Goal: Communication & Community: Answer question/provide support

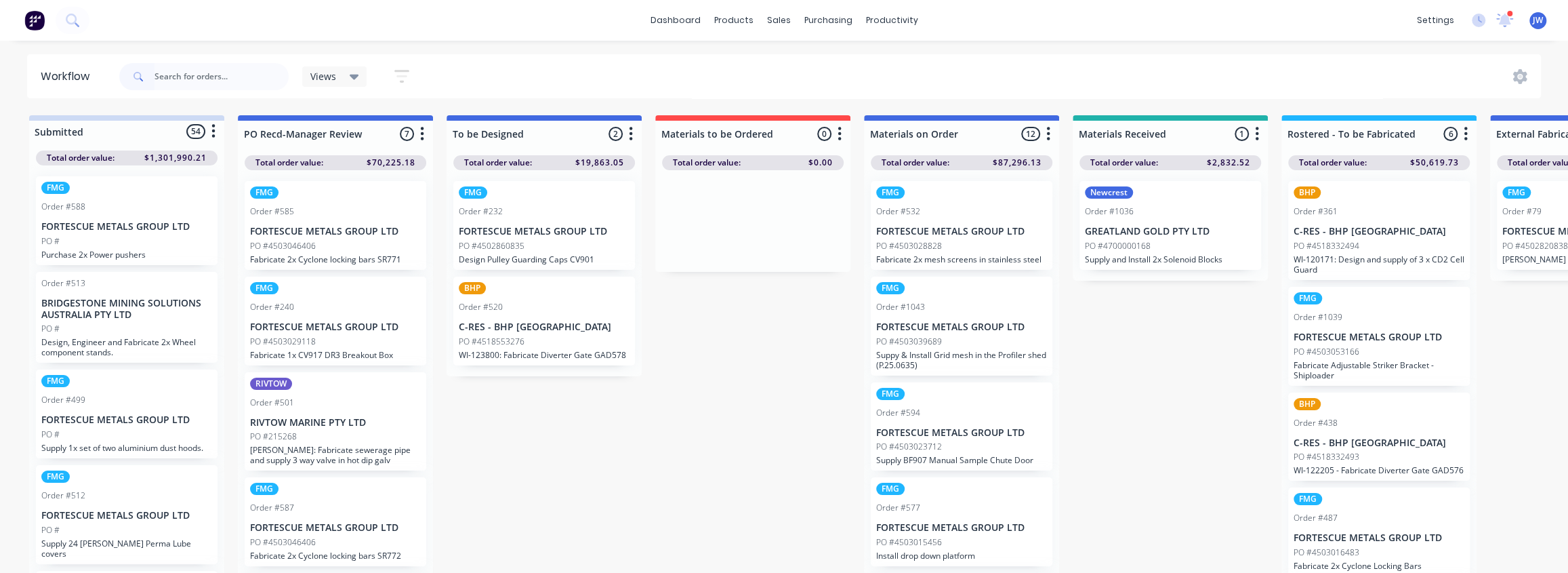
scroll to position [246, 0]
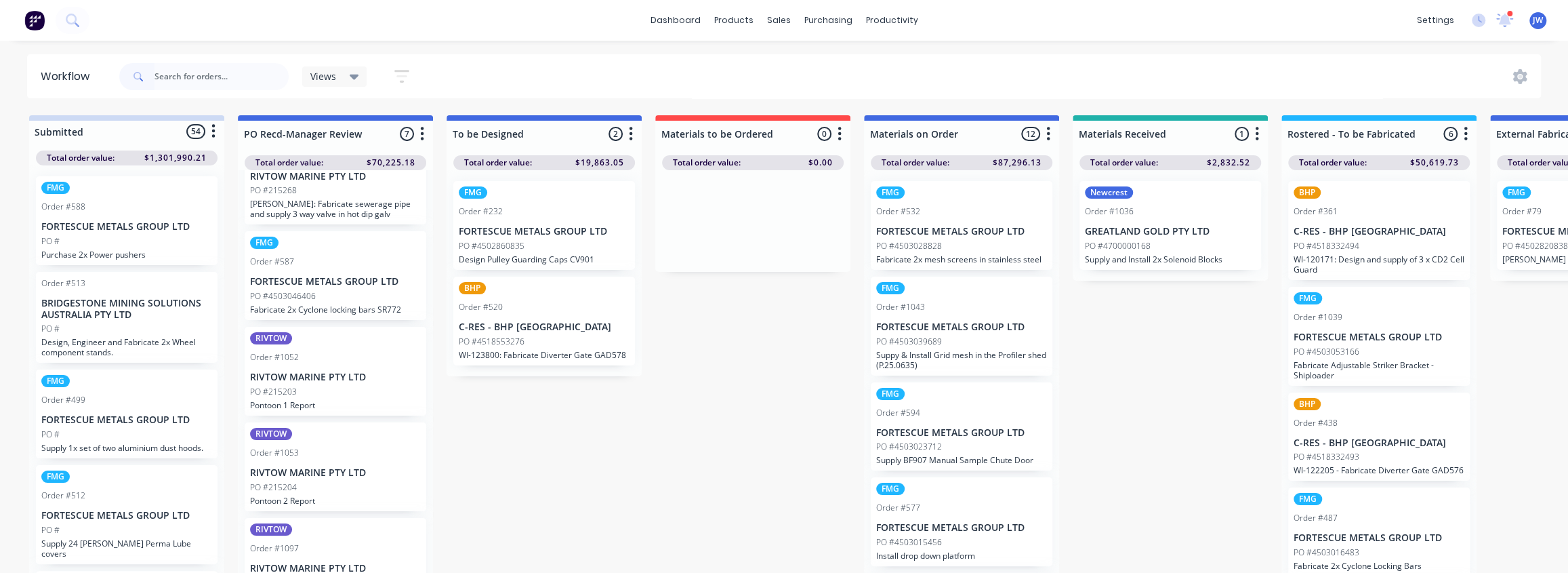
click at [343, 82] on div "Views" at bounding box center [335, 76] width 65 height 21
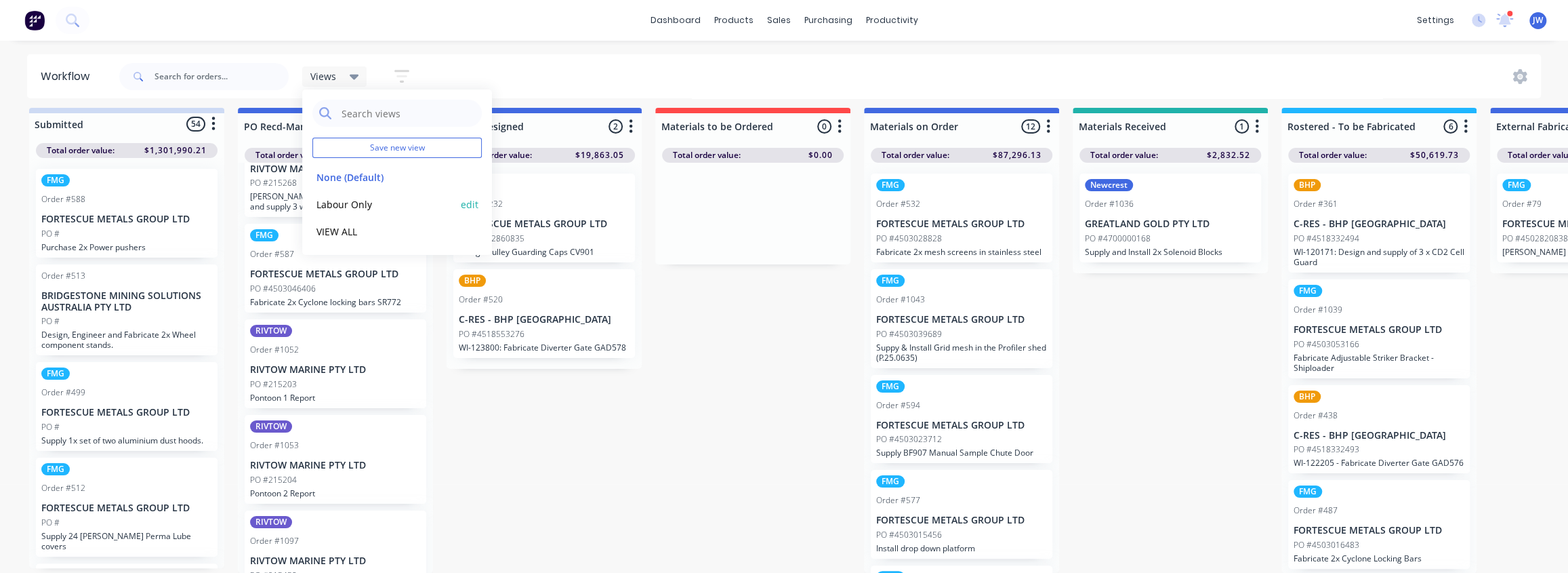
scroll to position [16, 0]
click at [208, 72] on input "text" at bounding box center [221, 76] width 134 height 27
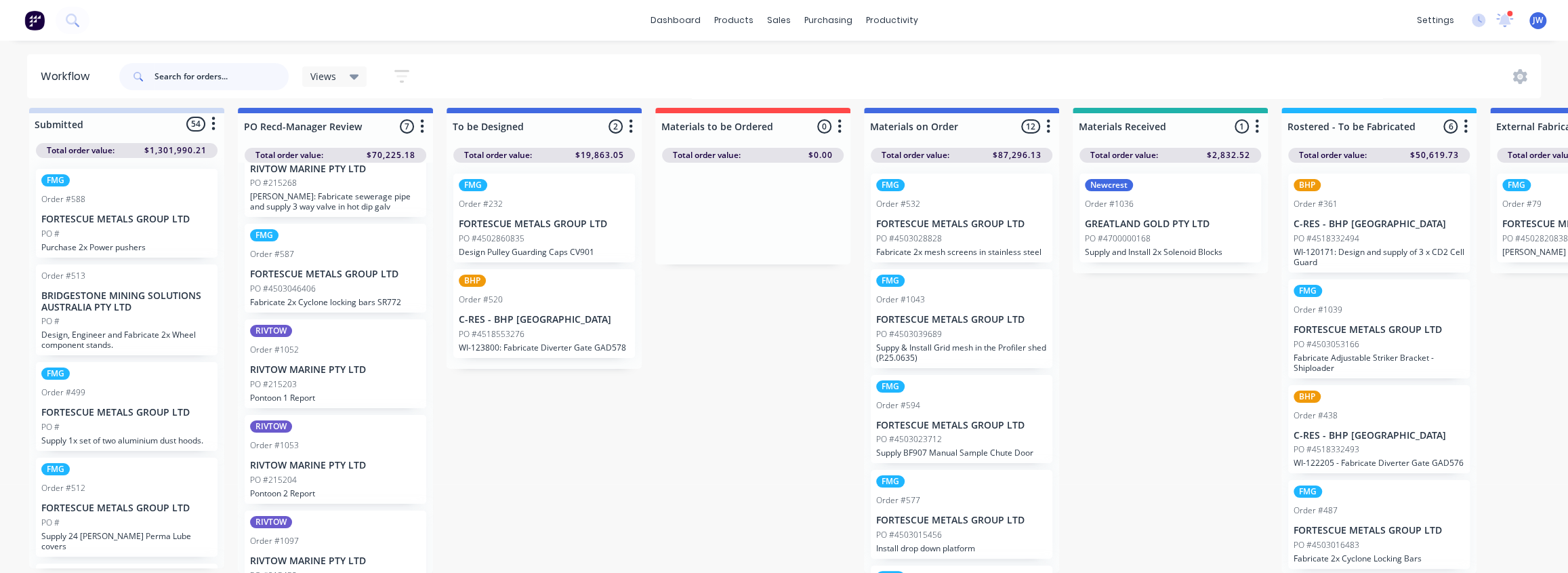
click at [169, 75] on input "text" at bounding box center [221, 76] width 134 height 27
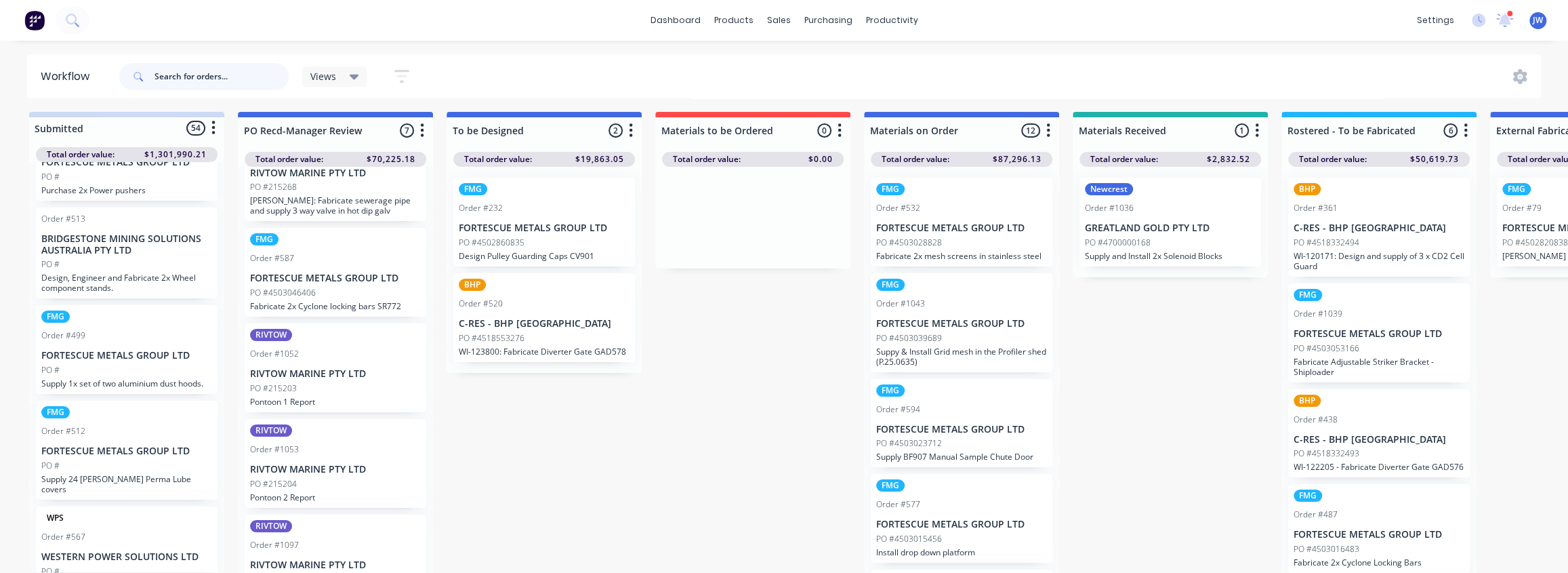
scroll to position [0, 0]
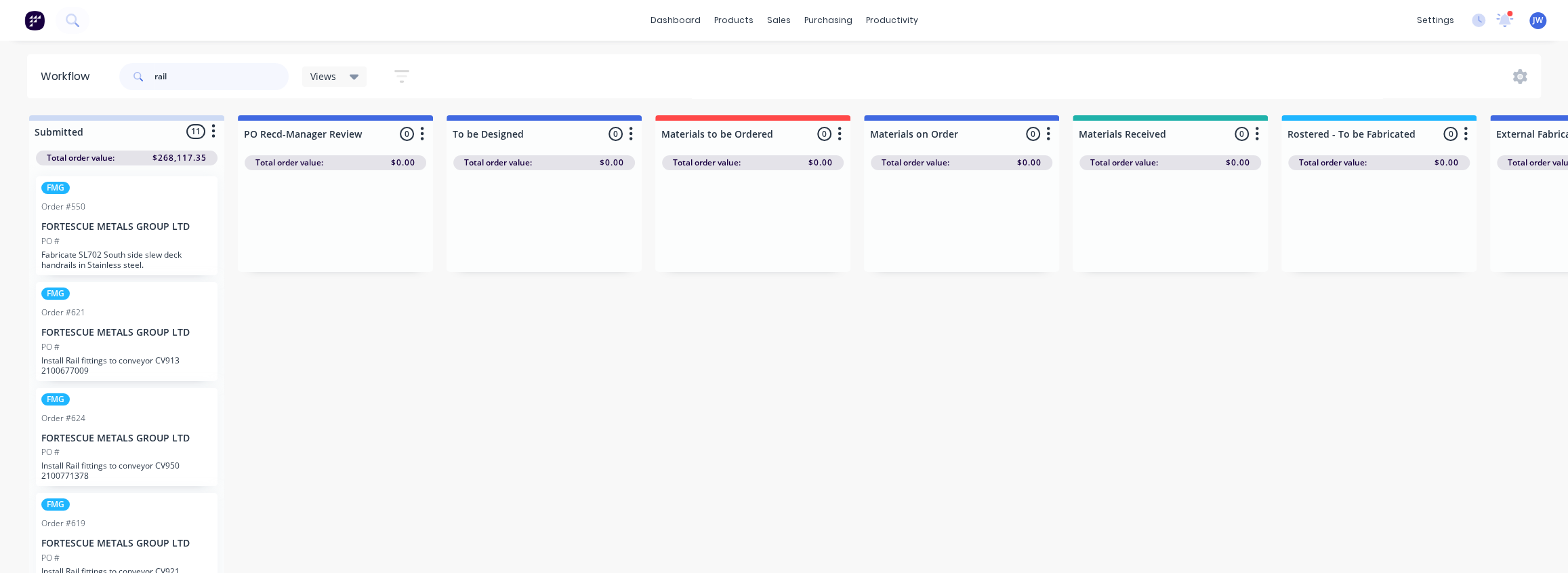
type input "rail"
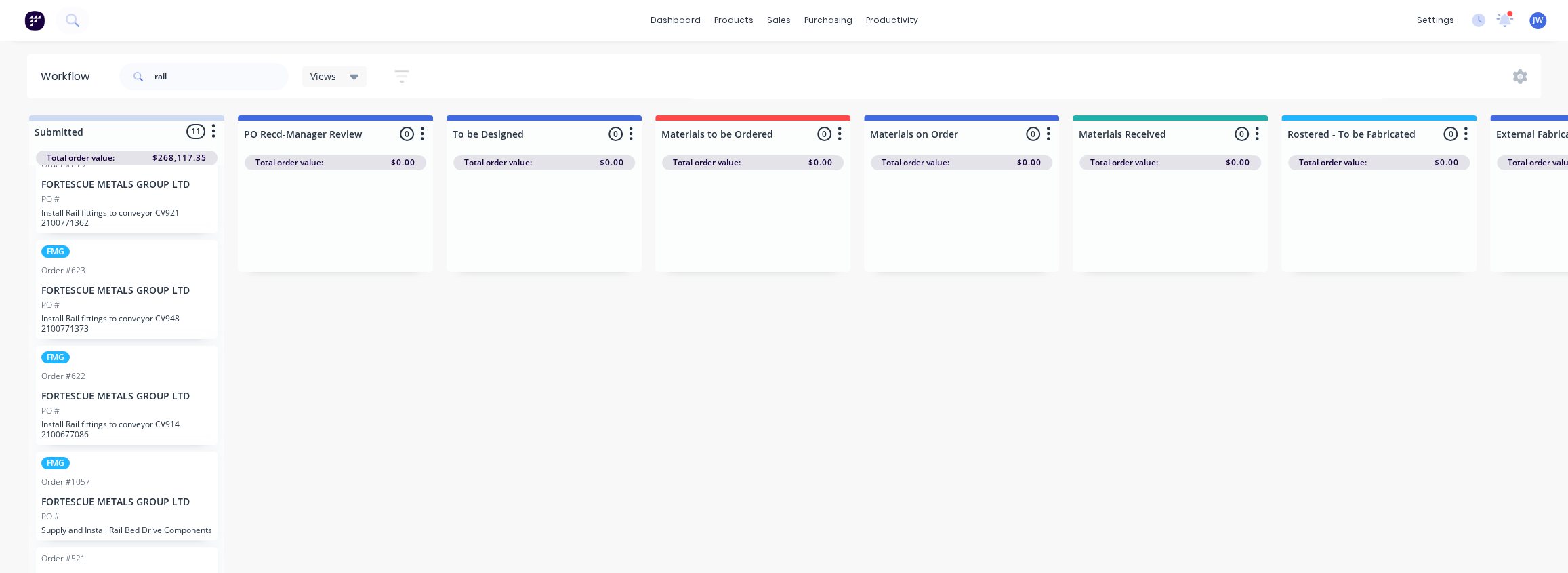
scroll to position [369, 0]
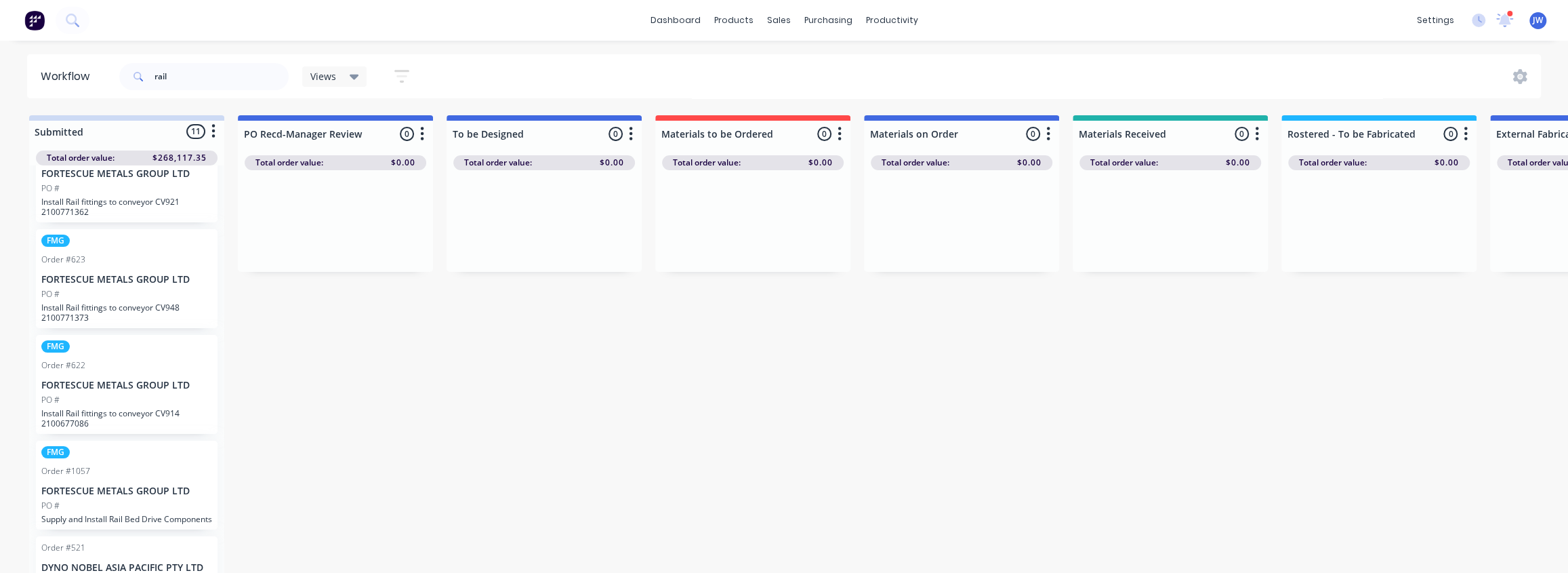
click at [142, 507] on div "PO #" at bounding box center [126, 505] width 171 height 12
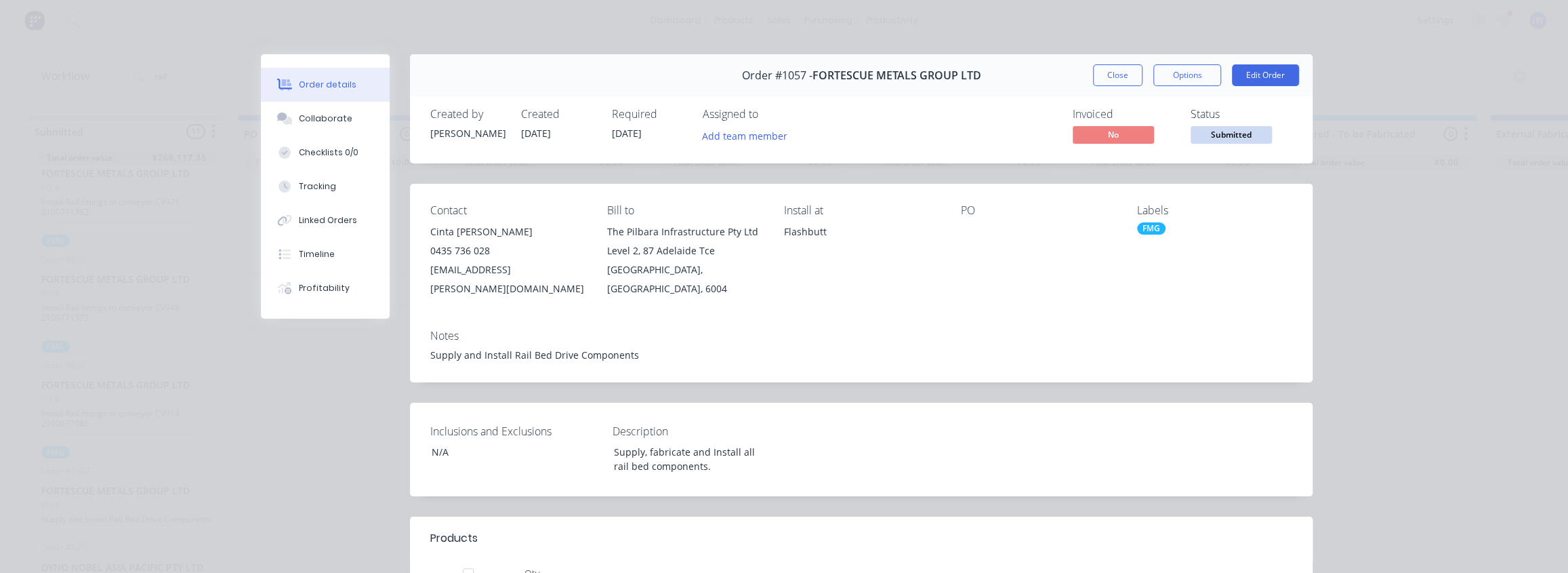
click at [976, 224] on div at bounding box center [1037, 232] width 155 height 19
drag, startPoint x: 954, startPoint y: 232, endPoint x: 1004, endPoint y: 211, distance: 54.2
click at [956, 231] on div "Contact Cinta [PERSON_NAME] [PHONE_NUMBER] [EMAIL_ADDRESS][PERSON_NAME][DOMAIN_…" at bounding box center [861, 251] width 903 height 135
click at [951, 215] on div "Contact Cinta [PERSON_NAME] [PHONE_NUMBER] [EMAIL_ADDRESS][PERSON_NAME][DOMAIN_…" at bounding box center [861, 251] width 903 height 135
click at [1183, 72] on button "Options" at bounding box center [1187, 75] width 68 height 21
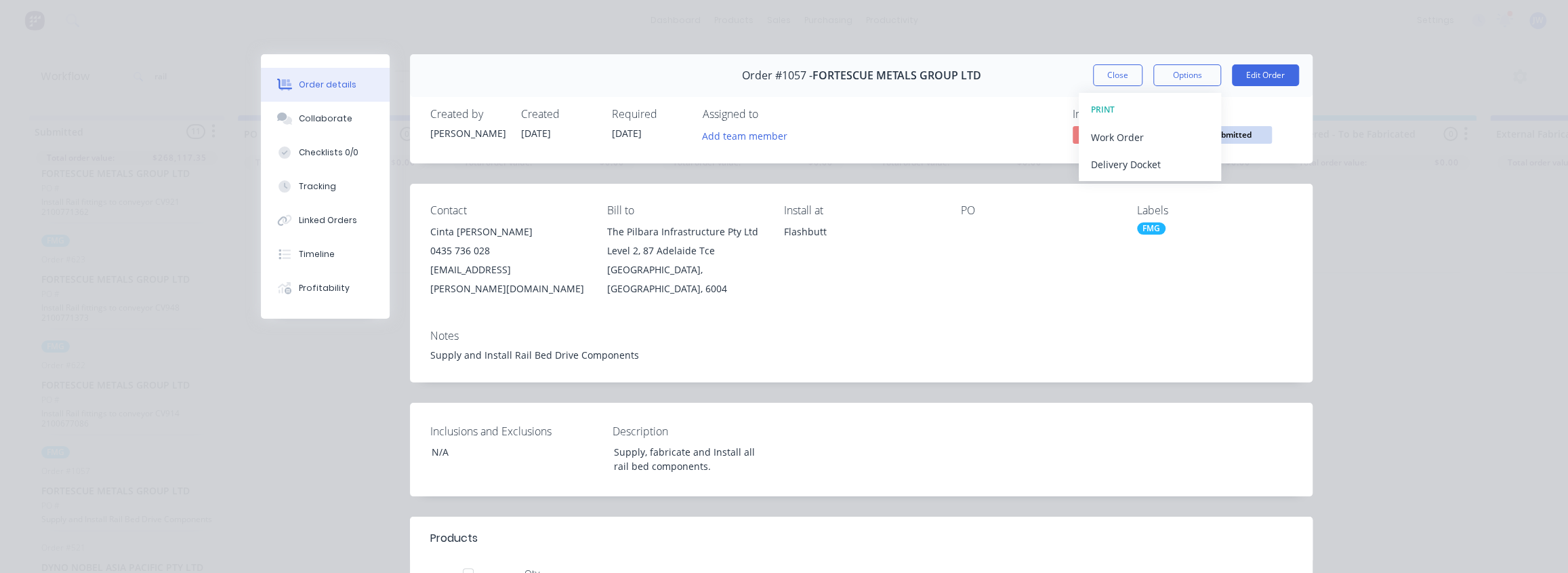
click at [1263, 135] on span "Submitted" at bounding box center [1231, 134] width 81 height 17
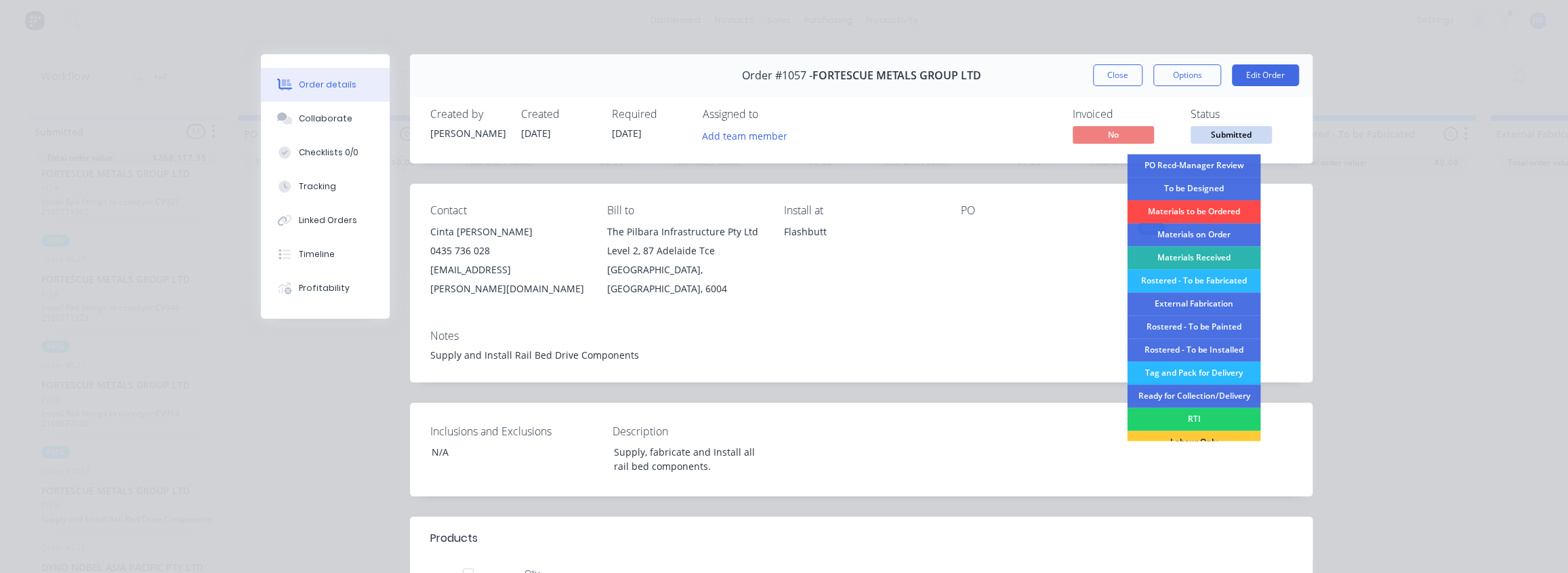
click at [1204, 209] on div "Materials to be Ordered" at bounding box center [1194, 211] width 134 height 23
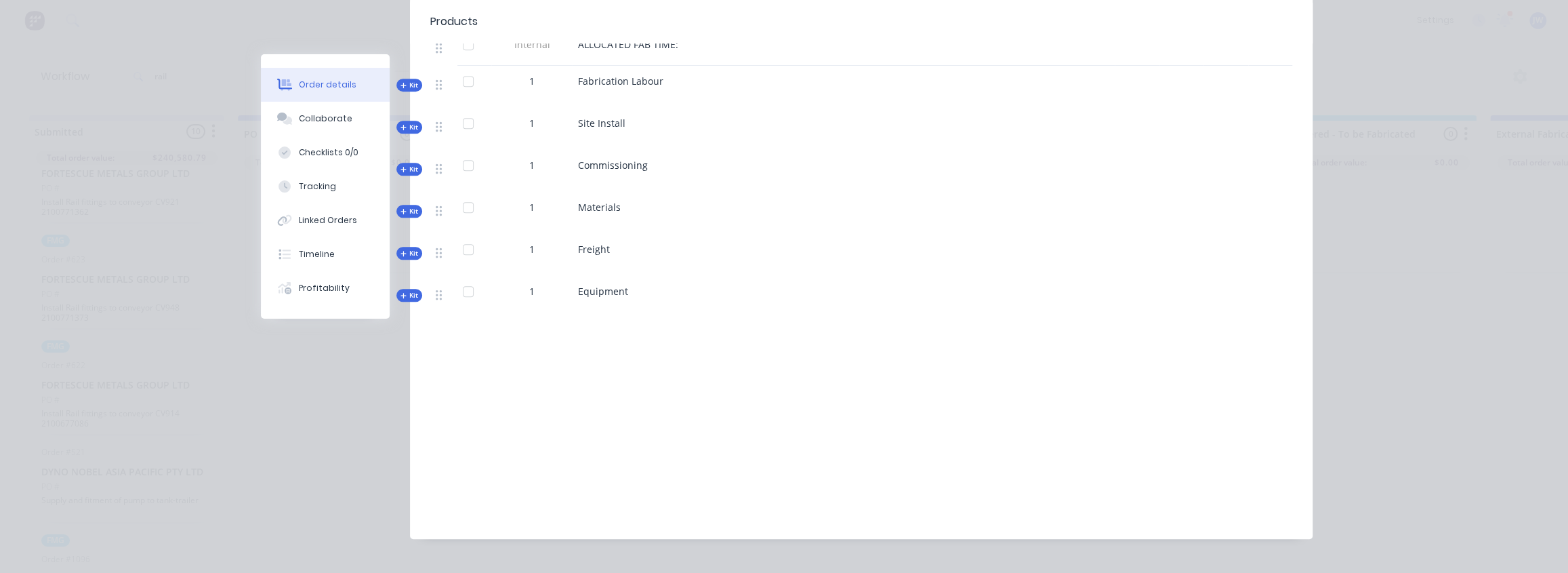
scroll to position [587, 0]
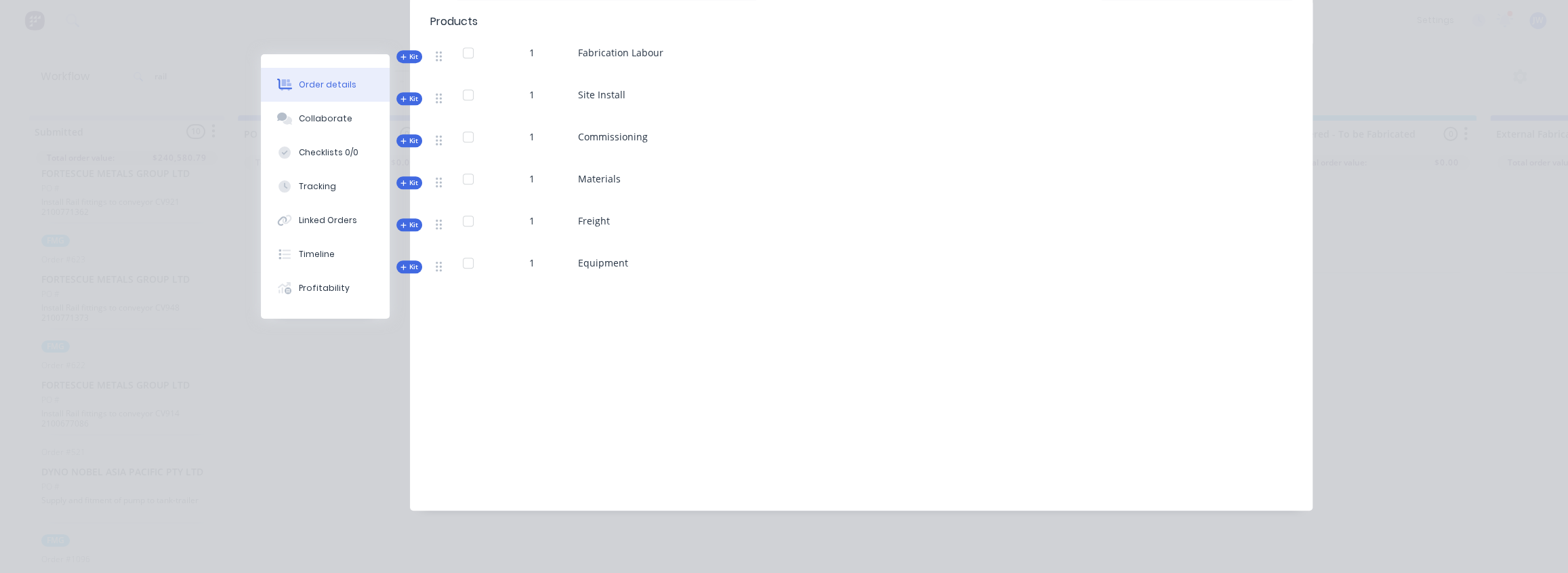
click at [408, 181] on span "Kit" at bounding box center [409, 182] width 18 height 10
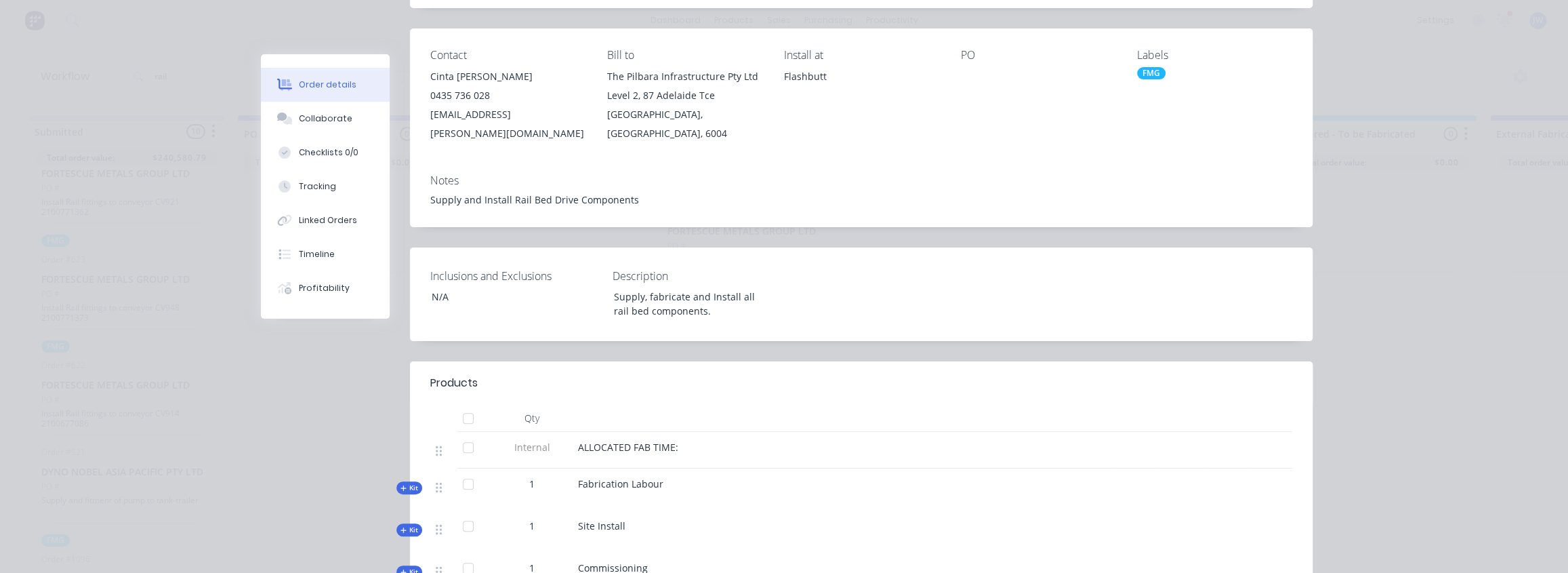
scroll to position [0, 0]
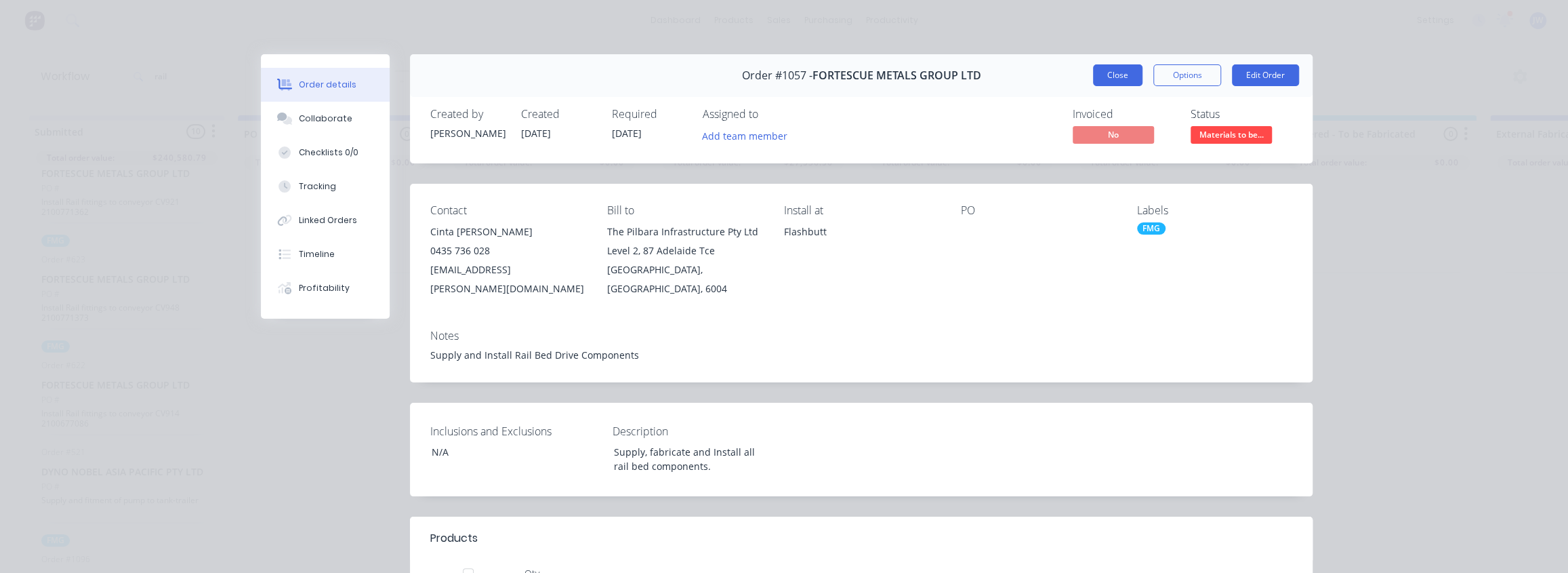
click at [1115, 74] on button "Close" at bounding box center [1118, 75] width 49 height 21
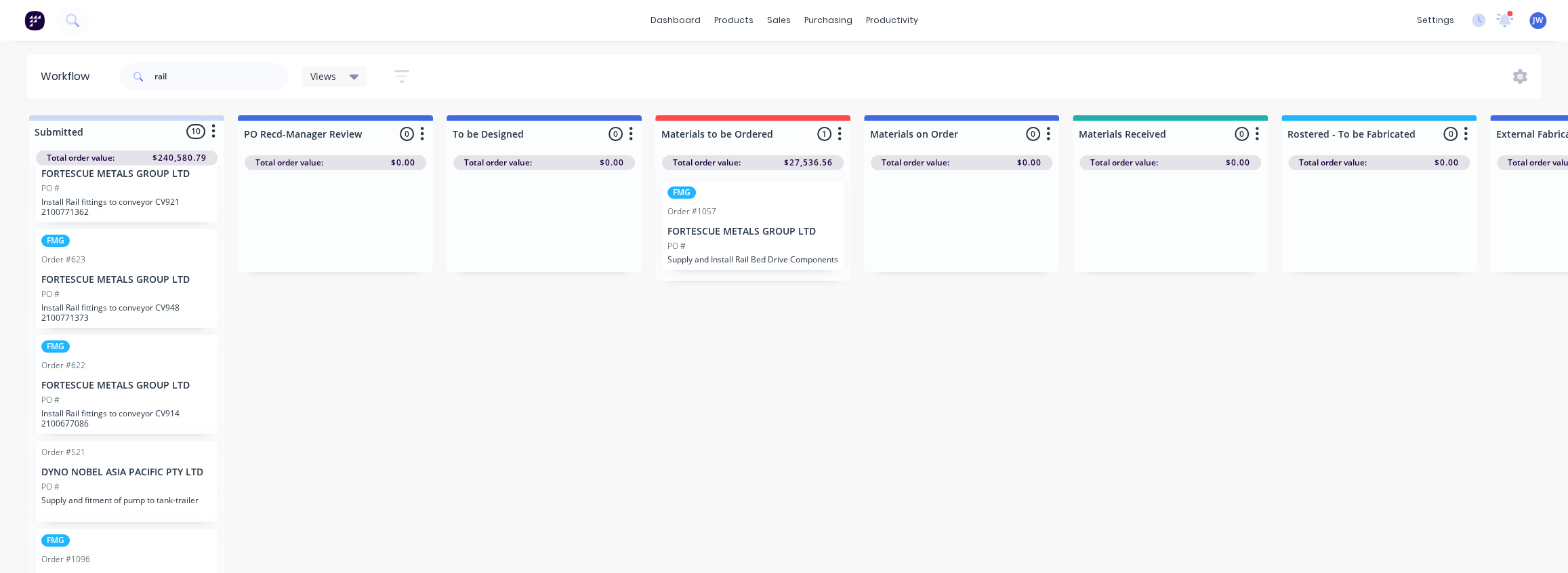
click at [721, 238] on div "FMG Order #1057 FORTESCUE METALS GROUP LTD PO # Supply and Install Rail Bed Dri…" at bounding box center [753, 225] width 181 height 89
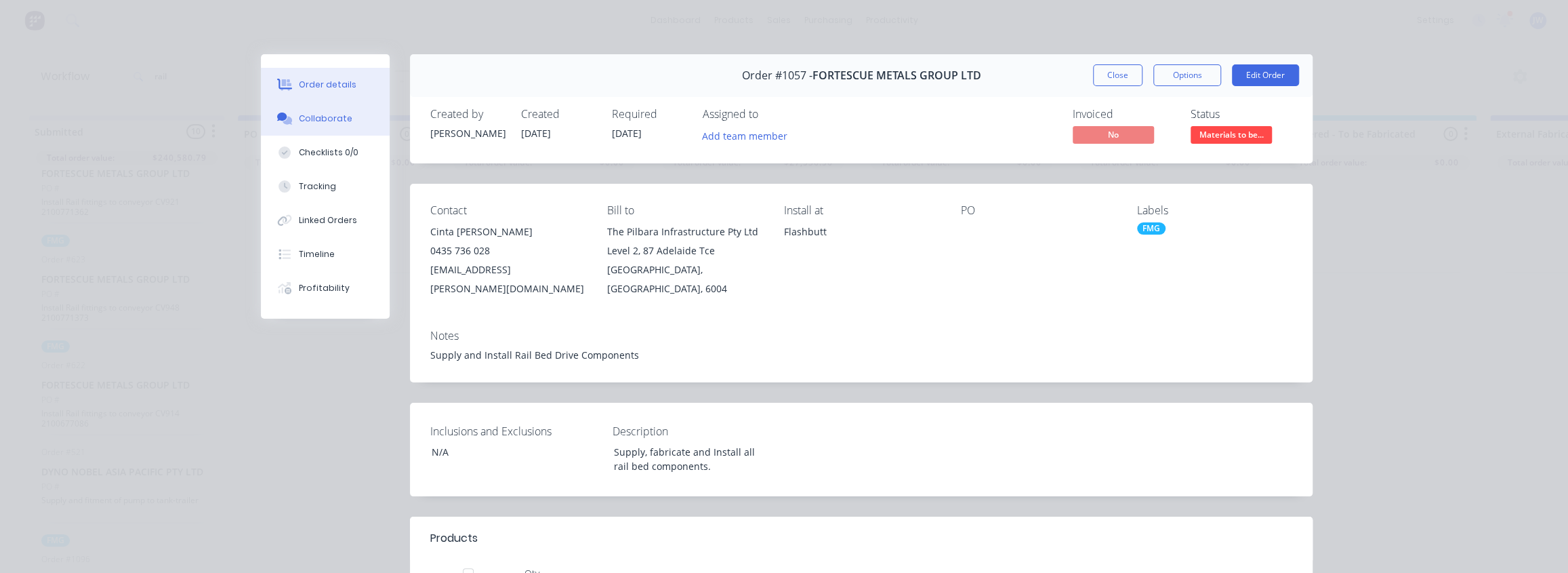
click at [311, 118] on div "Collaborate" at bounding box center [325, 118] width 53 height 12
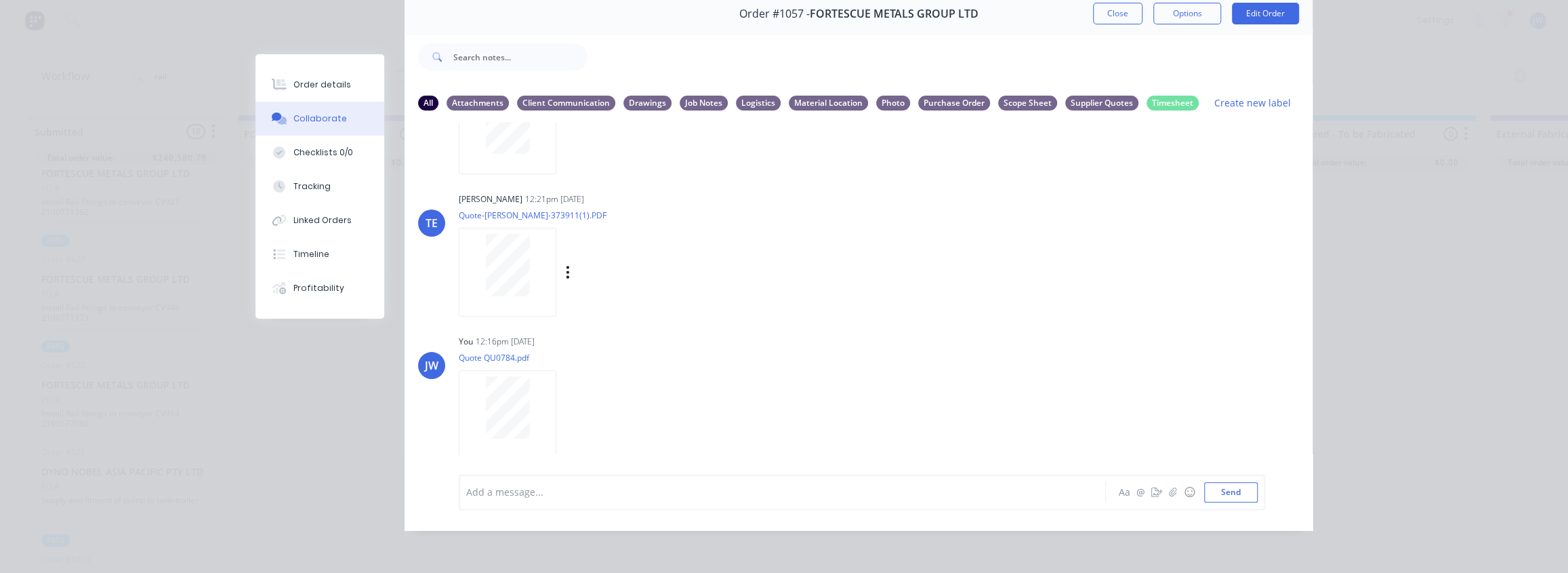
scroll to position [240, 0]
click at [379, 347] on div "Order #1057 - FORTESCUE METALS GROUP LTD Close Options Edit Order All Attachmen…" at bounding box center [784, 262] width 1057 height 538
click at [242, 14] on div "Order details Collaborate Checklists 0/0 Tracking Linked Orders Timeline Profit…" at bounding box center [784, 262] width 1084 height 538
click at [119, 59] on div "Order details Collaborate Checklists 0/0 Tracking Linked Orders Timeline Profit…" at bounding box center [784, 286] width 1568 height 573
click at [1119, 11] on button "Close" at bounding box center [1118, 13] width 49 height 21
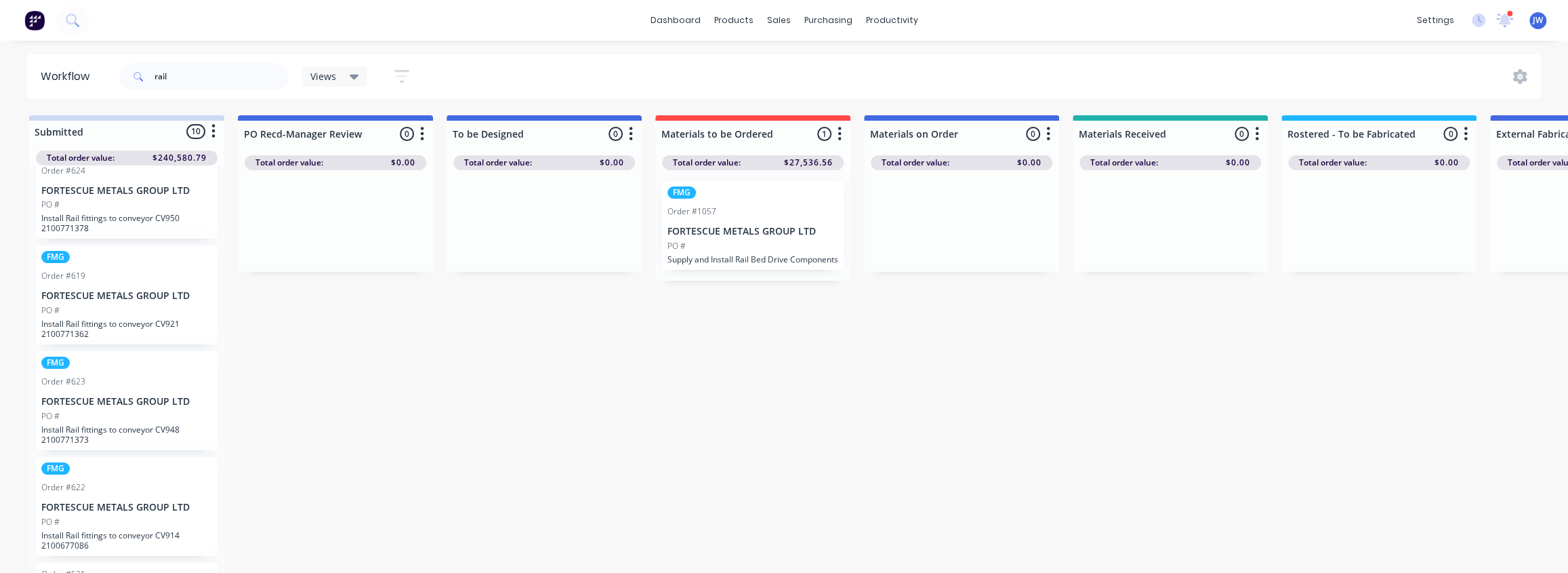
scroll to position [246, 0]
click at [172, 80] on input "rail" at bounding box center [221, 76] width 134 height 27
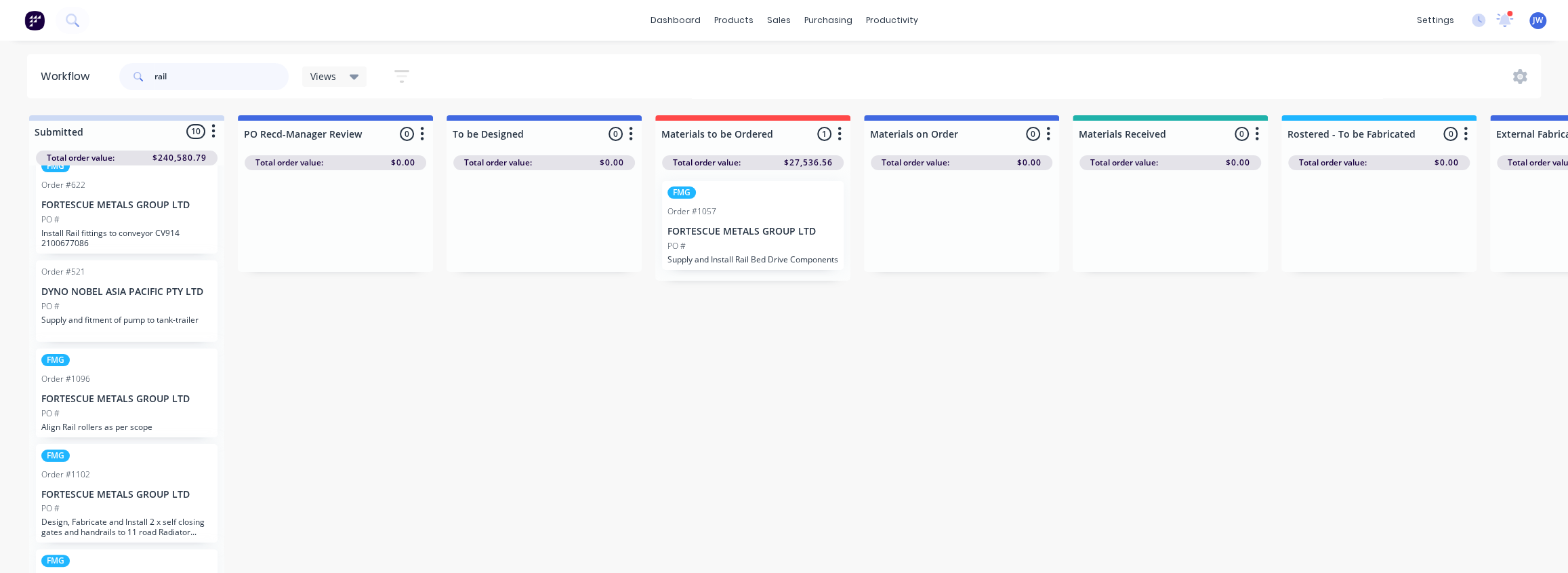
scroll to position [555, 0]
click at [140, 406] on div "PO #" at bounding box center [126, 408] width 171 height 12
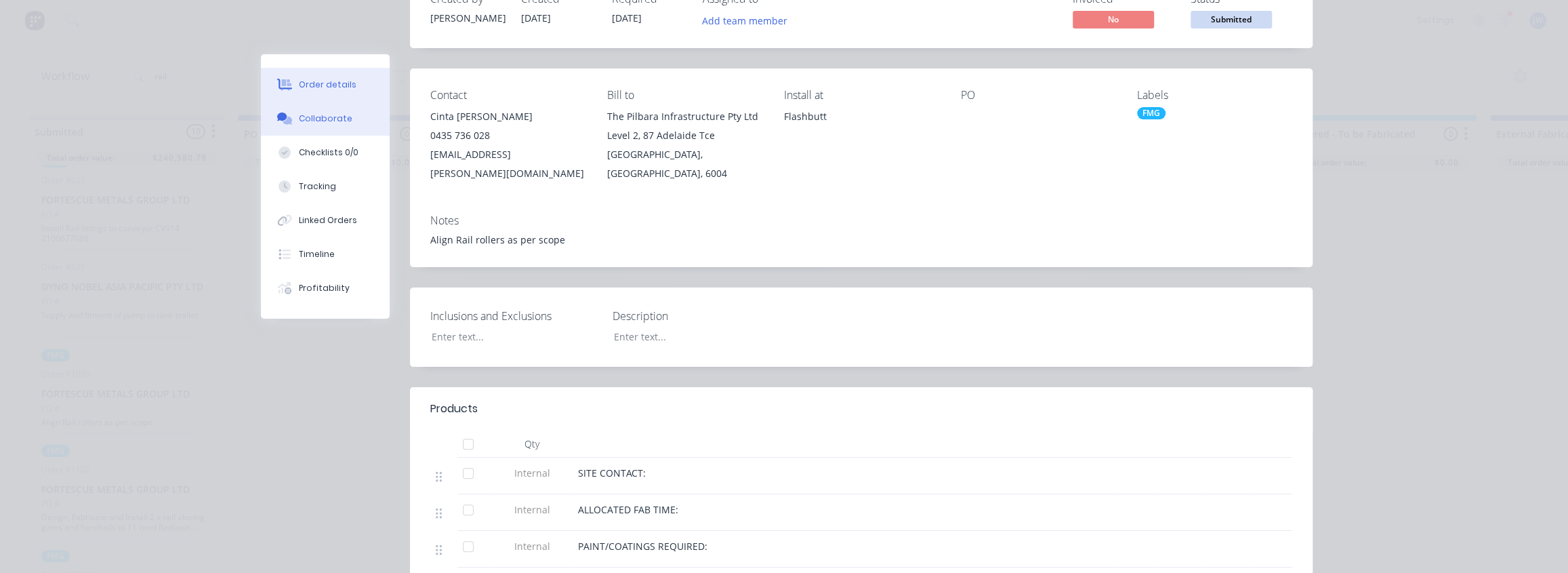
scroll to position [61, 0]
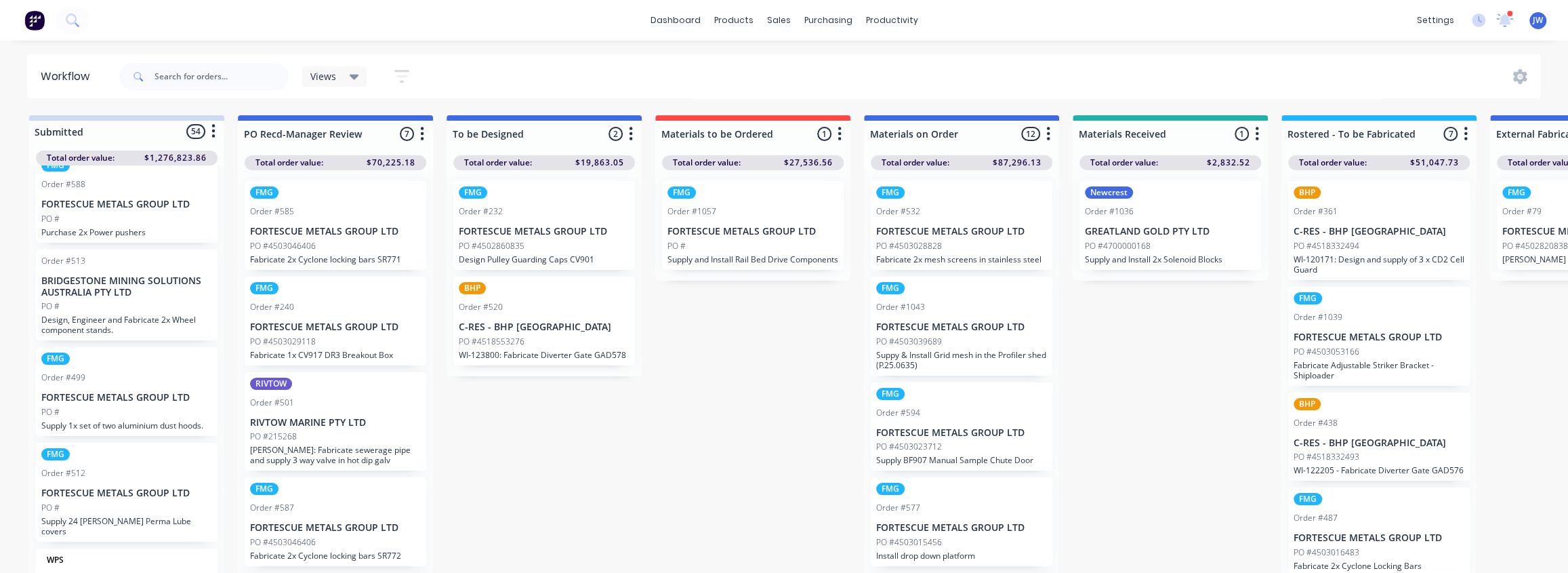
scroll to position [61, 0]
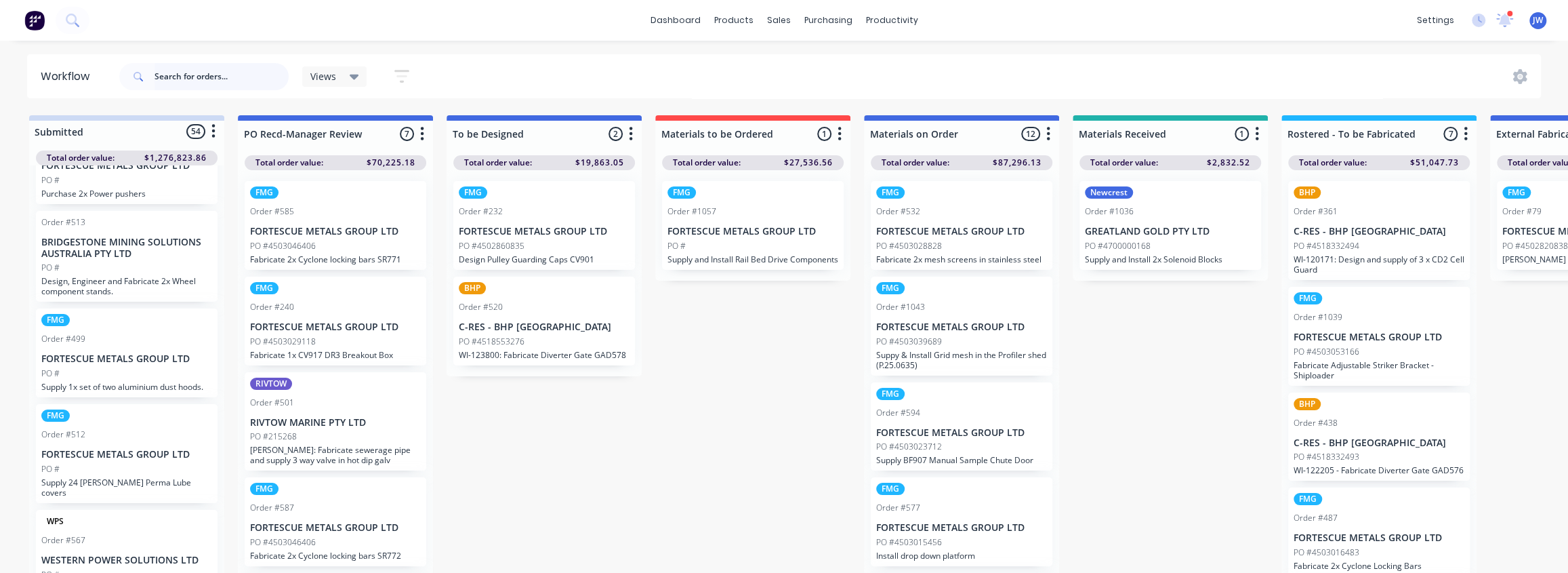
click at [174, 86] on input "text" at bounding box center [221, 76] width 134 height 27
type input "ALIGN"
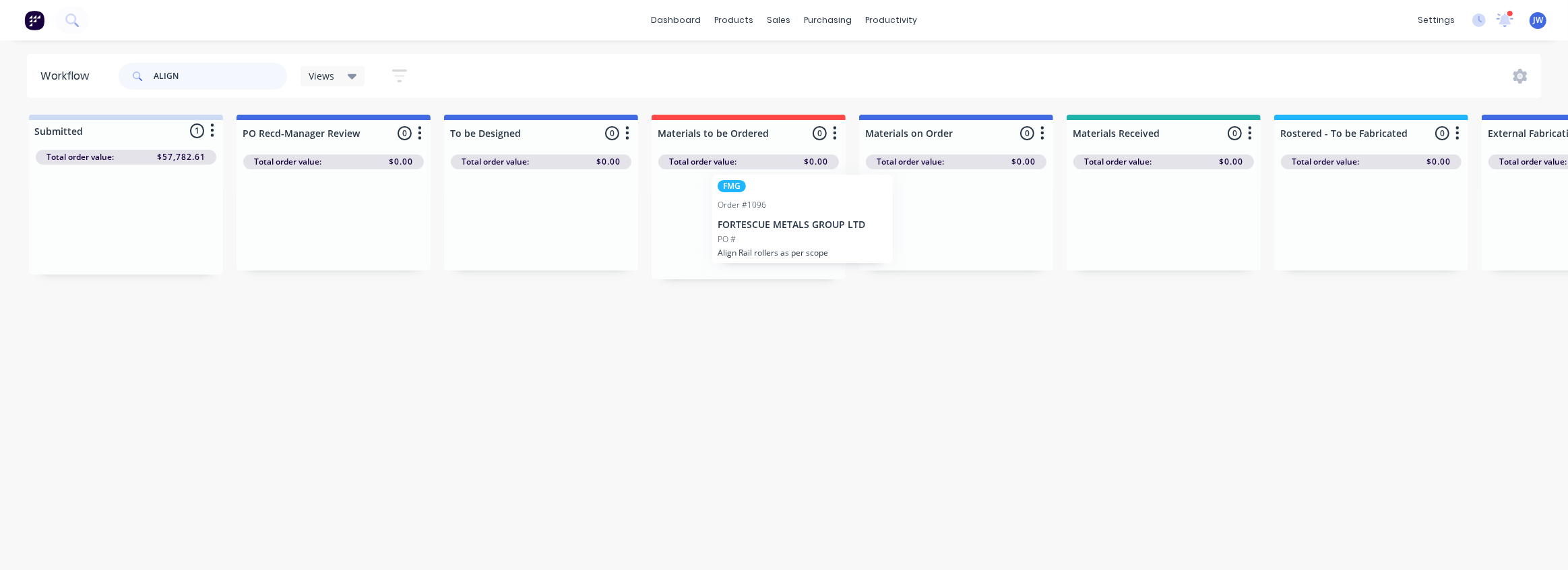
drag, startPoint x: 112, startPoint y: 230, endPoint x: 773, endPoint y: 230, distance: 661.0
drag, startPoint x: 182, startPoint y: 81, endPoint x: 103, endPoint y: 78, distance: 79.1
click at [104, 78] on header "Workflow ALIGN Views Save new view None (Default) edit Labour Only edit VIEW AL…" at bounding box center [784, 75] width 1515 height 44
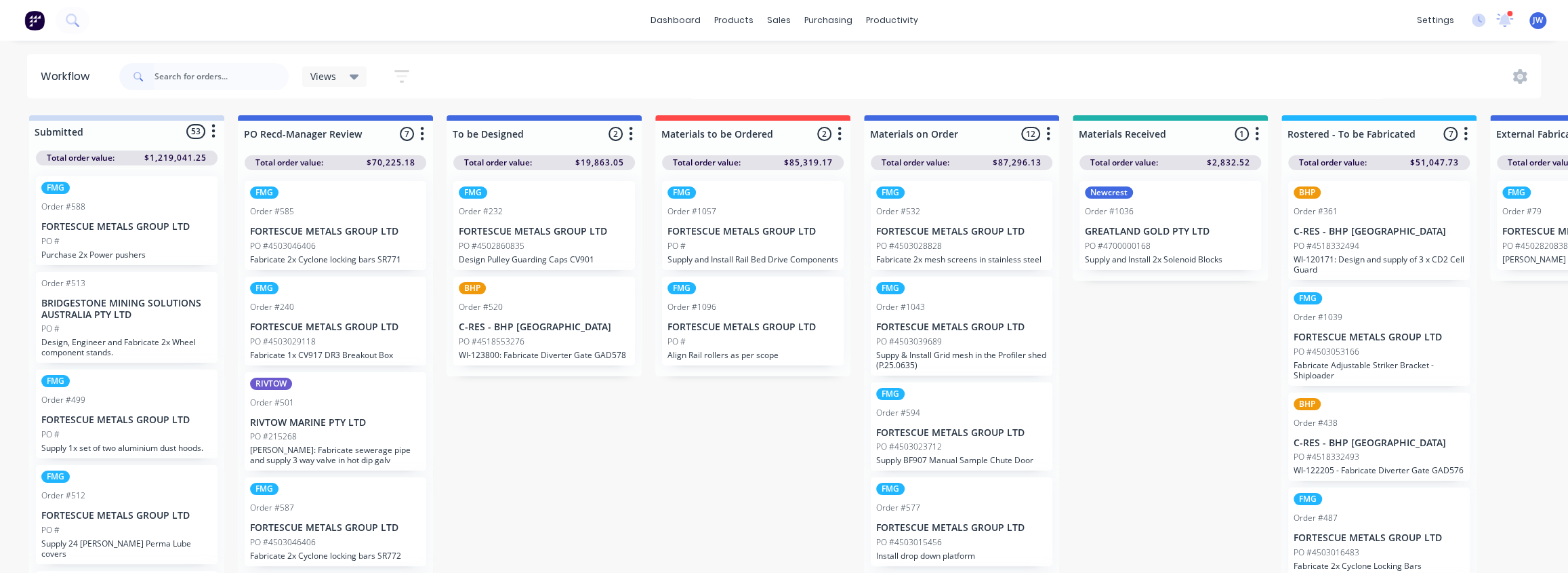
click at [732, 236] on div "FMG Order #1057 FORTESCUE METALS GROUP LTD PO # Supply and Install Rail Bed Dri…" at bounding box center [753, 225] width 181 height 89
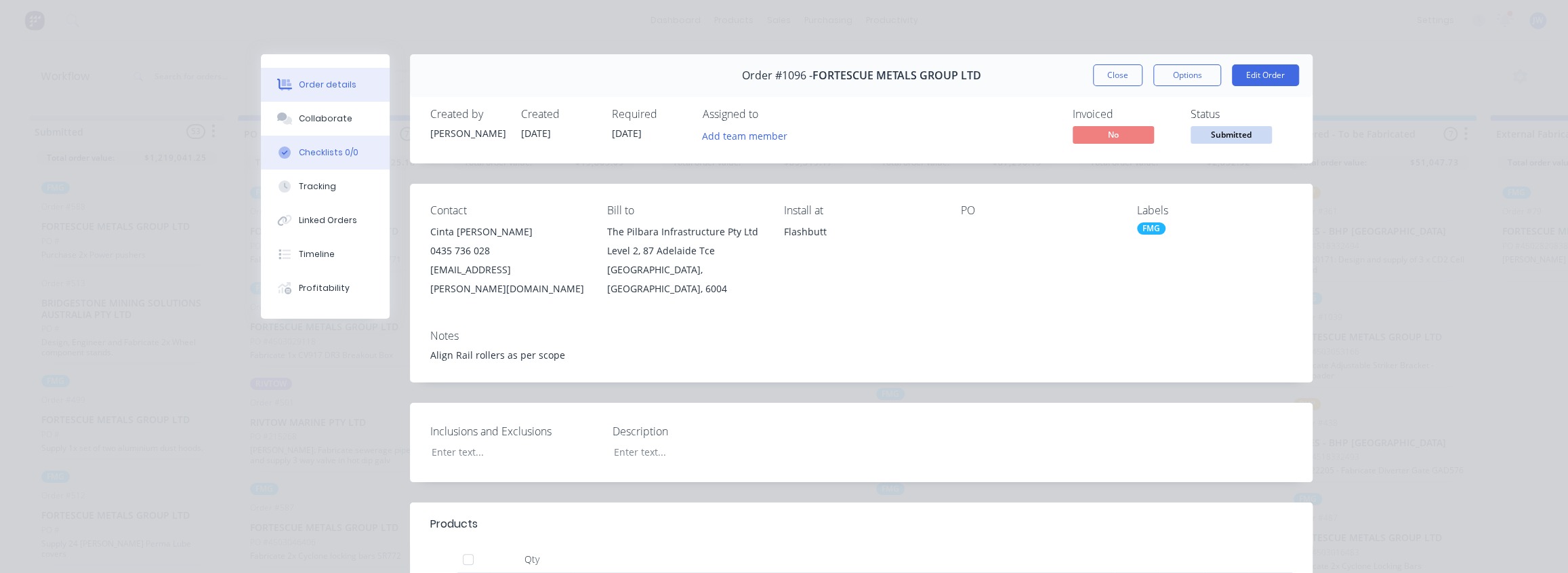
click at [306, 154] on div "Checklists 0/0" at bounding box center [329, 152] width 60 height 12
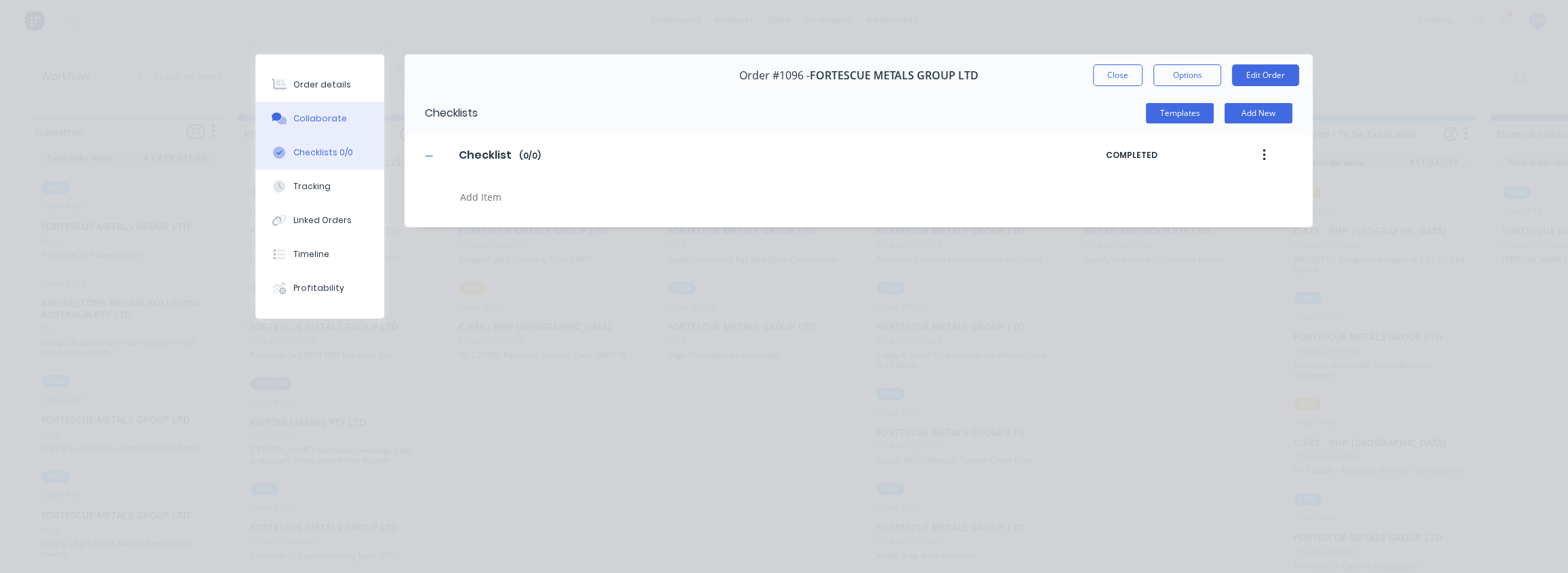
click at [304, 123] on div "Collaborate" at bounding box center [320, 118] width 53 height 12
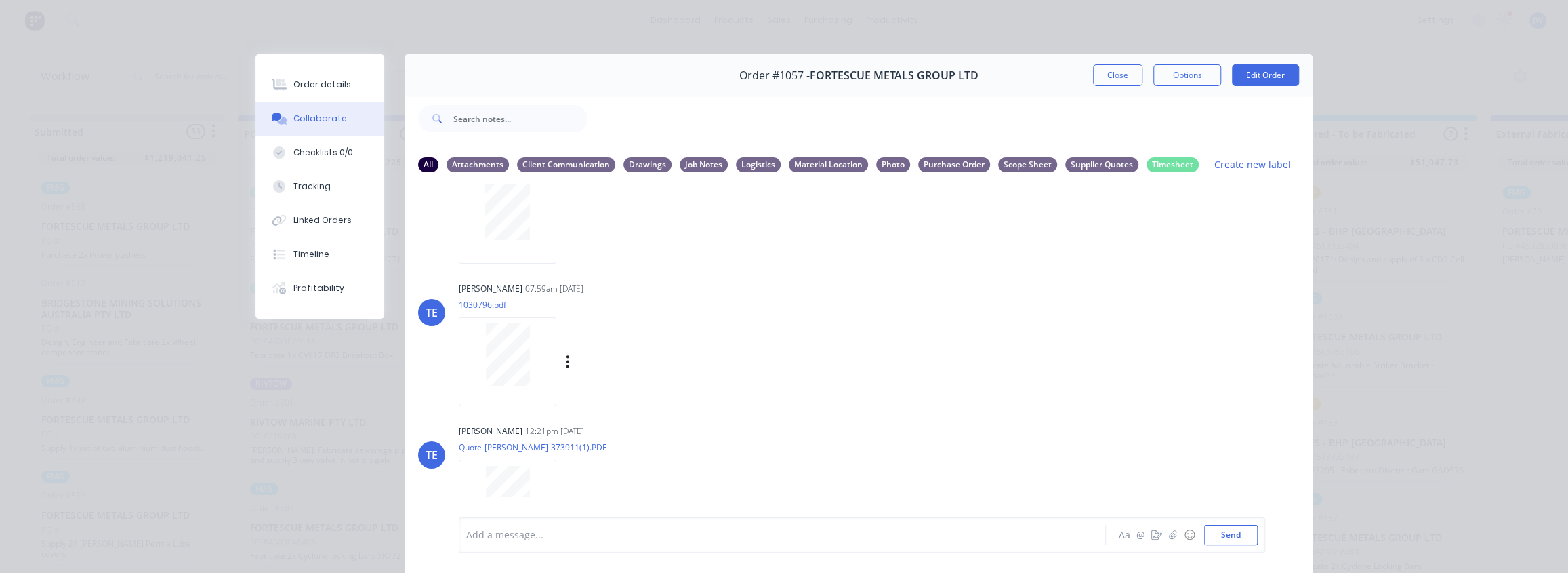
scroll to position [240, 0]
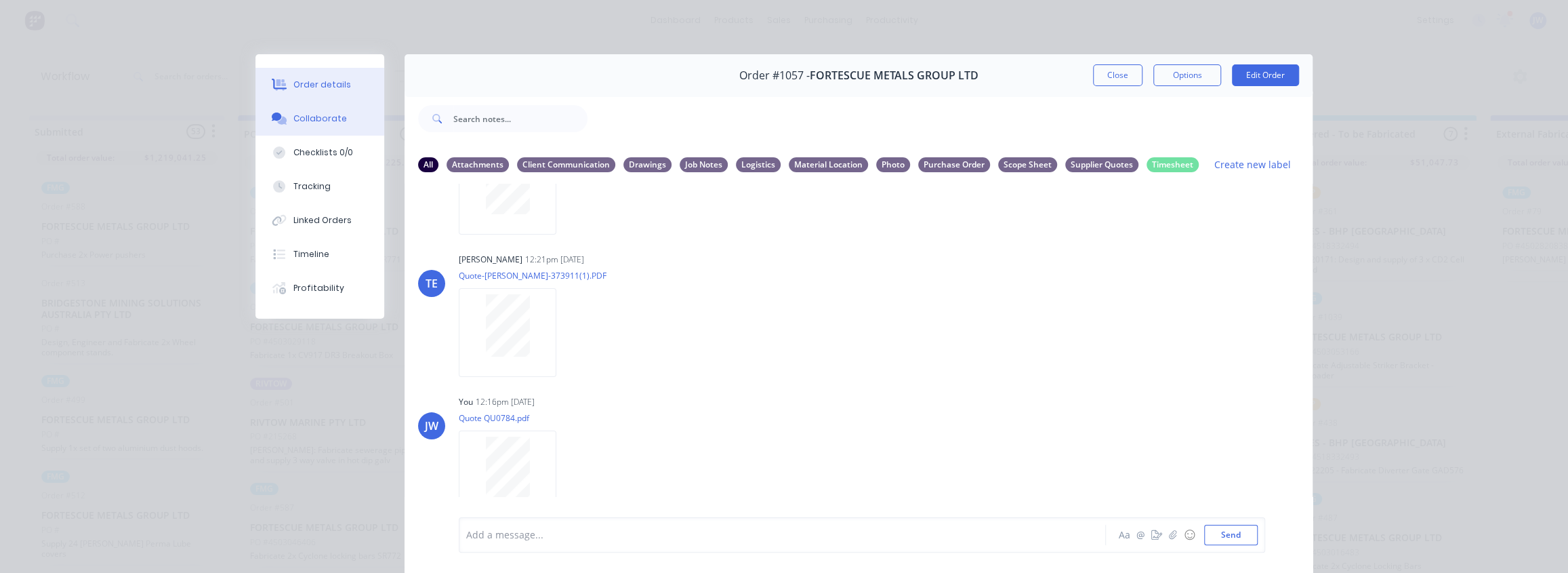
click at [302, 80] on div "Order details" at bounding box center [322, 84] width 57 height 12
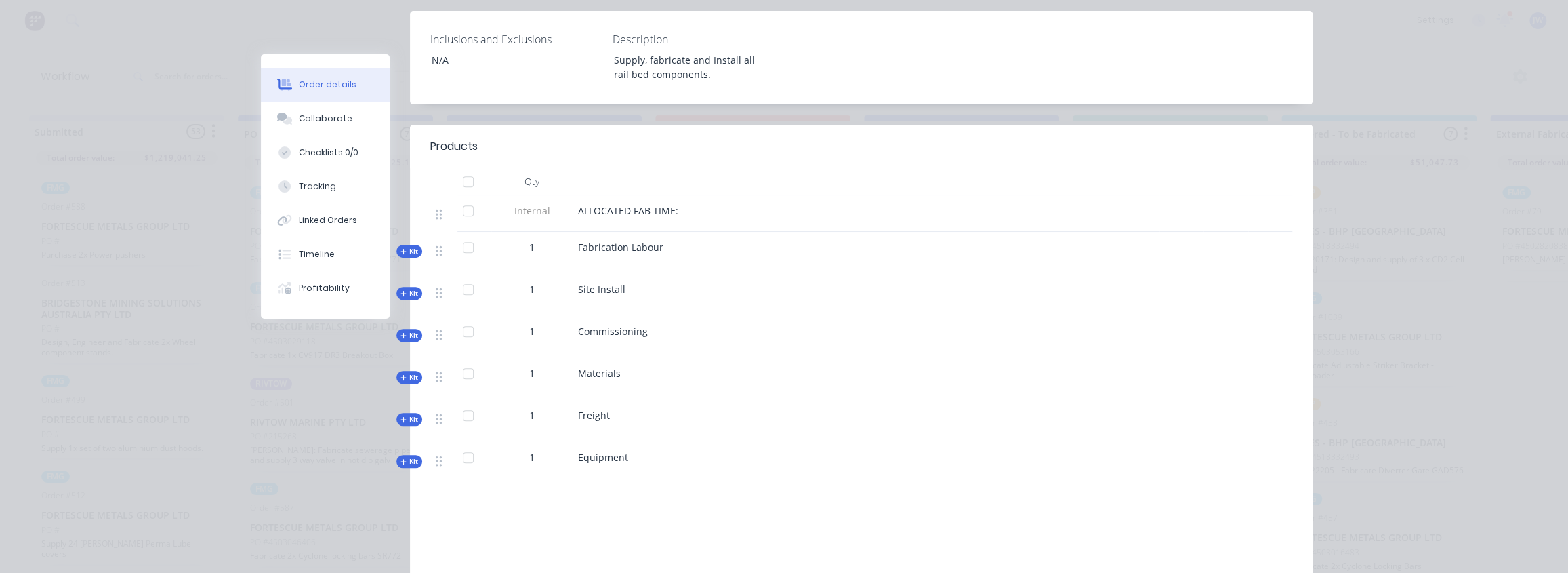
scroll to position [431, 0]
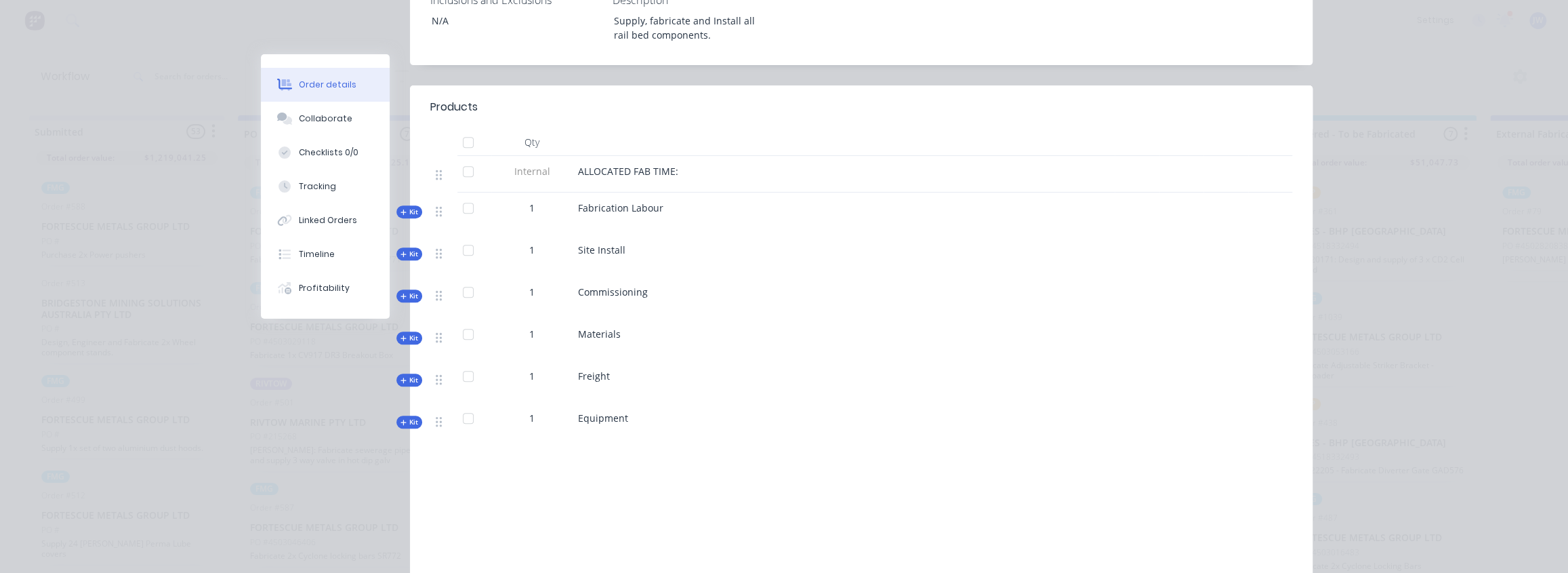
click at [403, 340] on span "Kit" at bounding box center [409, 337] width 18 height 10
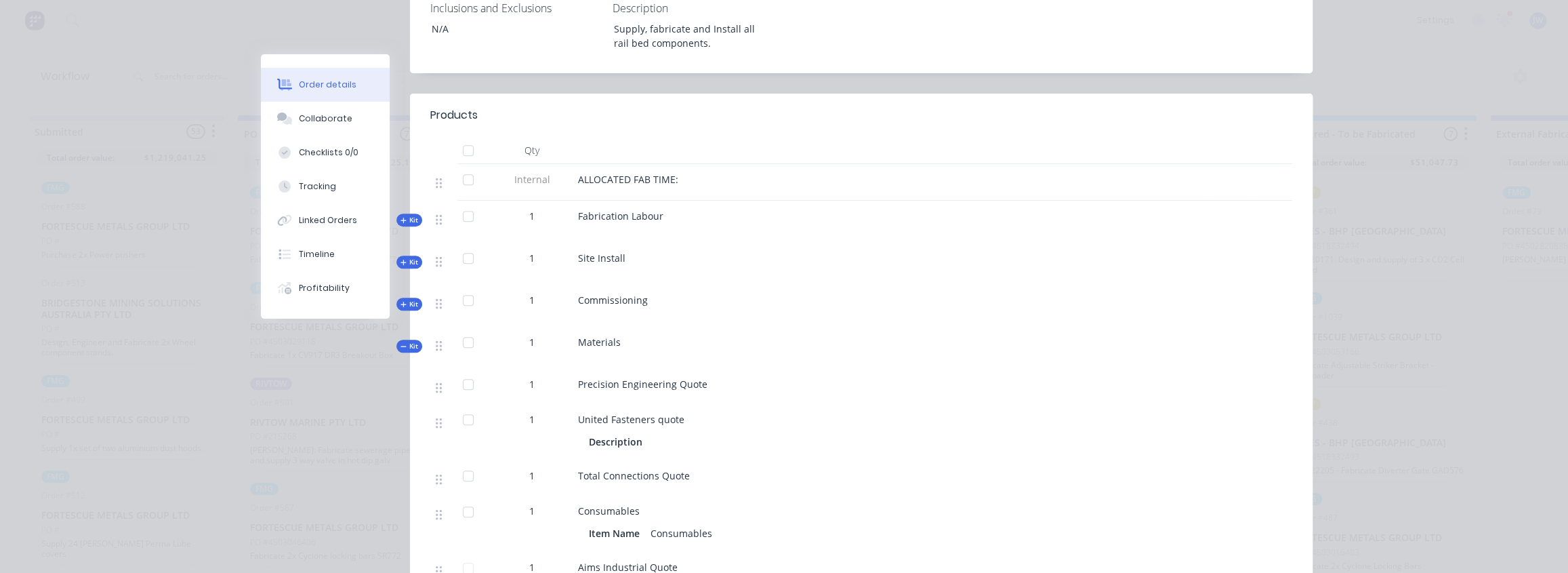
scroll to position [246, 0]
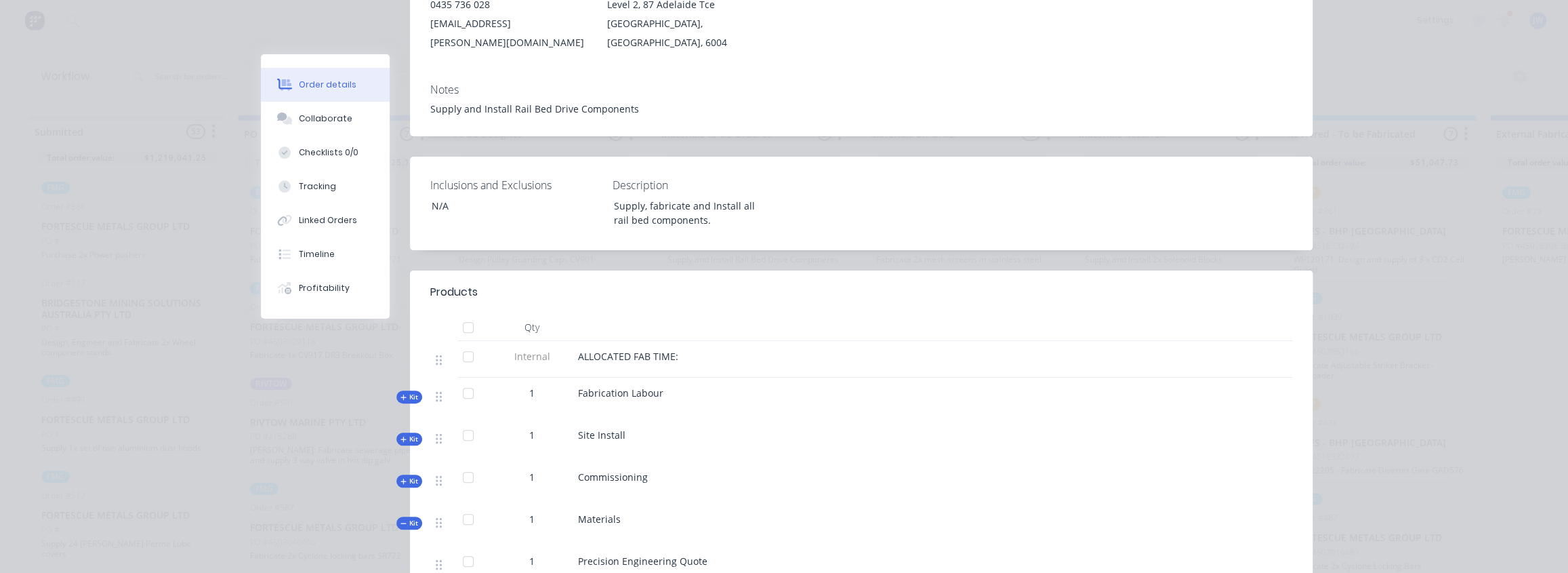
click at [407, 518] on span "Kit" at bounding box center [409, 523] width 18 height 10
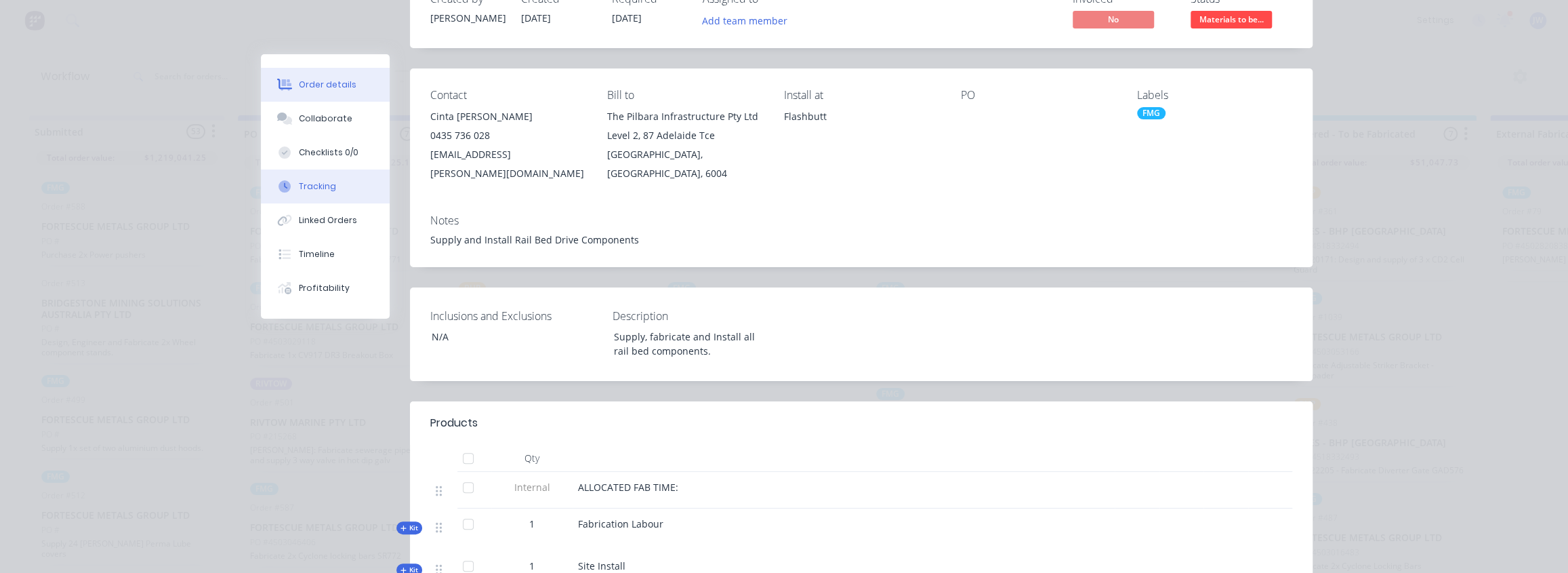
scroll to position [0, 0]
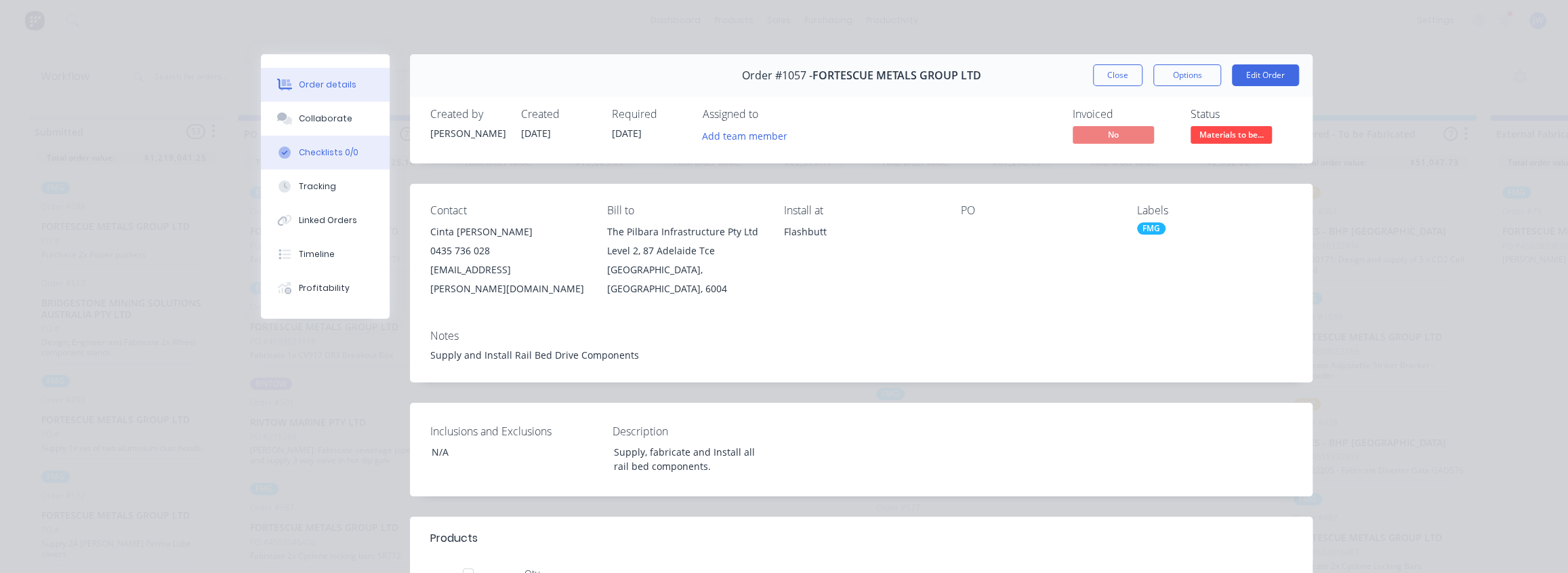
click at [304, 136] on button "Checklists 0/0" at bounding box center [325, 152] width 129 height 34
type textarea "x"
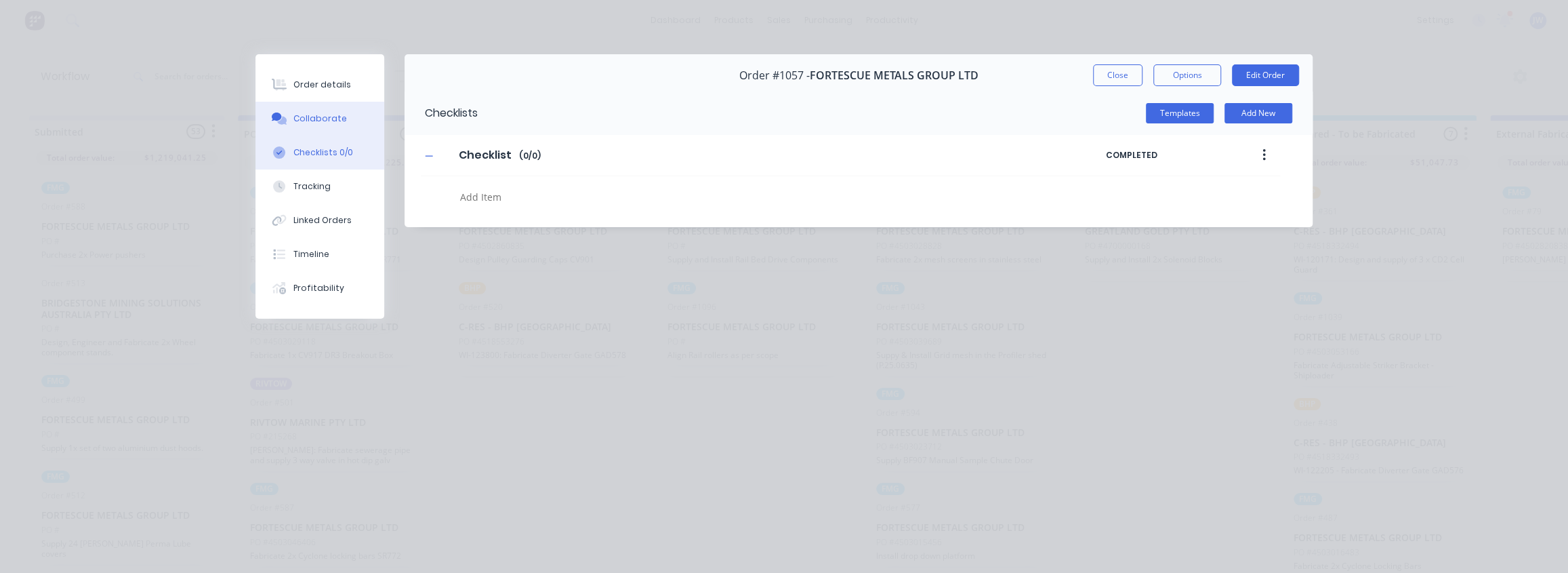
click at [305, 122] on div "Collaborate" at bounding box center [320, 118] width 53 height 12
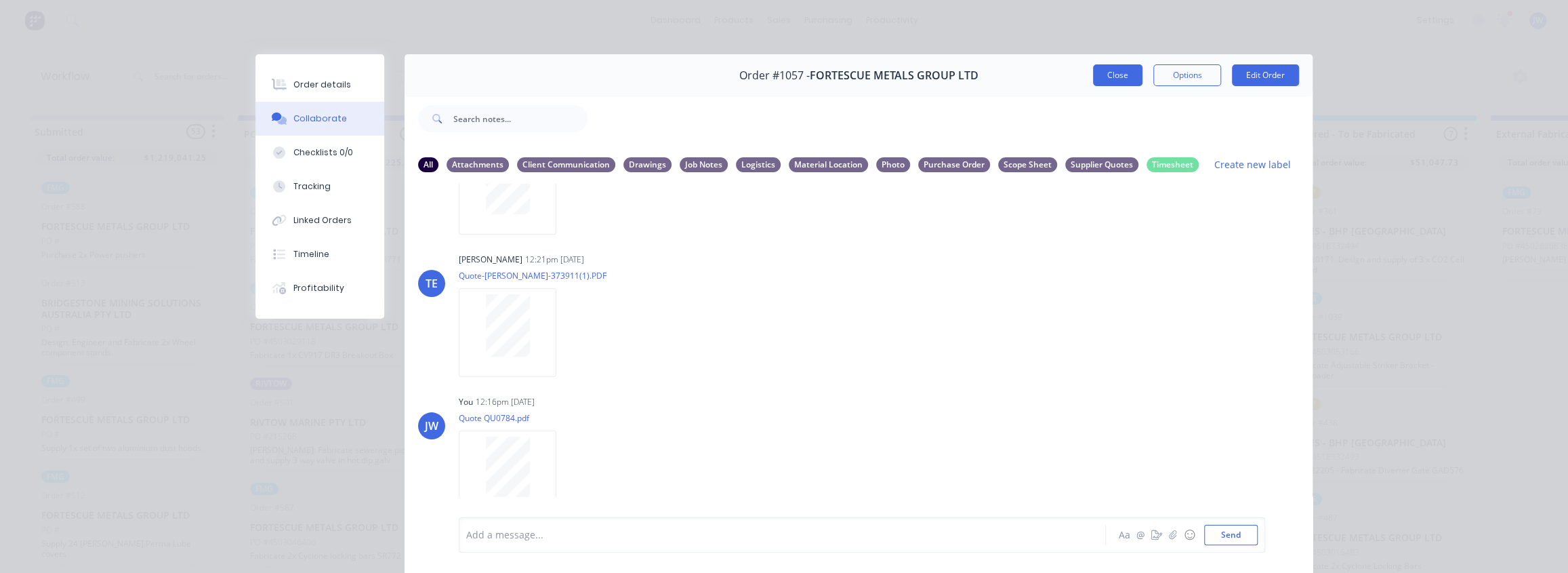
click at [1115, 83] on button "Close" at bounding box center [1118, 75] width 49 height 21
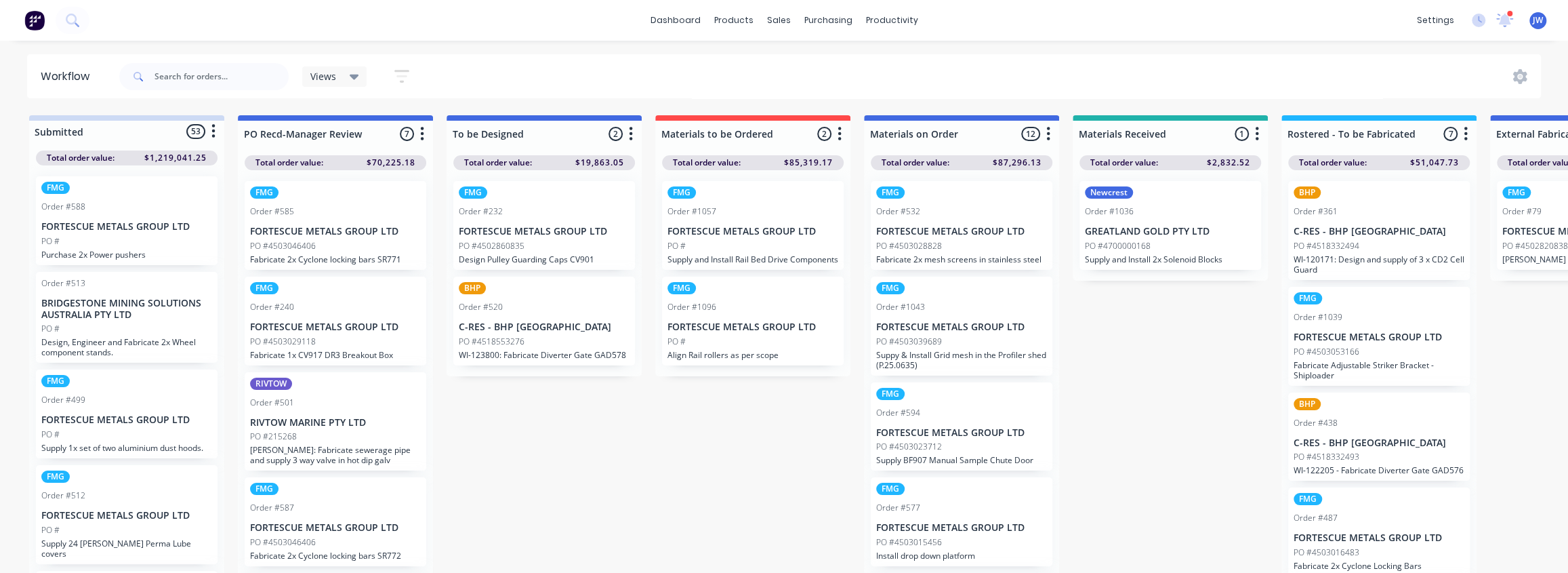
click at [780, 348] on div "PO #" at bounding box center [753, 341] width 171 height 12
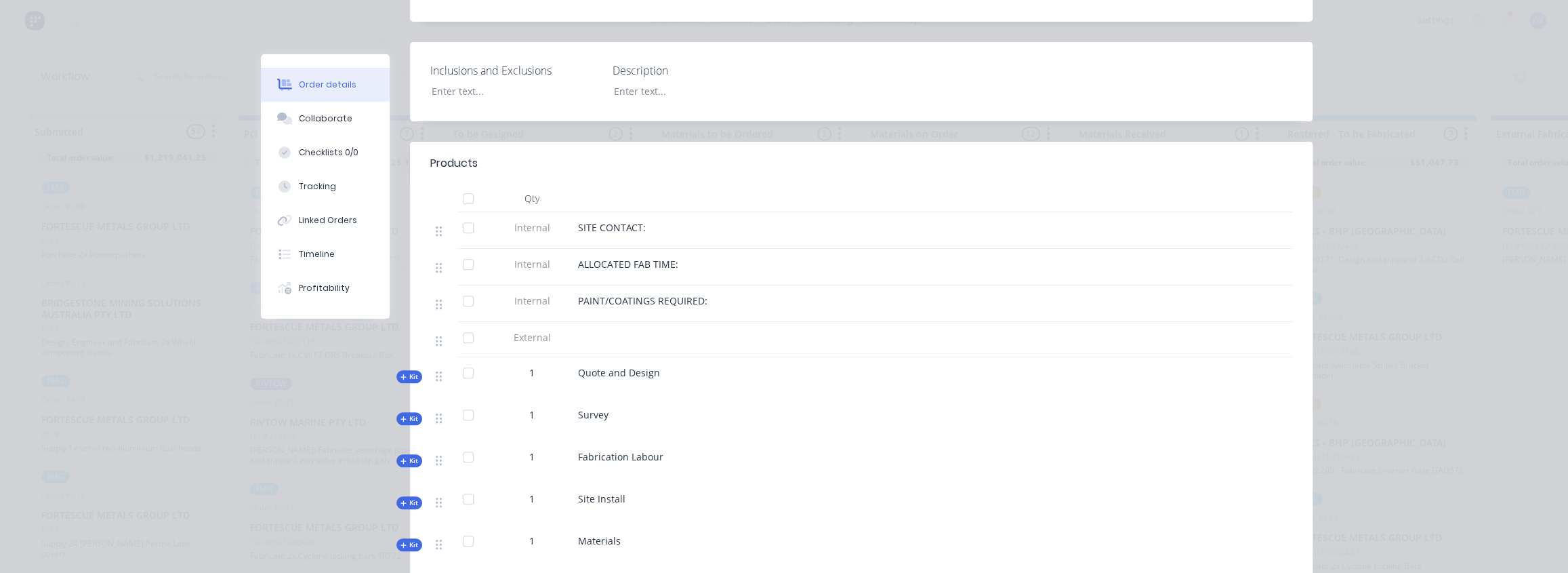
scroll to position [369, 0]
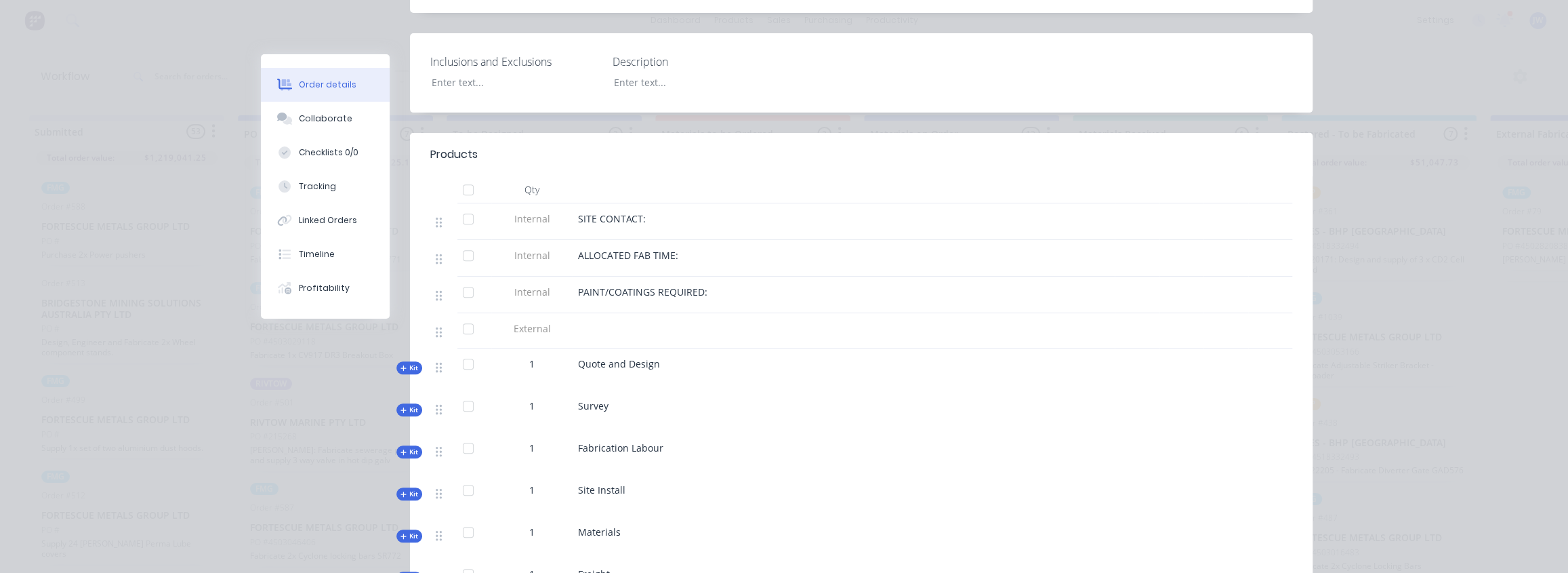
click at [404, 450] on span "Kit" at bounding box center [409, 451] width 18 height 10
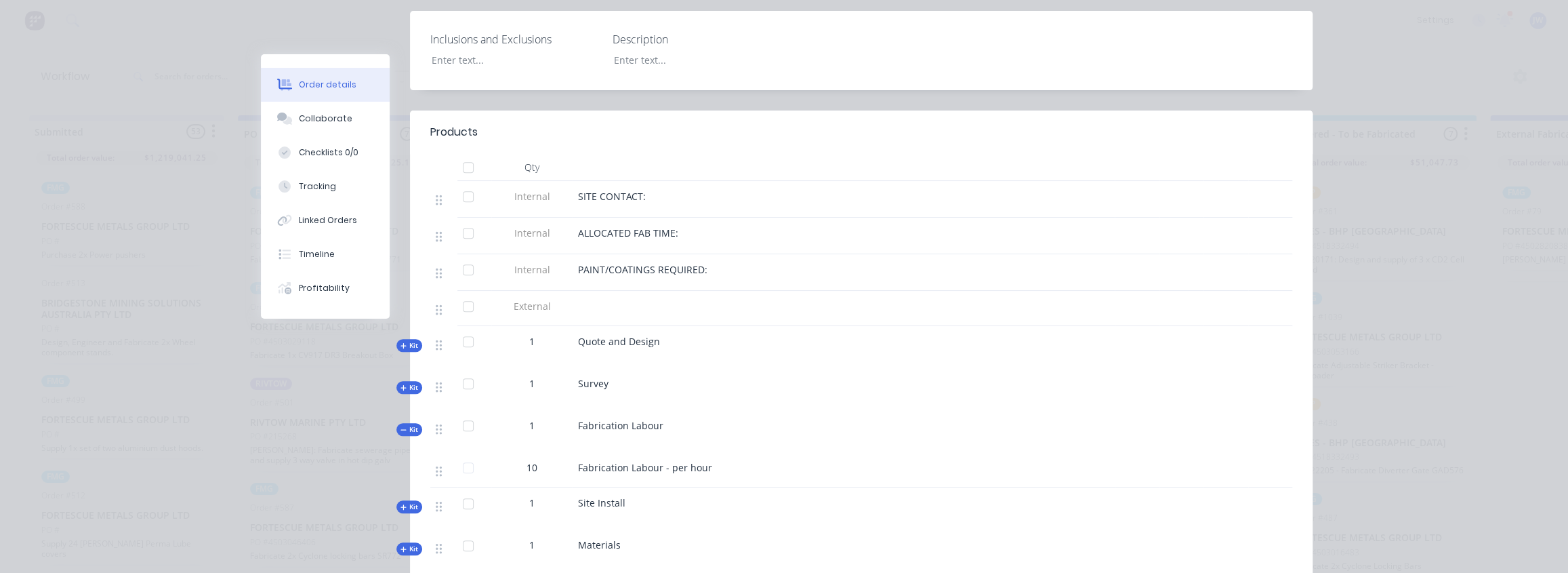
scroll to position [431, 0]
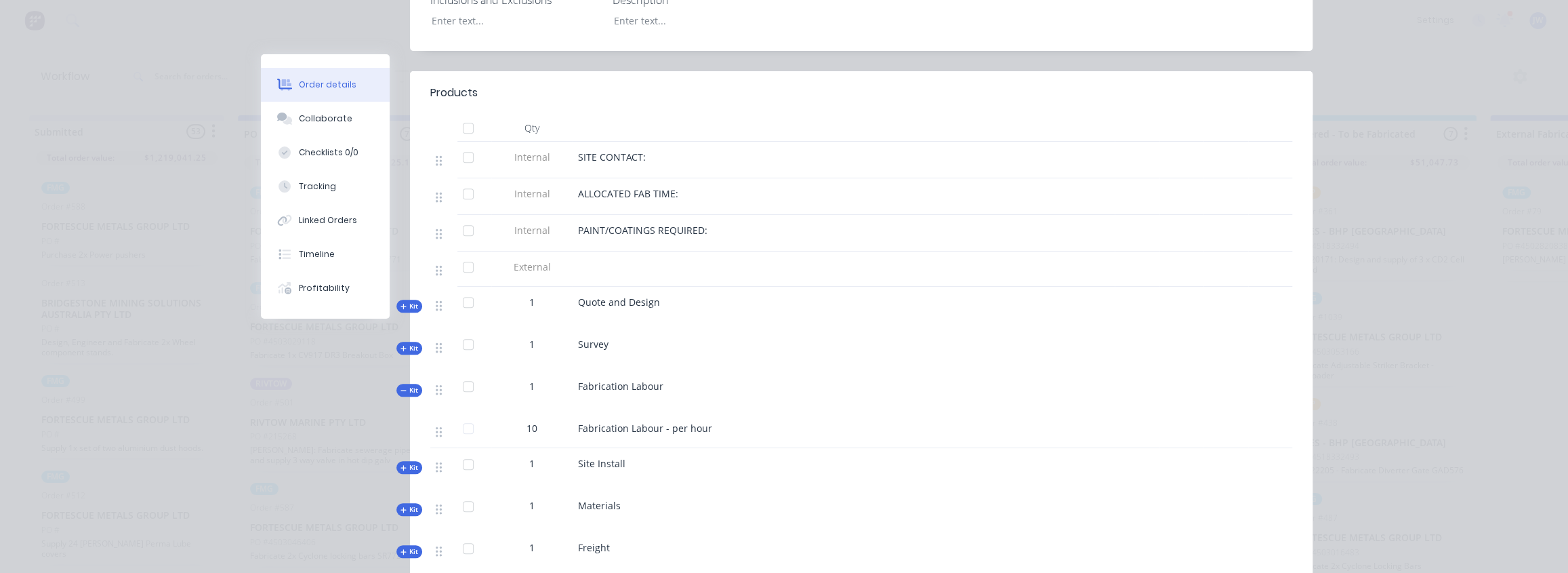
click at [408, 390] on span "Kit" at bounding box center [409, 390] width 18 height 10
click at [403, 434] on span "Kit" at bounding box center [409, 432] width 18 height 10
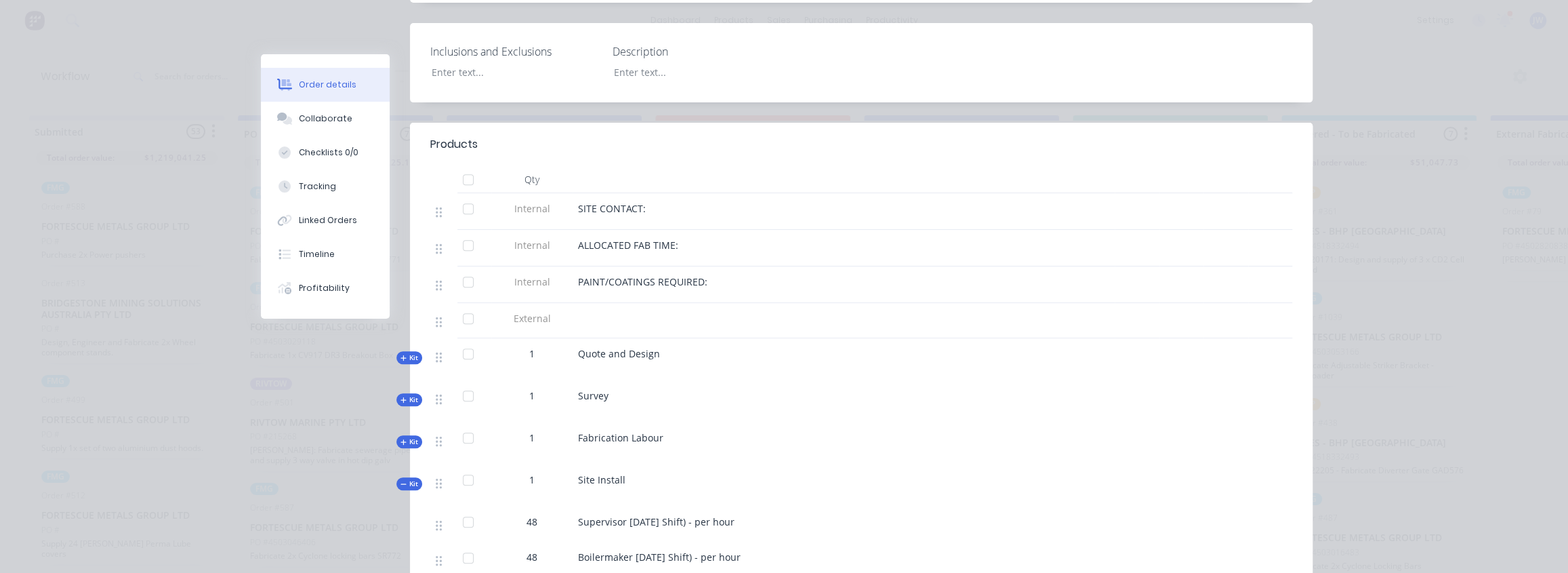
scroll to position [0, 0]
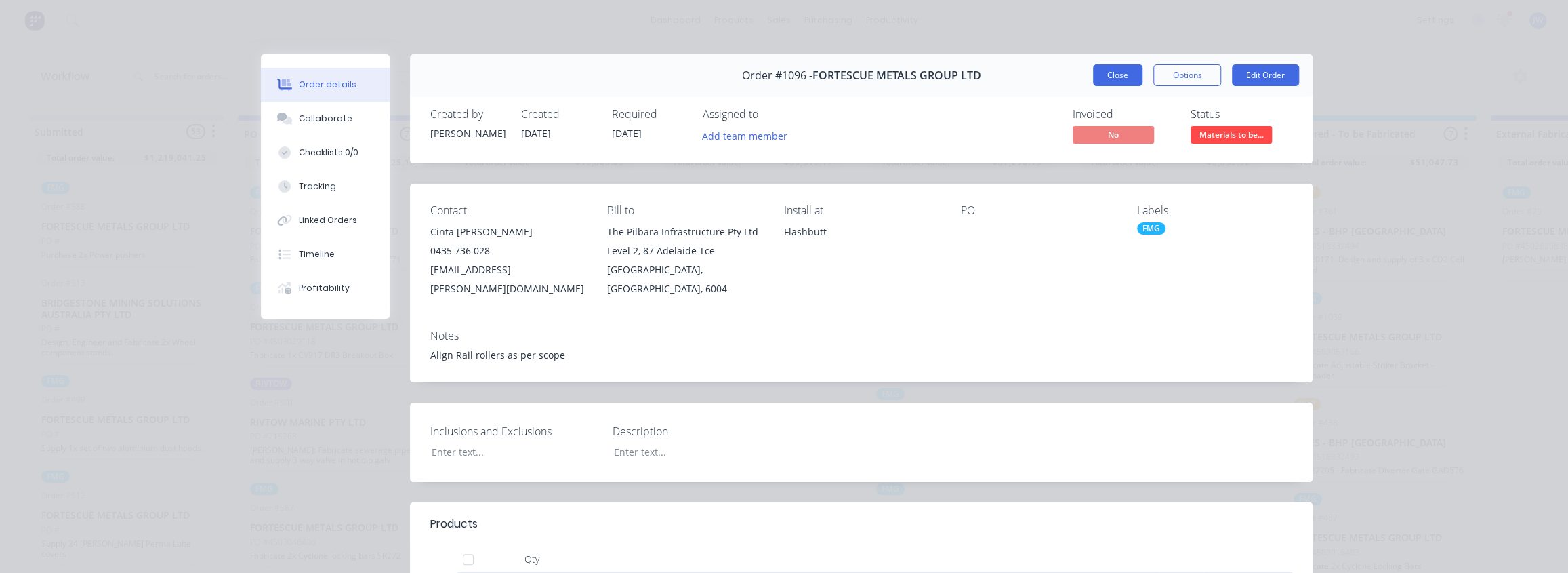
click at [1125, 81] on button "Close" at bounding box center [1118, 75] width 49 height 21
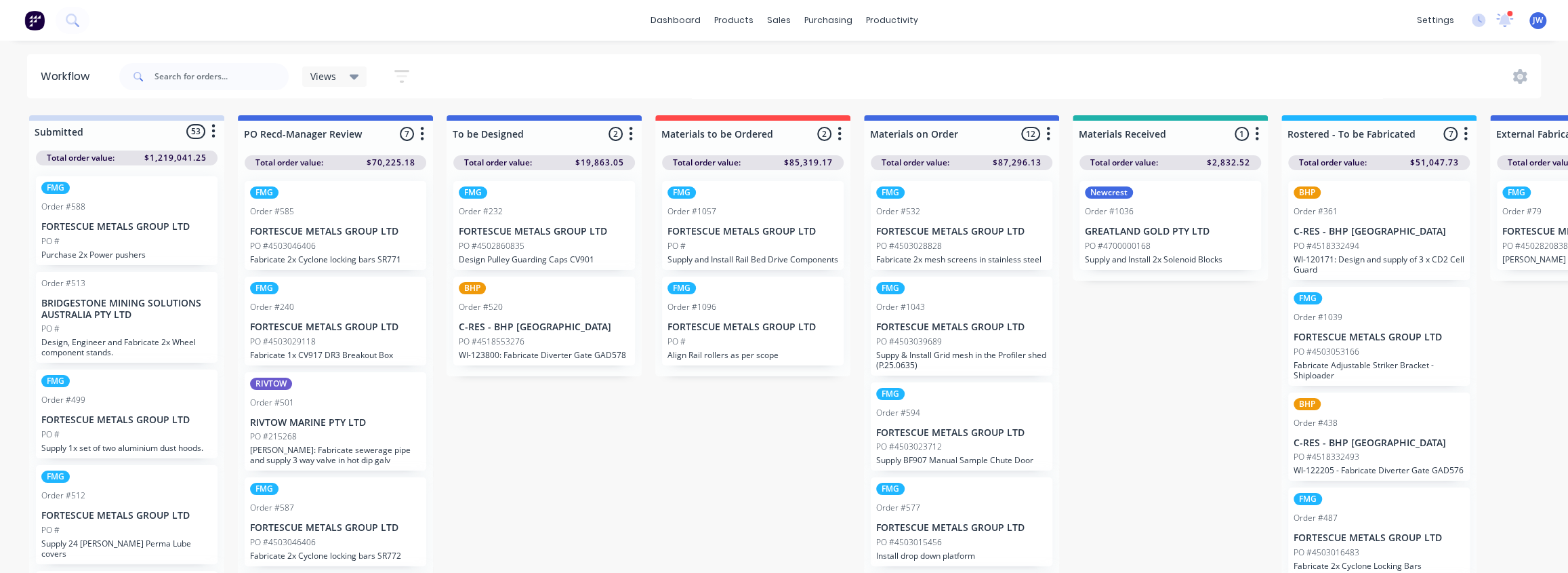
click at [753, 255] on p "Supply and Install Rail Bed Drive Components" at bounding box center [753, 259] width 171 height 10
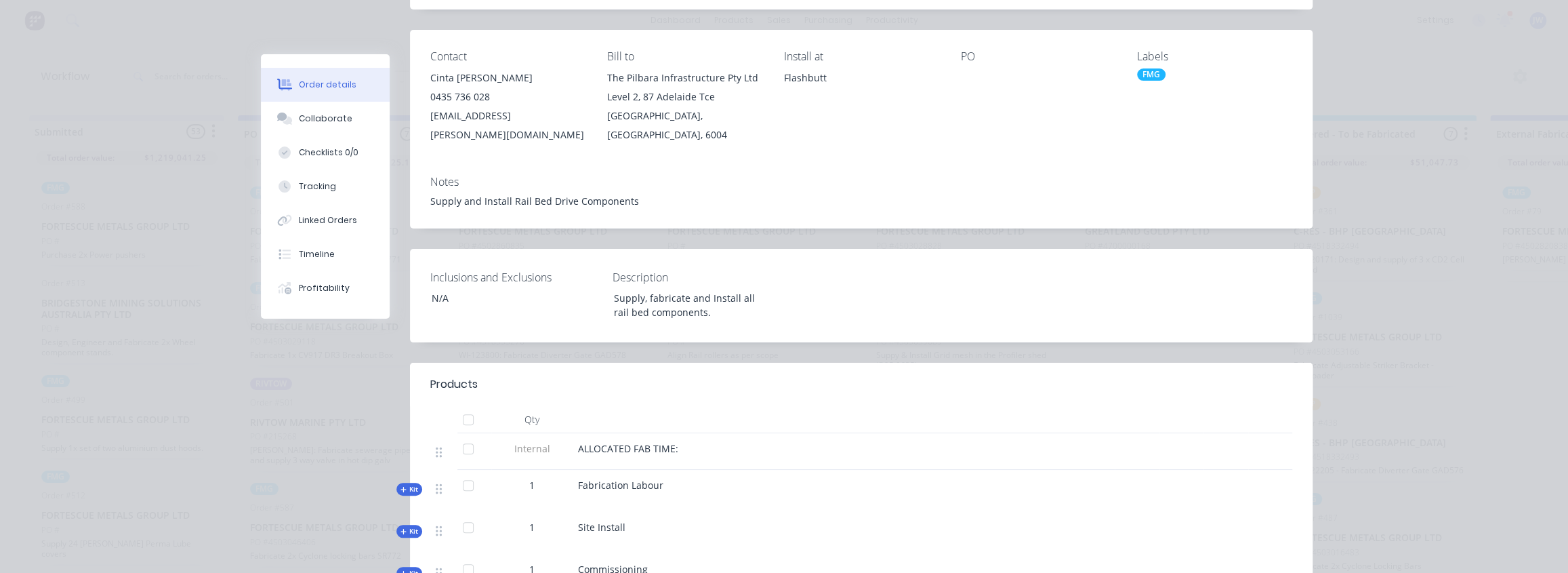
scroll to position [369, 0]
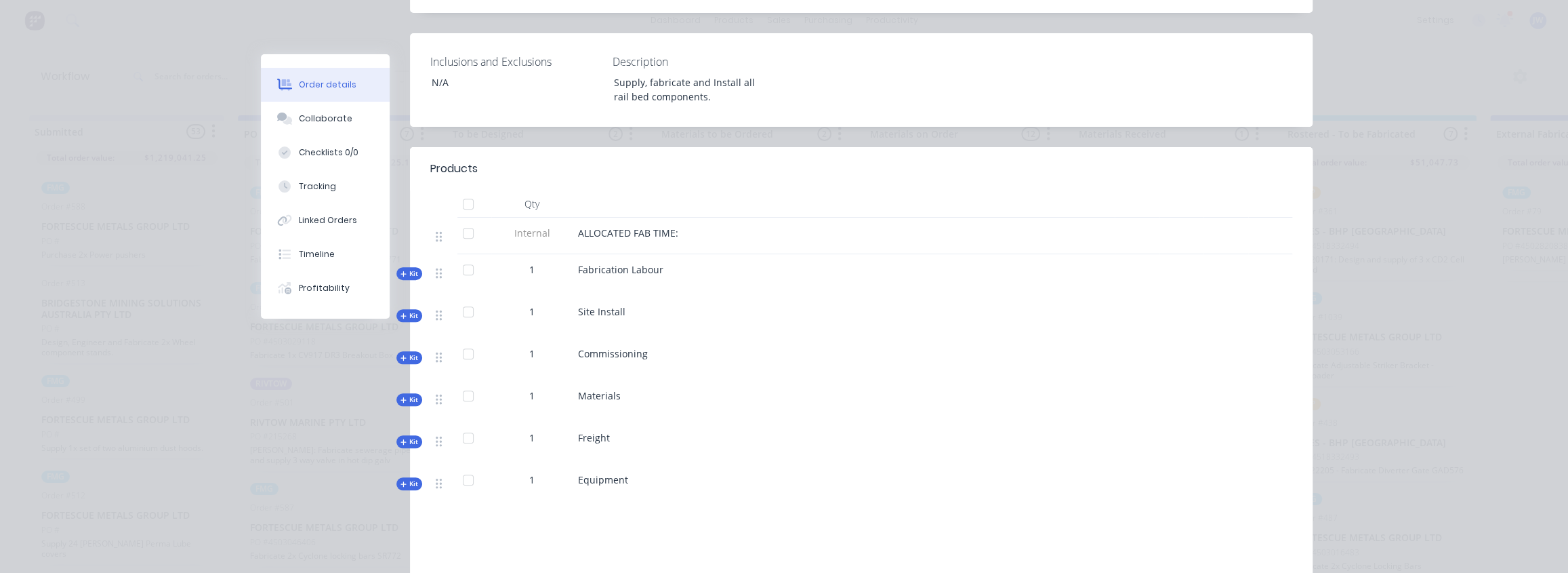
click at [404, 318] on span "Kit" at bounding box center [409, 315] width 18 height 10
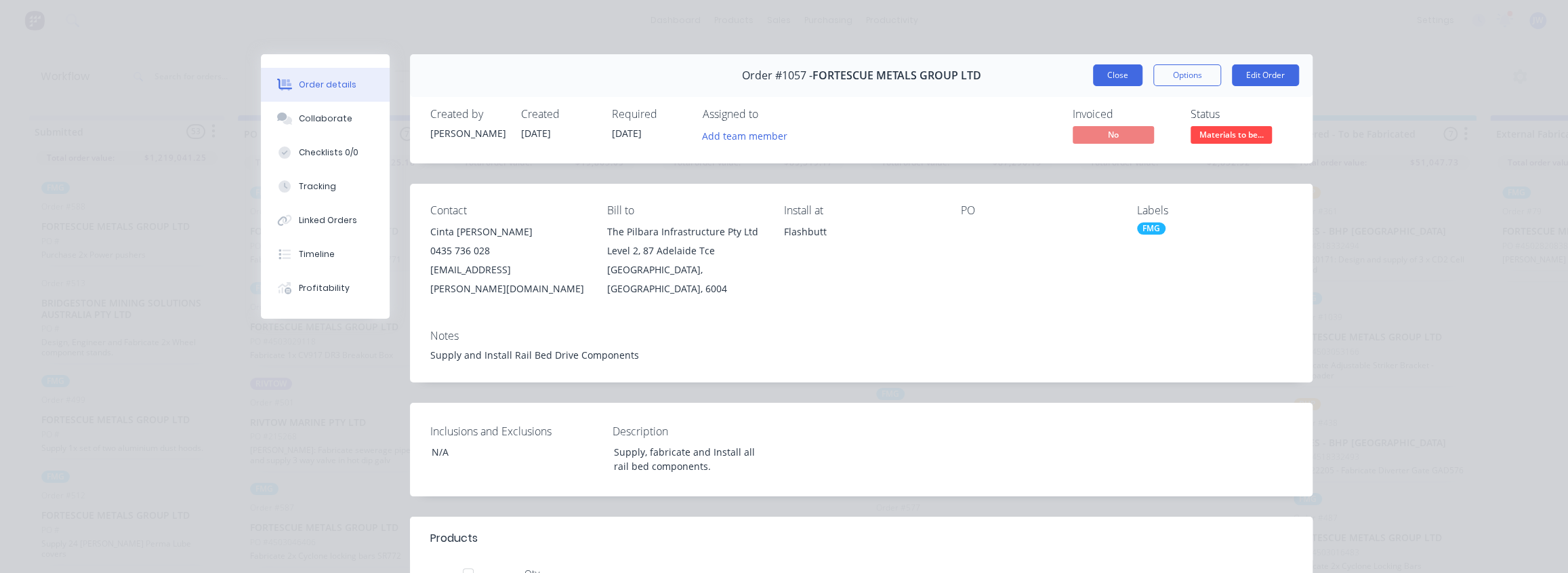
click at [1103, 76] on button "Close" at bounding box center [1118, 75] width 49 height 21
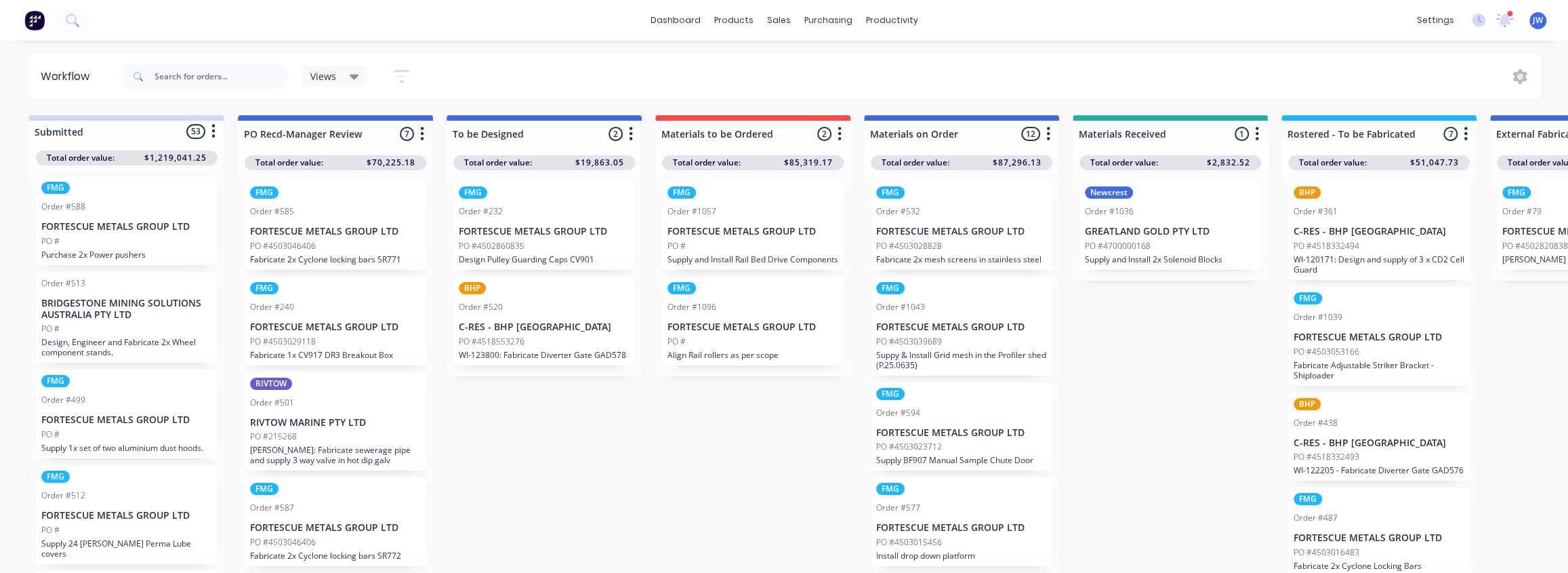
click at [766, 345] on div "PO #" at bounding box center [753, 341] width 171 height 12
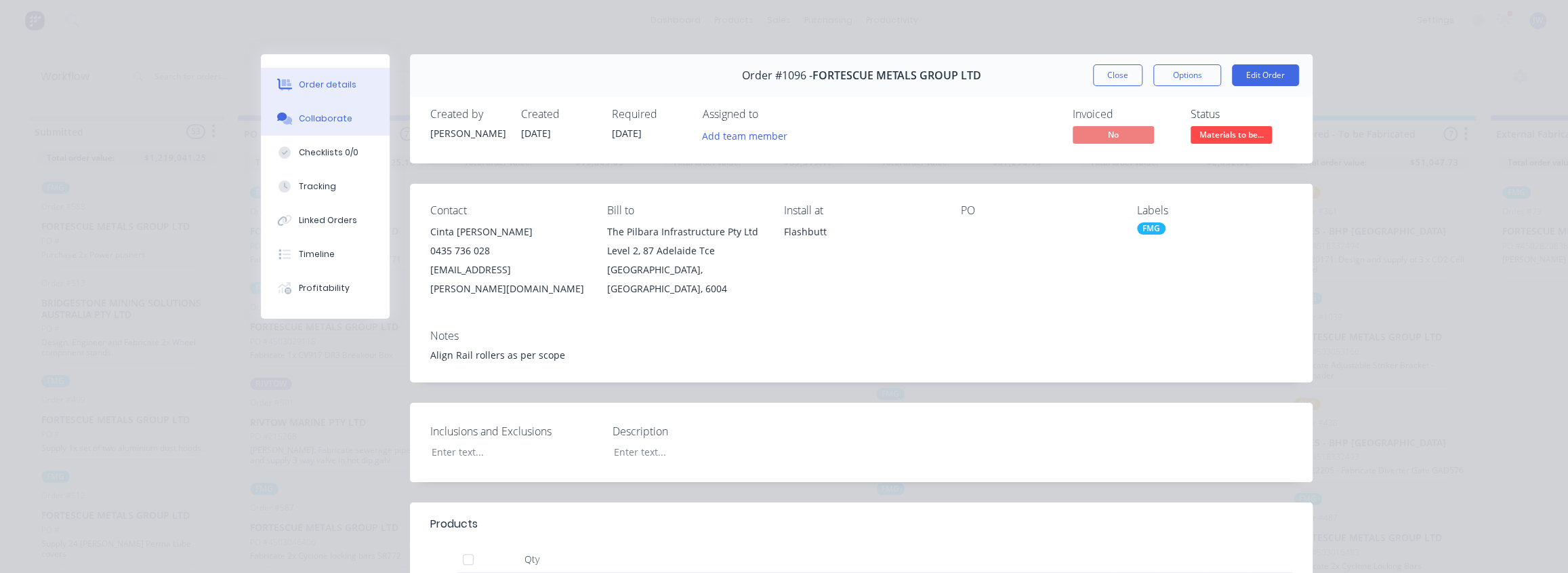
click at [312, 128] on button "Collaborate" at bounding box center [325, 119] width 129 height 34
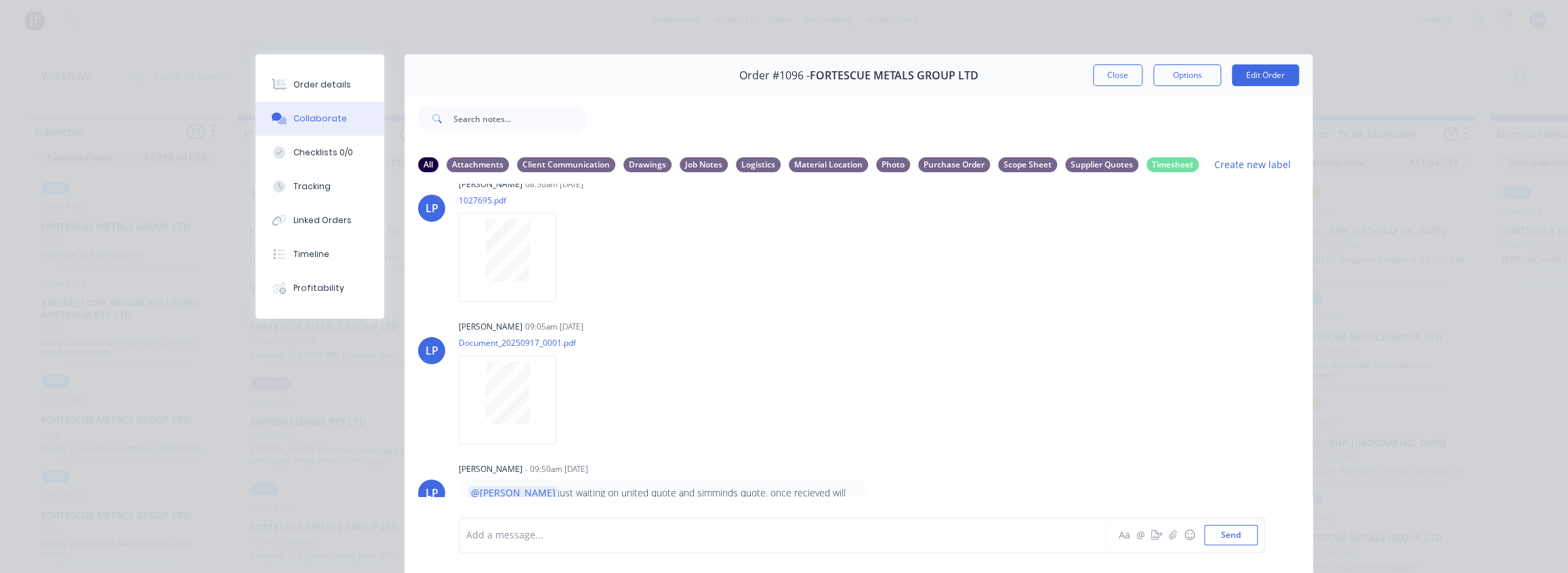
scroll to position [748, 0]
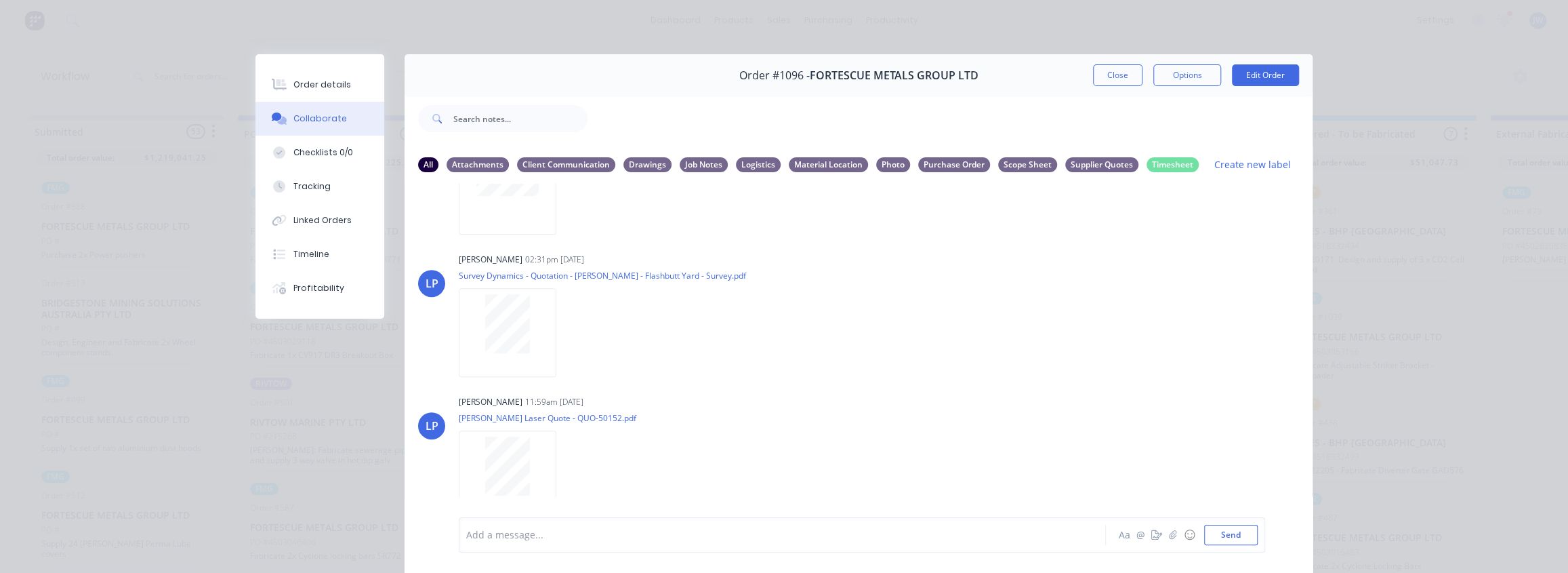
click at [533, 542] on div "Add a message..." at bounding box center [763, 535] width 593 height 21
click at [609, 535] on span "AND ORDER THIS ONE TOO PLEASE" at bounding box center [636, 535] width 159 height 13
drag, startPoint x: 693, startPoint y: 537, endPoint x: 508, endPoint y: 537, distance: 185.0
click at [508, 537] on div "@[PERSON_NAME] AND ORDER THIS ONE ASAP TOO PLEASE" at bounding box center [763, 536] width 593 height 14
drag, startPoint x: 674, startPoint y: 544, endPoint x: 684, endPoint y: 540, distance: 10.8
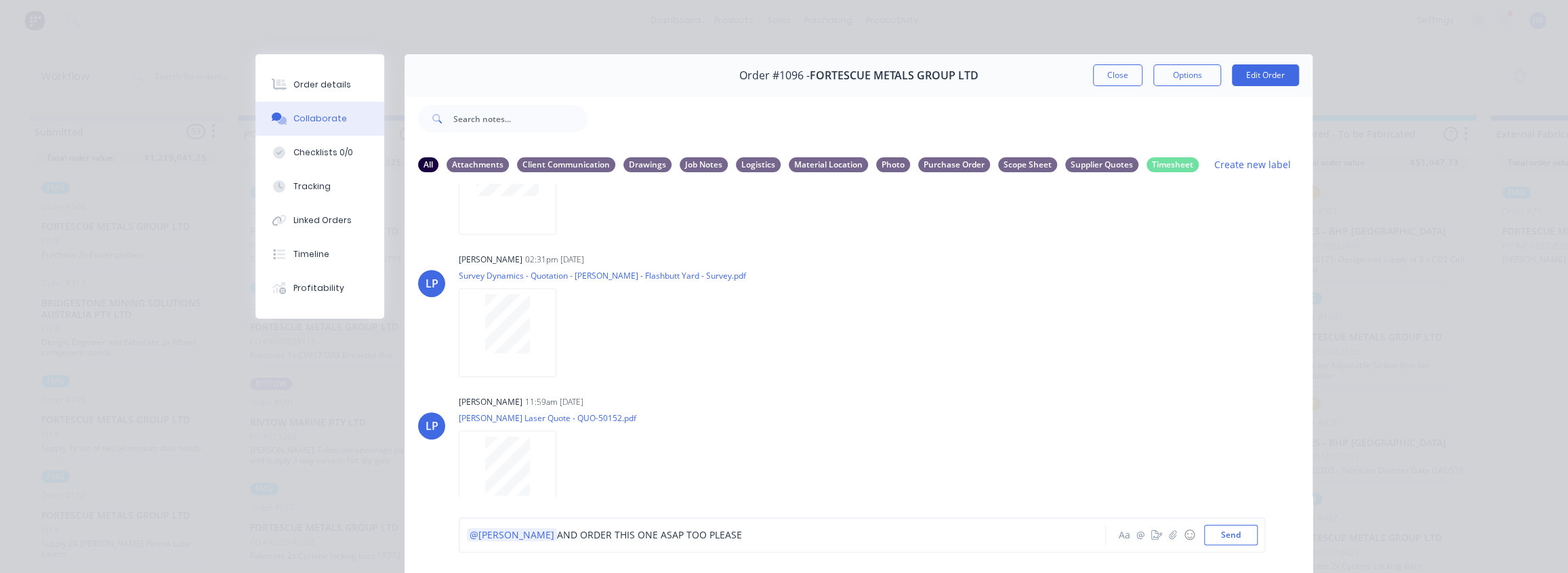
click at [675, 544] on div "@[PERSON_NAME] AND ORDER THIS ONE ASAP TOO PLEASE" at bounding box center [763, 535] width 593 height 21
click at [1224, 532] on button "Send" at bounding box center [1231, 535] width 53 height 21
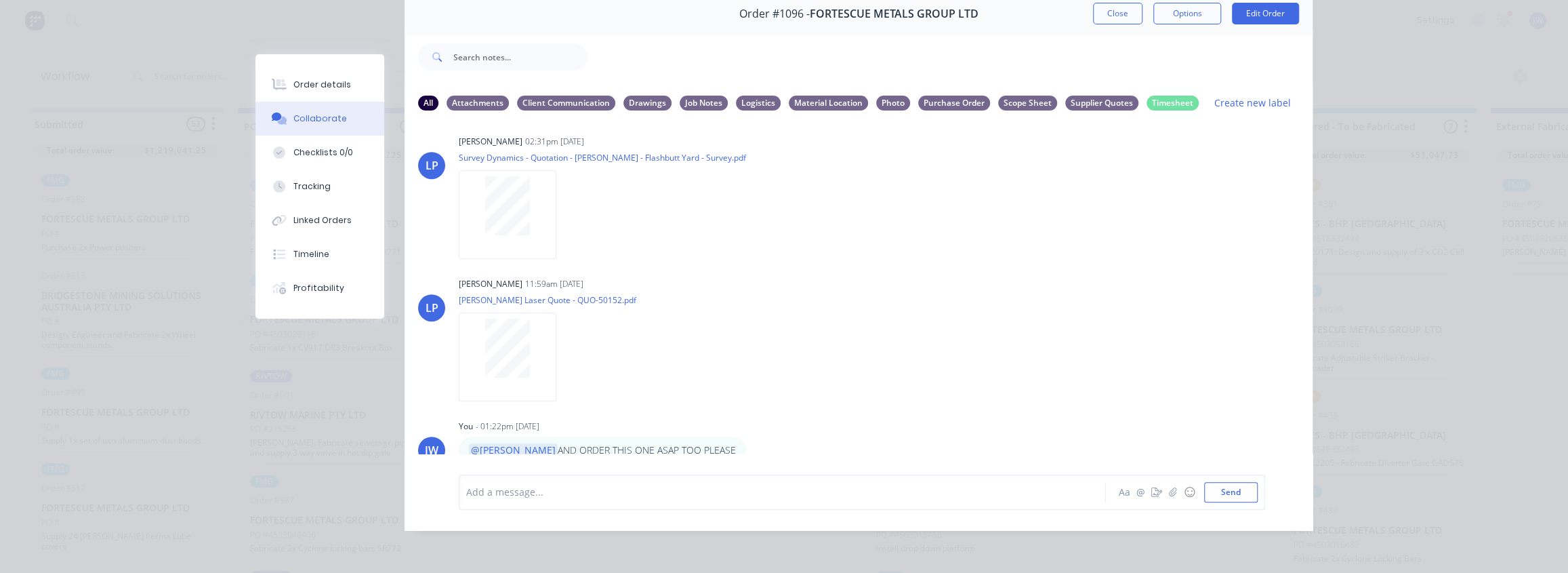
scroll to position [16, 0]
click at [516, 505] on div "Add a message... Aa @ ☺ Send" at bounding box center [862, 492] width 807 height 35
click at [519, 497] on div at bounding box center [763, 492] width 593 height 14
click at [1191, 489] on button "☺" at bounding box center [1189, 492] width 16 height 16
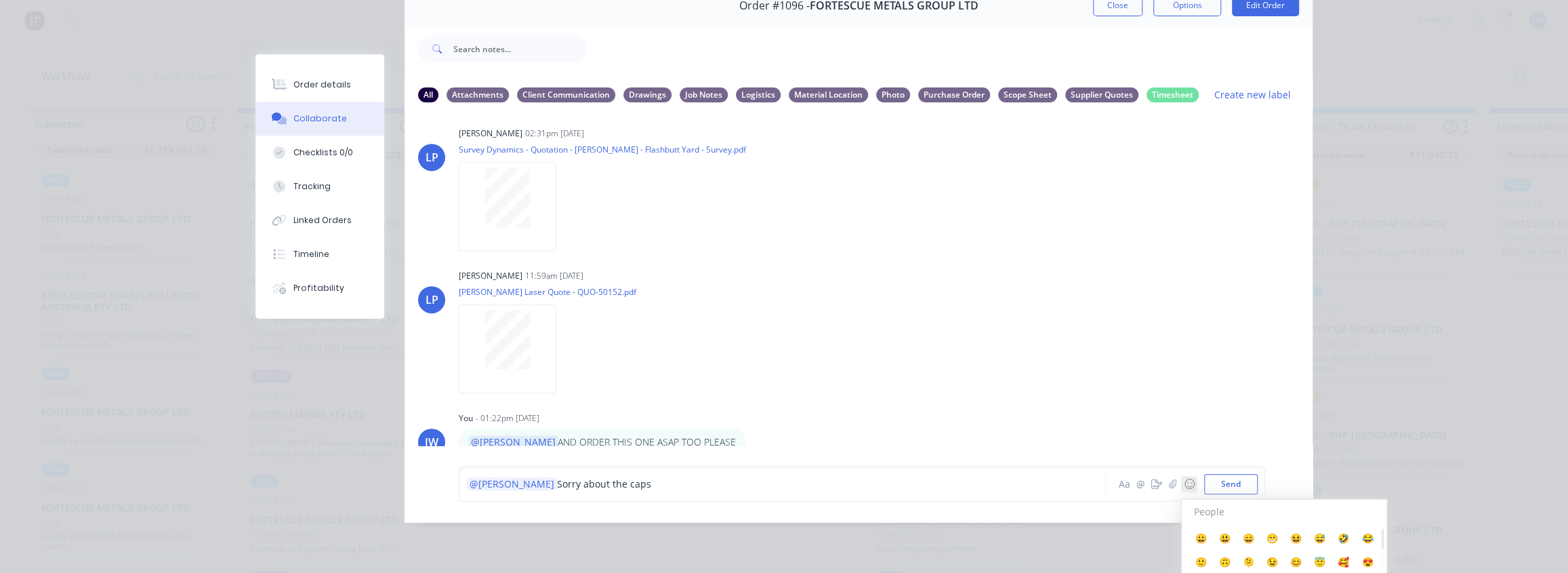
scroll to position [70, 0]
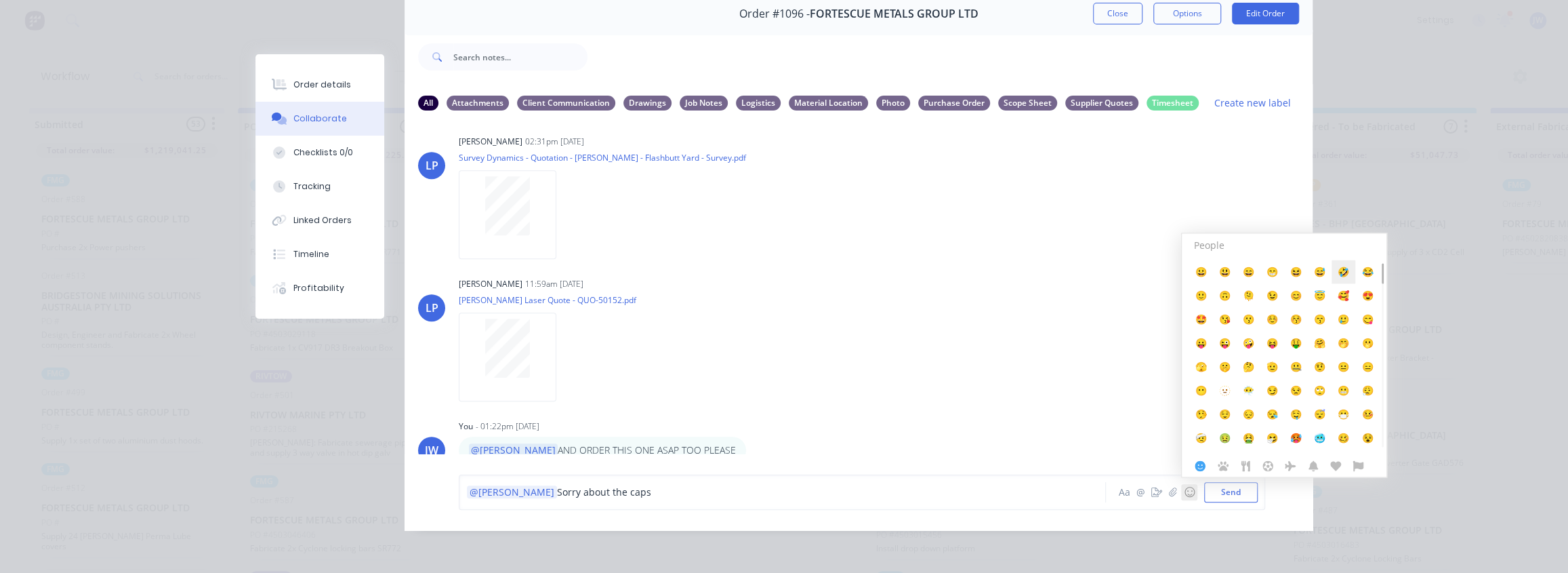
click at [1340, 270] on span "🤣" at bounding box center [1344, 272] width 11 height 13
click at [1218, 493] on button "Send" at bounding box center [1231, 493] width 53 height 21
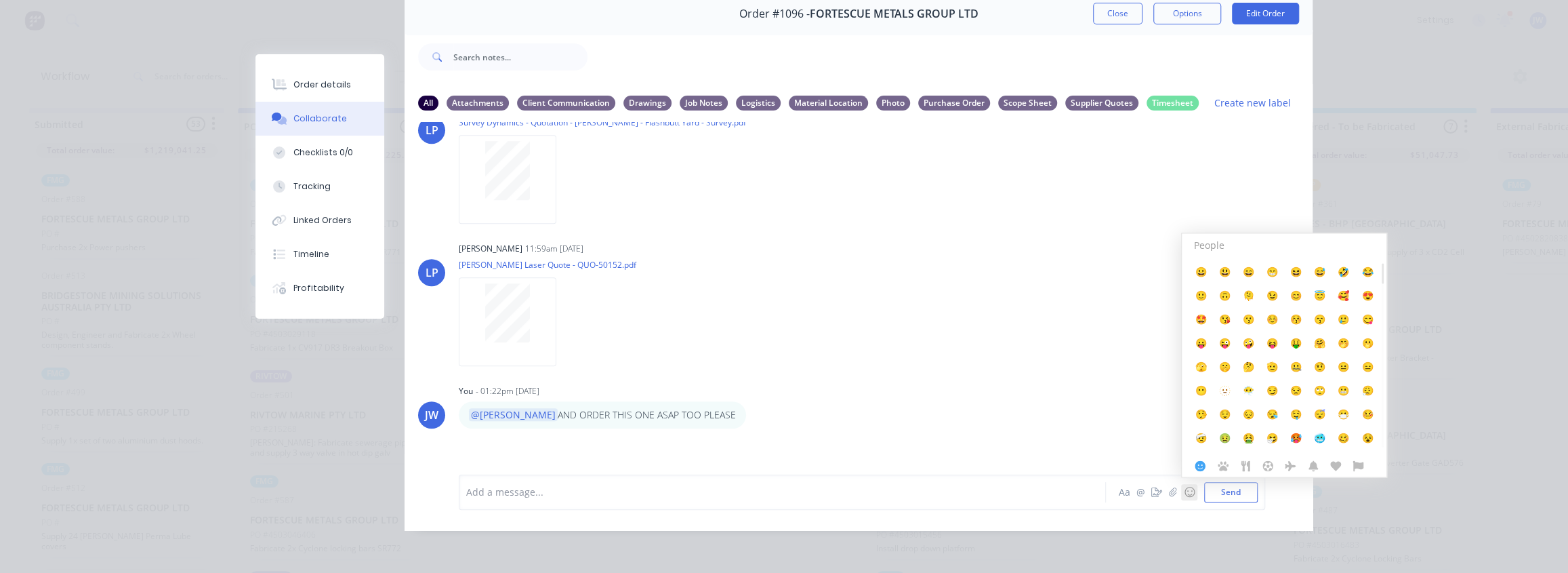
scroll to position [871, 0]
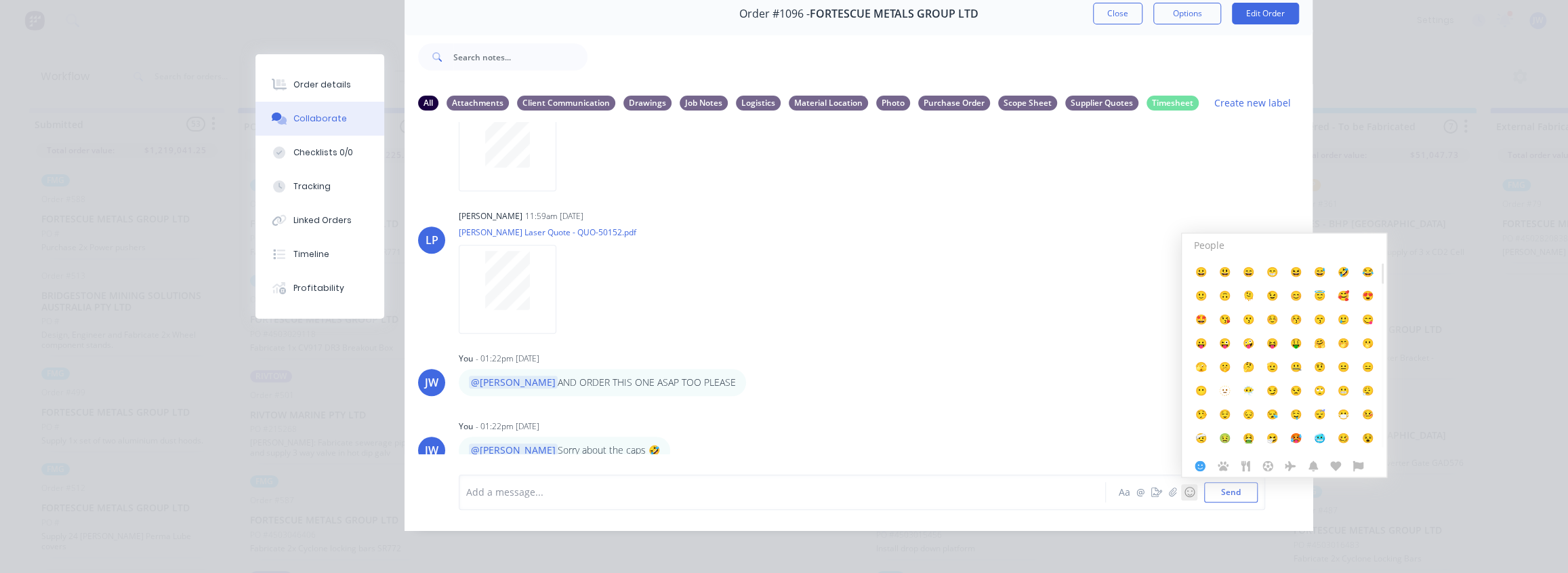
click at [813, 396] on div "LT [PERSON_NAME] 07:40am [DATE] Paint Coating Inspection Report.pdf Labels Down…" at bounding box center [858, 287] width 908 height 332
drag, startPoint x: 1072, startPoint y: 191, endPoint x: 1021, endPoint y: 195, distance: 51.2
click at [1070, 190] on div "LT [PERSON_NAME] 07:40am [DATE] Paint Coating Inspection Report.pdf Labels Down…" at bounding box center [858, 287] width 908 height 332
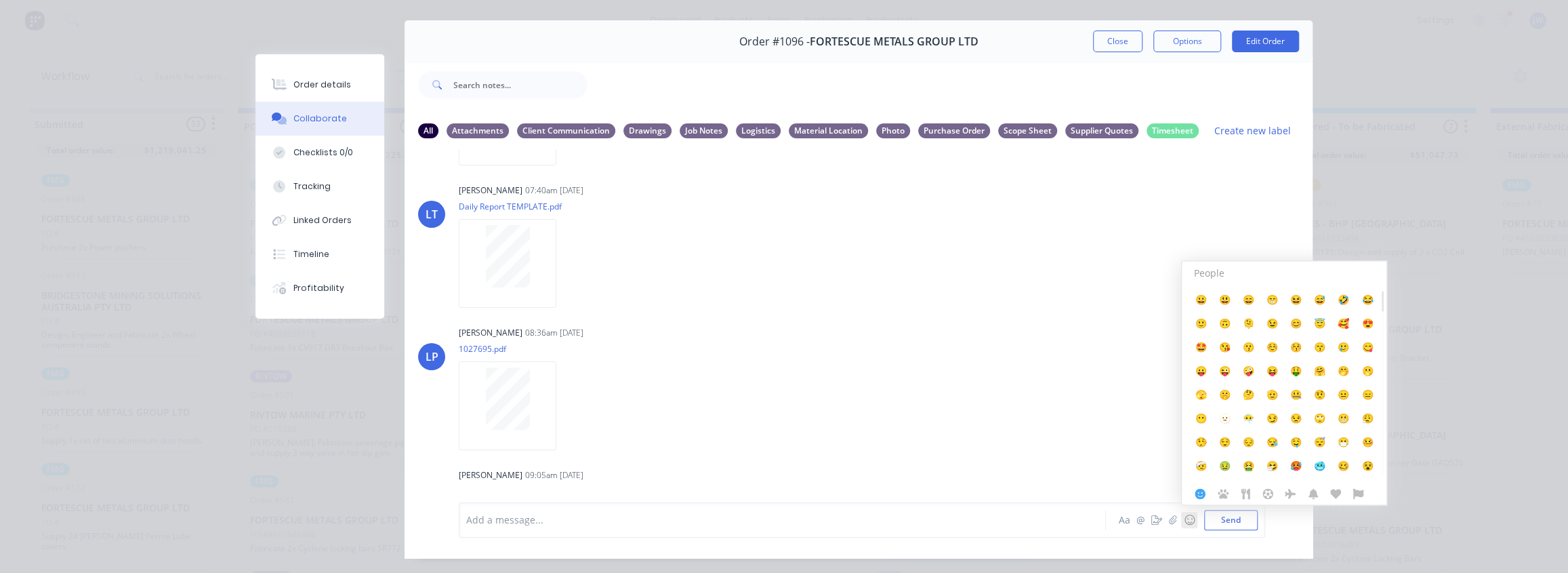
scroll to position [0, 0]
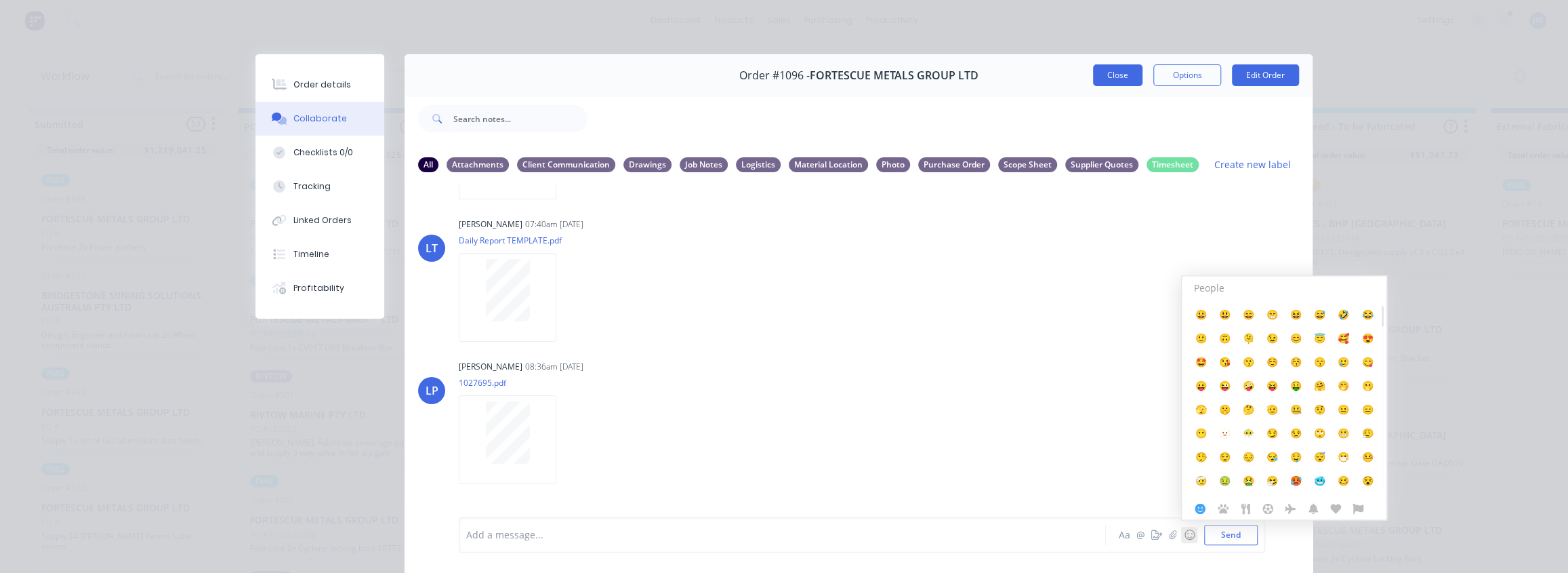
click at [1111, 80] on button "Close" at bounding box center [1118, 75] width 49 height 21
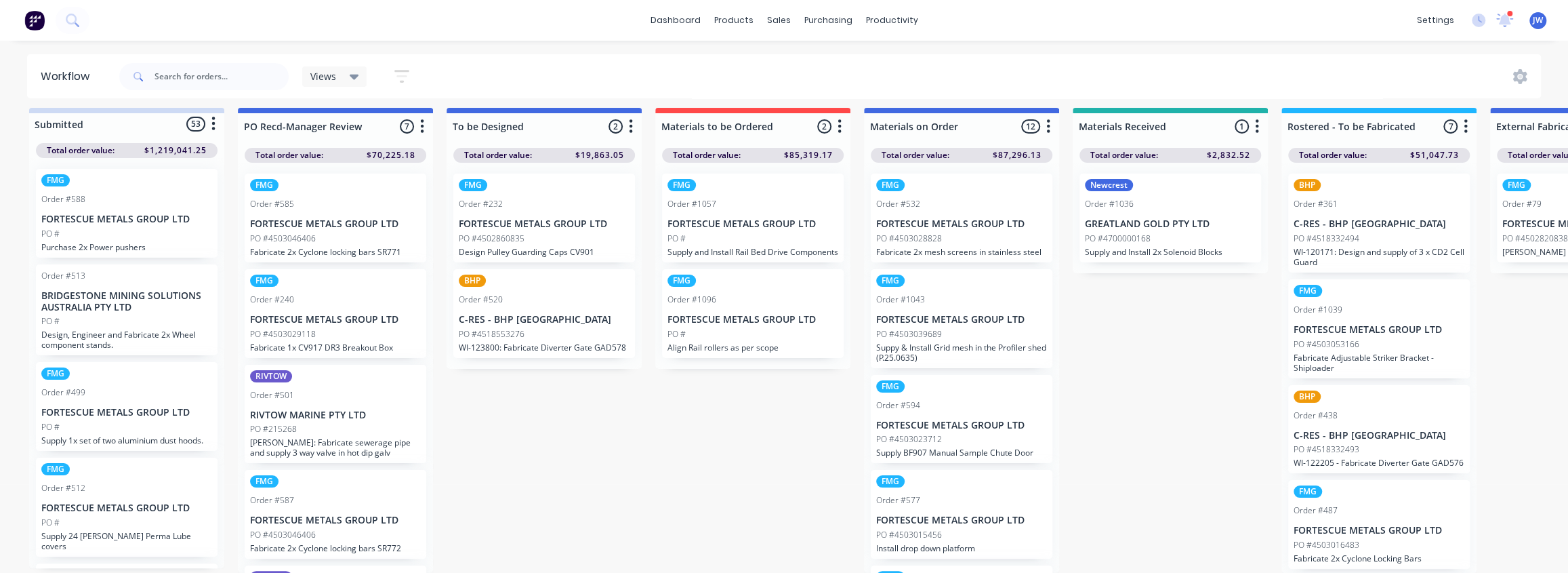
click at [1179, 233] on div "PO #4700000168" at bounding box center [1170, 238] width 171 height 12
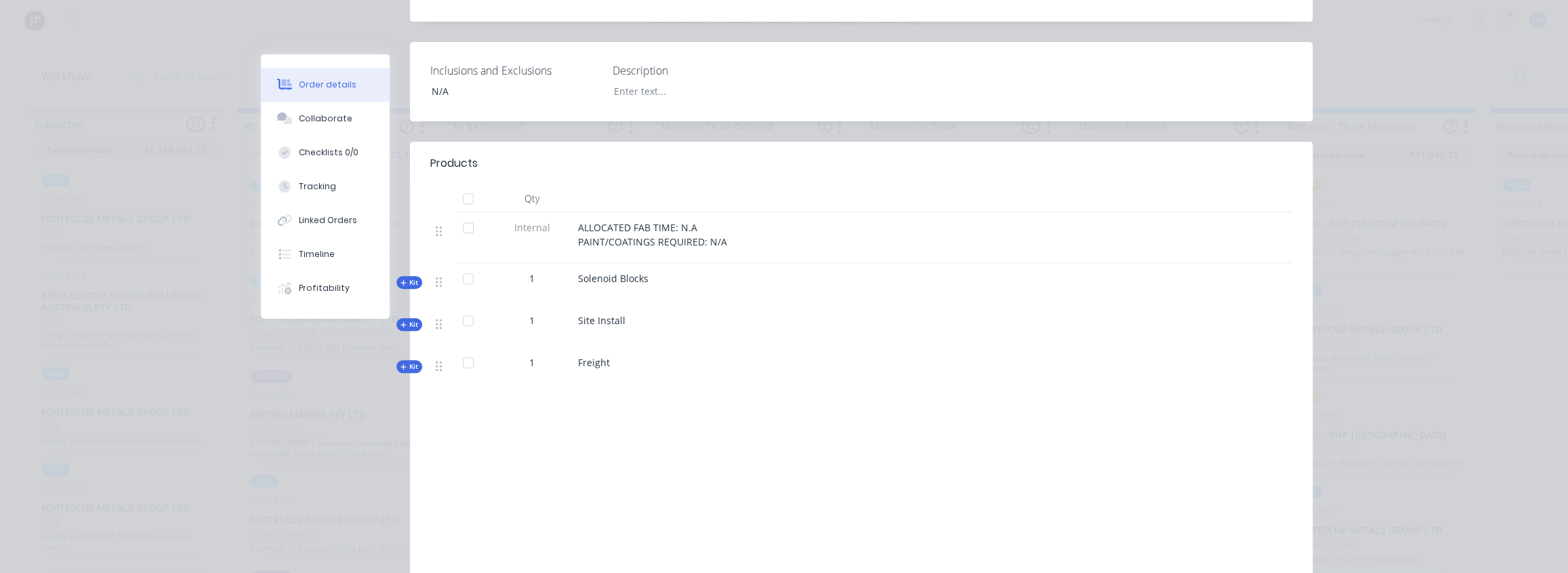
scroll to position [431, 0]
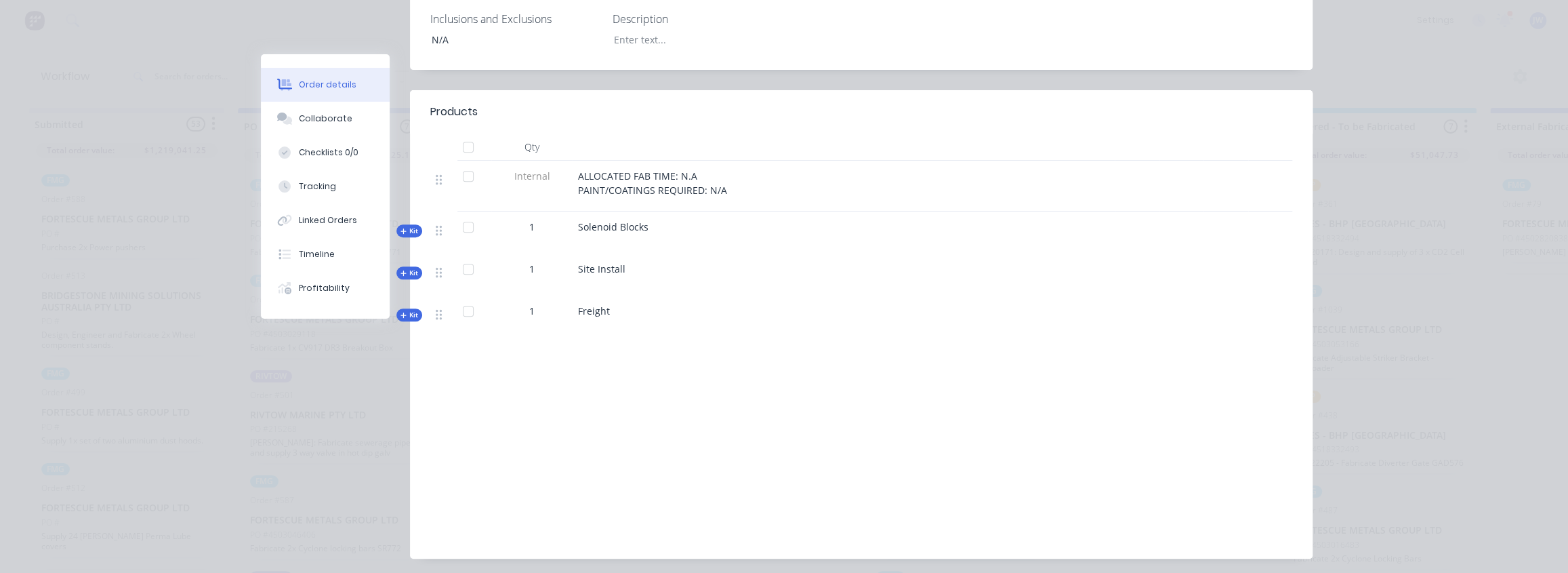
click at [410, 267] on span "Kit" at bounding box center [409, 272] width 18 height 10
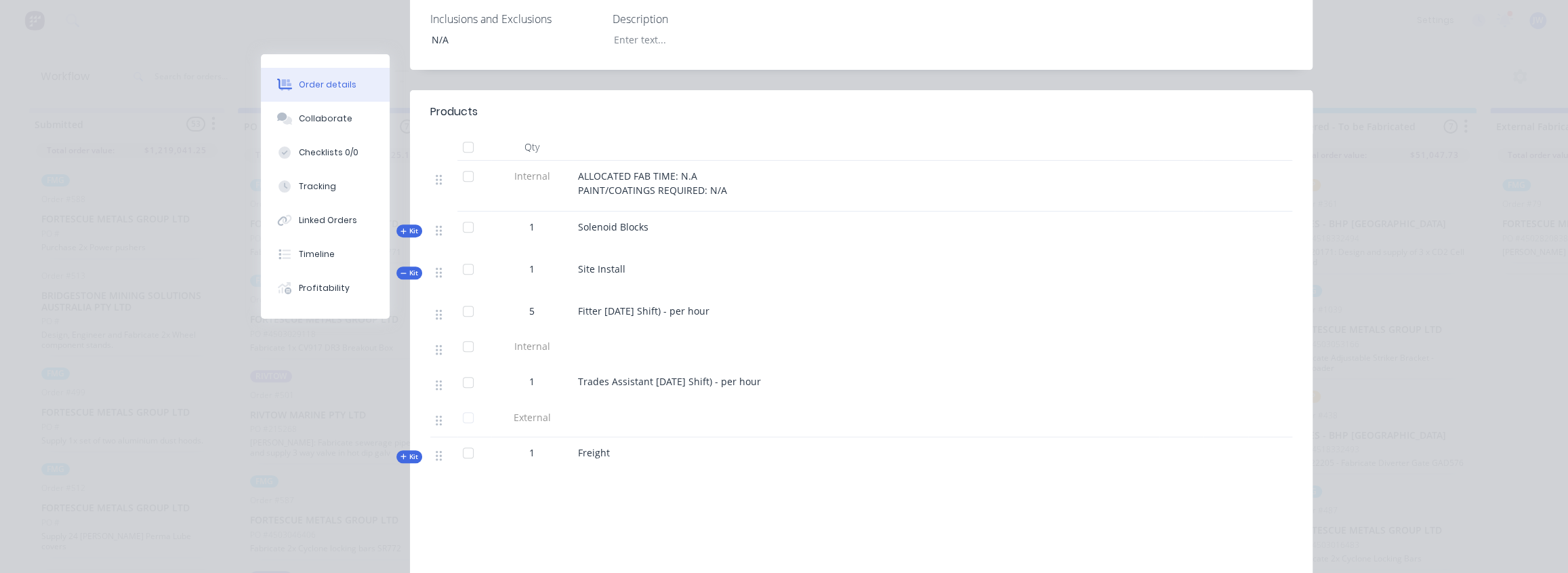
click at [410, 267] on span "Kit" at bounding box center [409, 272] width 18 height 10
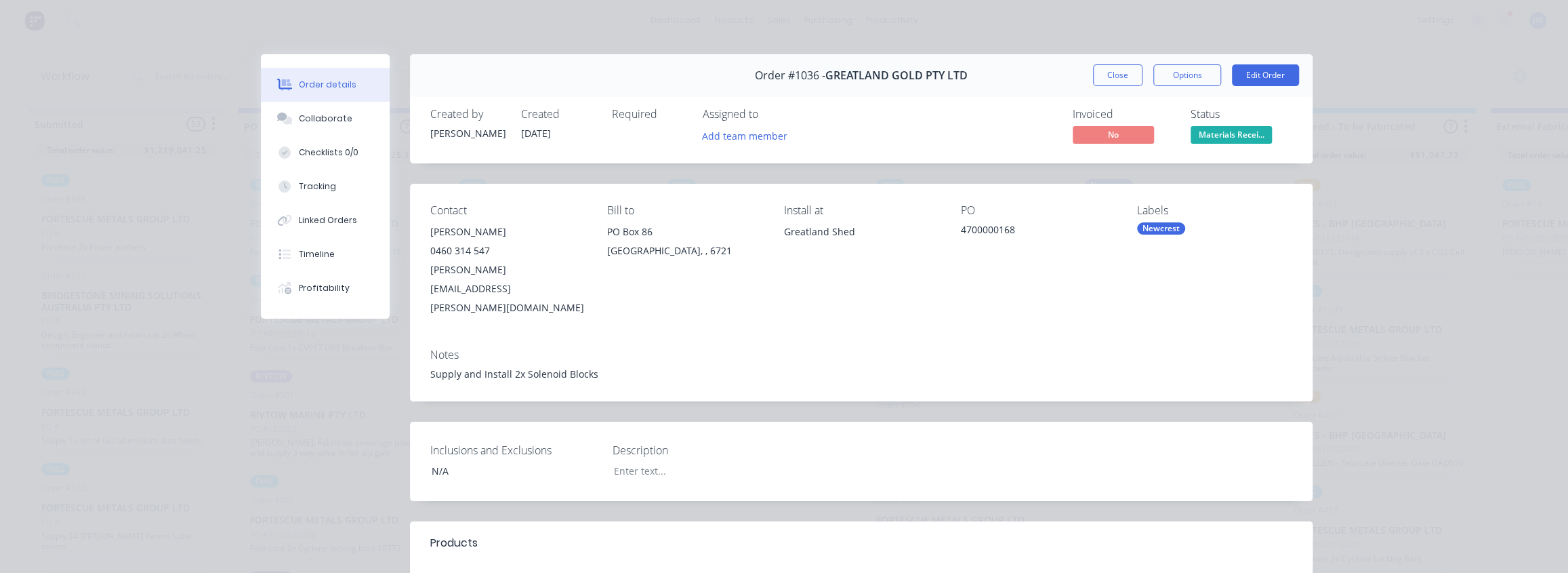
scroll to position [0, 0]
click at [1119, 77] on button "Close" at bounding box center [1118, 75] width 49 height 21
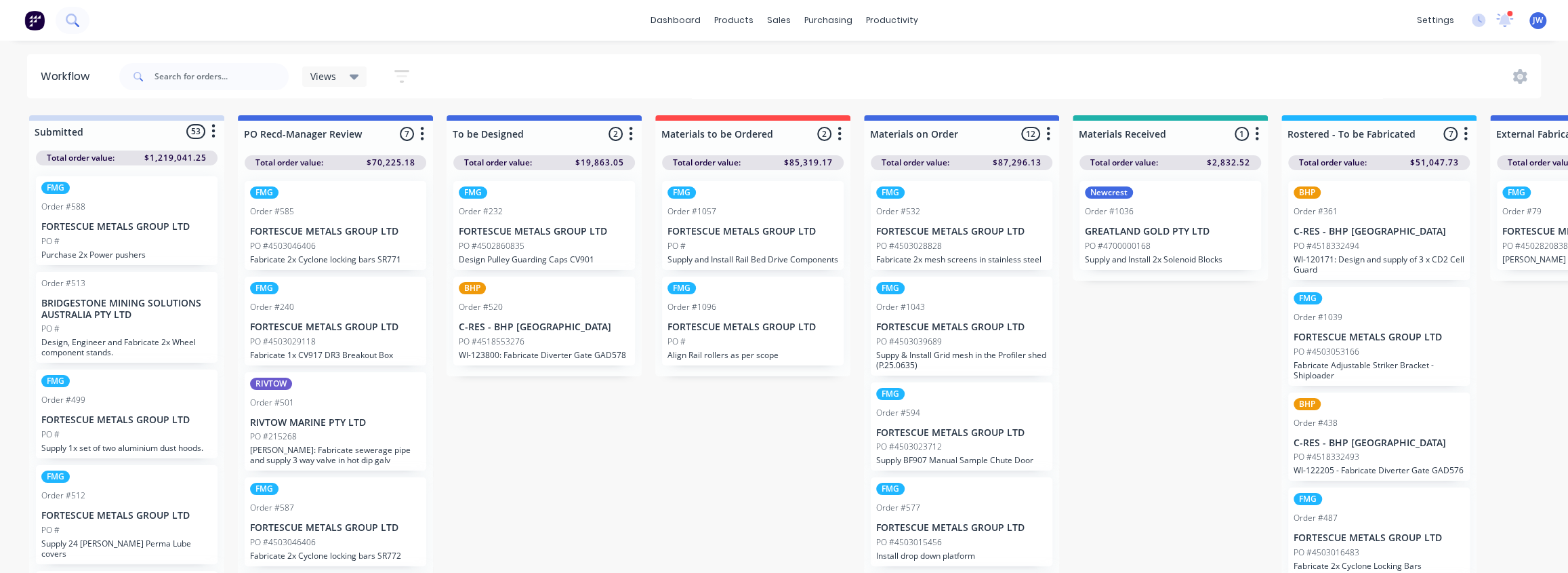
click at [75, 17] on icon at bounding box center [72, 19] width 11 height 11
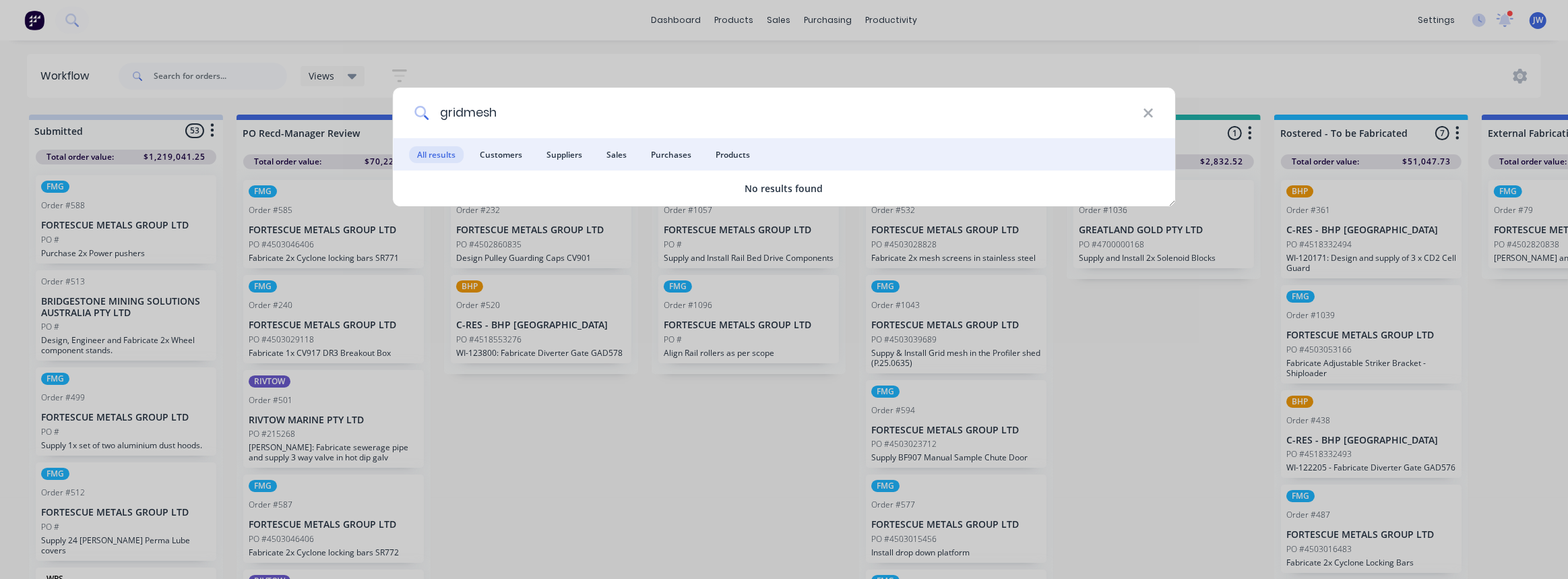
drag, startPoint x: 505, startPoint y: 118, endPoint x: 466, endPoint y: 120, distance: 39.1
click at [466, 120] on input "gridmesh" at bounding box center [786, 113] width 714 height 51
type input "g"
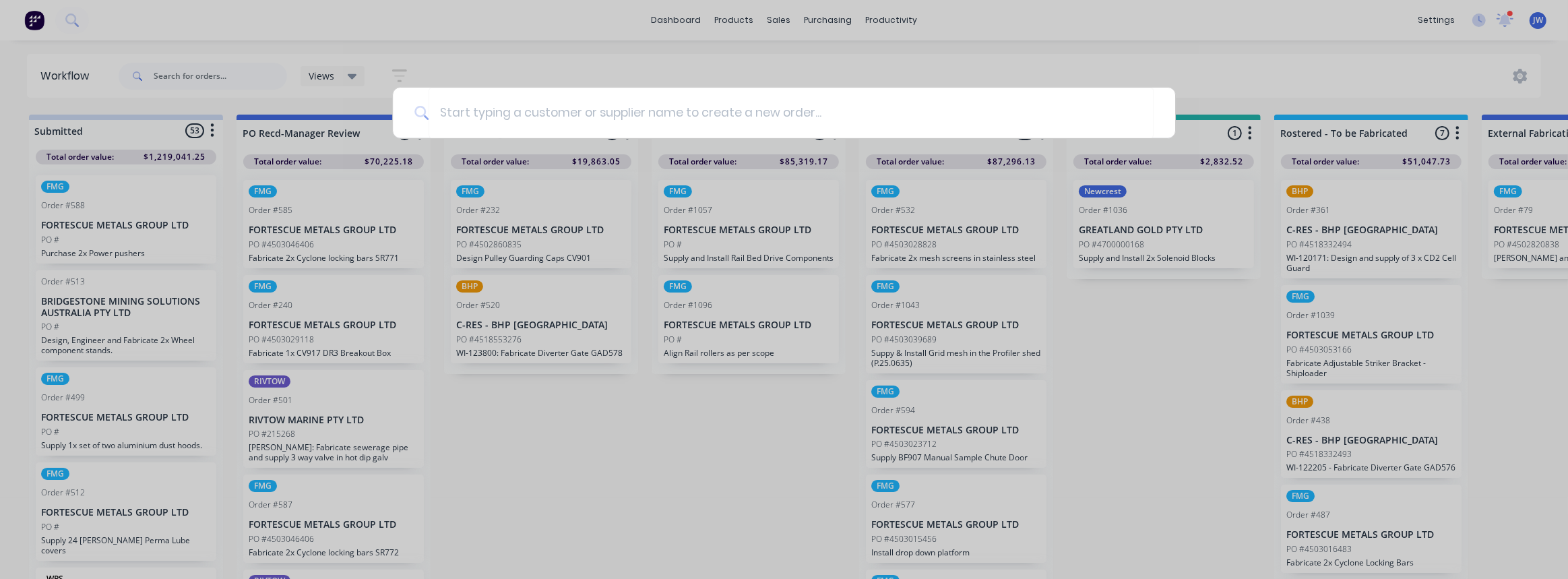
click at [593, 43] on div at bounding box center [784, 290] width 1568 height 579
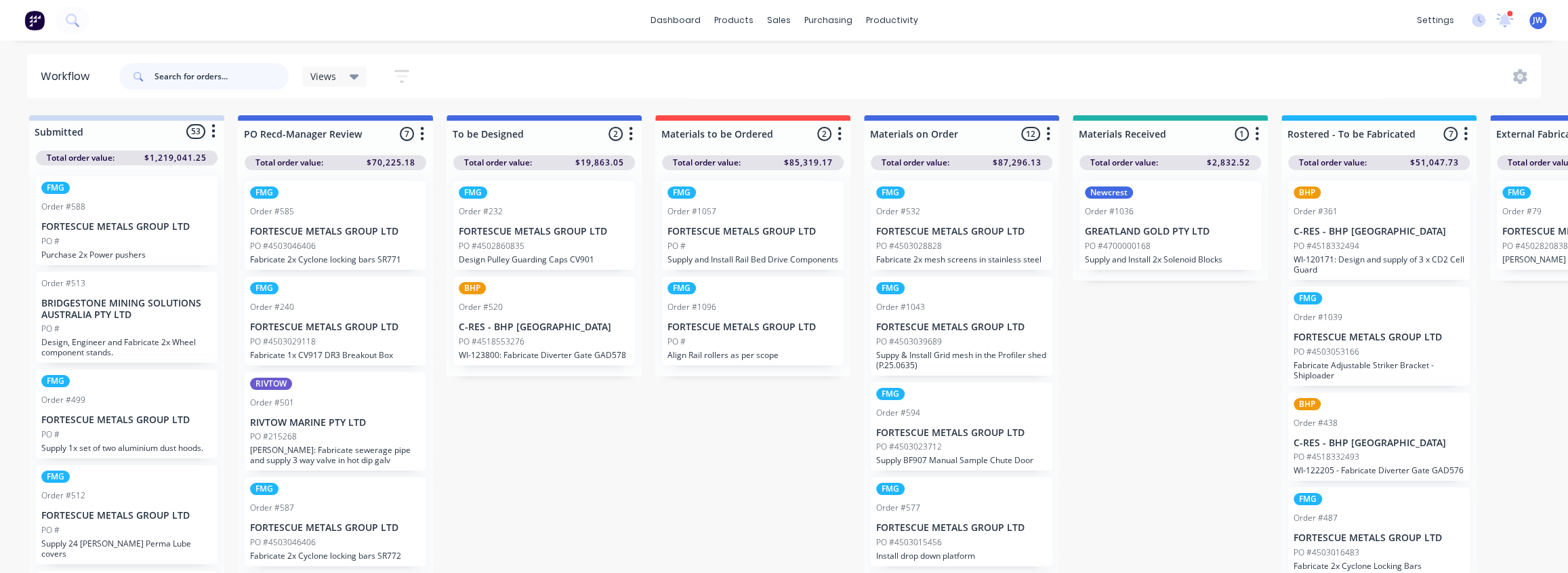
click at [174, 78] on input "text" at bounding box center [221, 76] width 134 height 27
type input "sino"
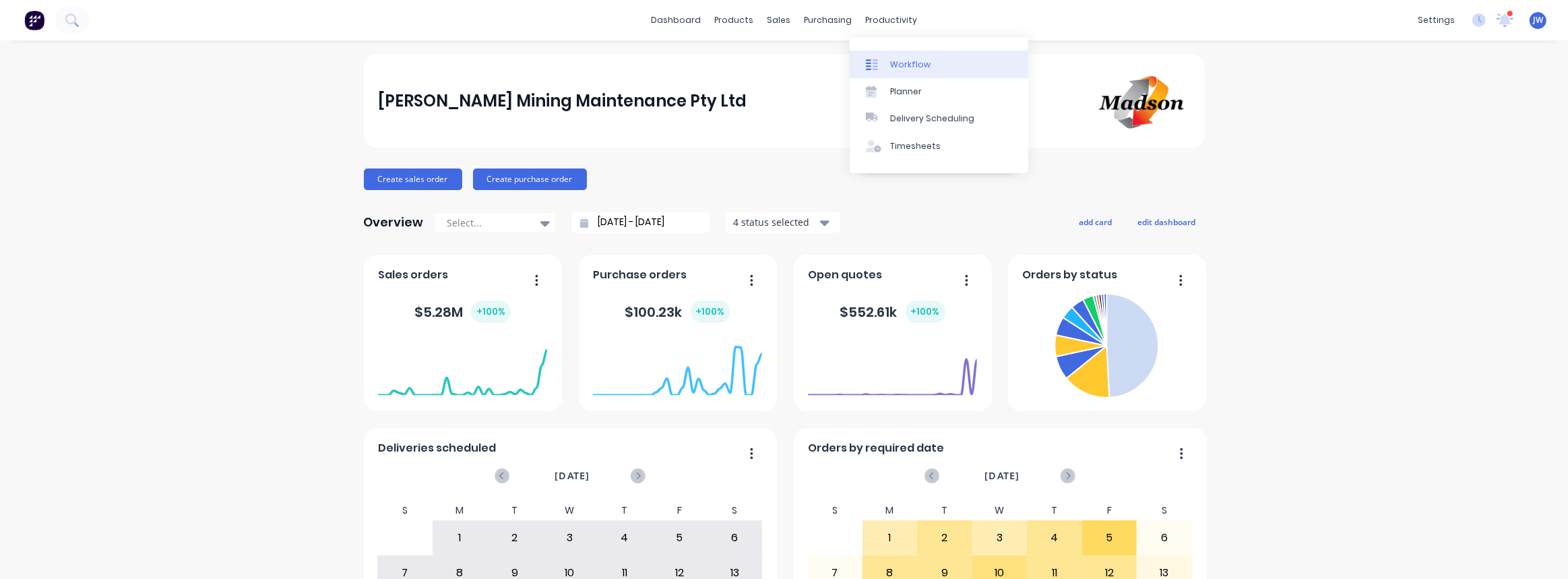
click at [885, 61] on div at bounding box center [877, 64] width 21 height 12
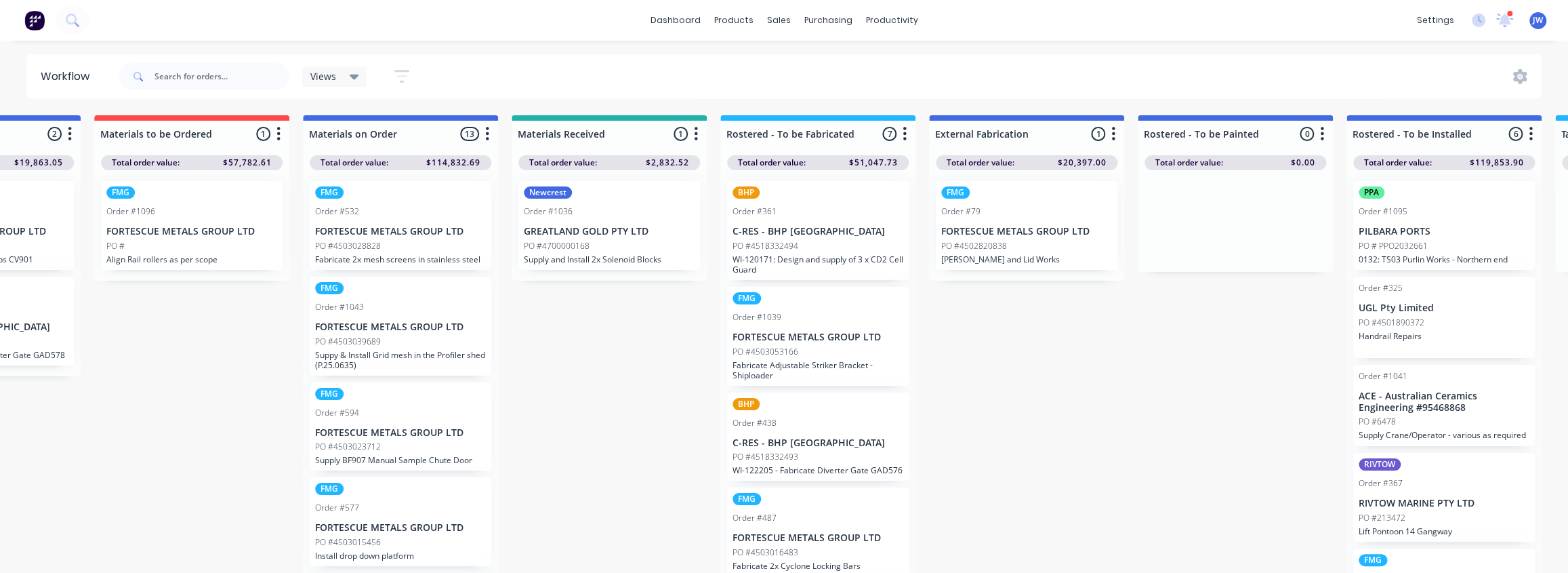
drag, startPoint x: 1115, startPoint y: 388, endPoint x: 1214, endPoint y: 396, distance: 99.3
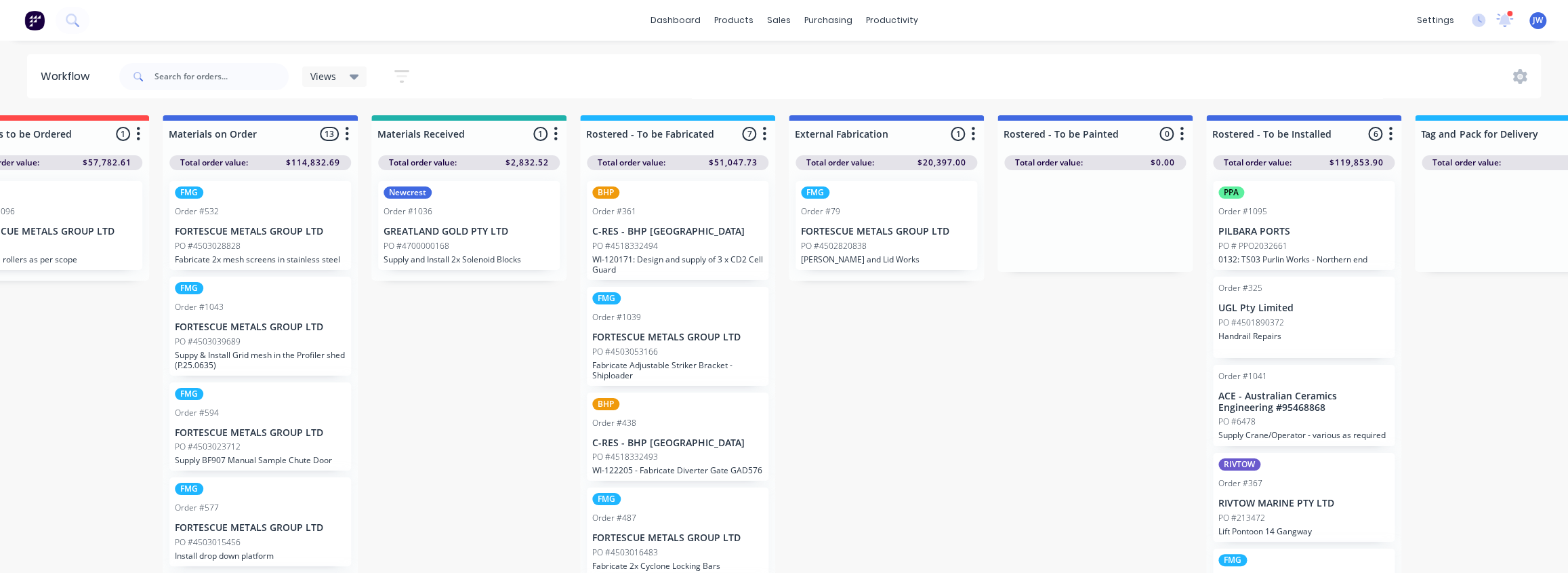
scroll to position [61, 0]
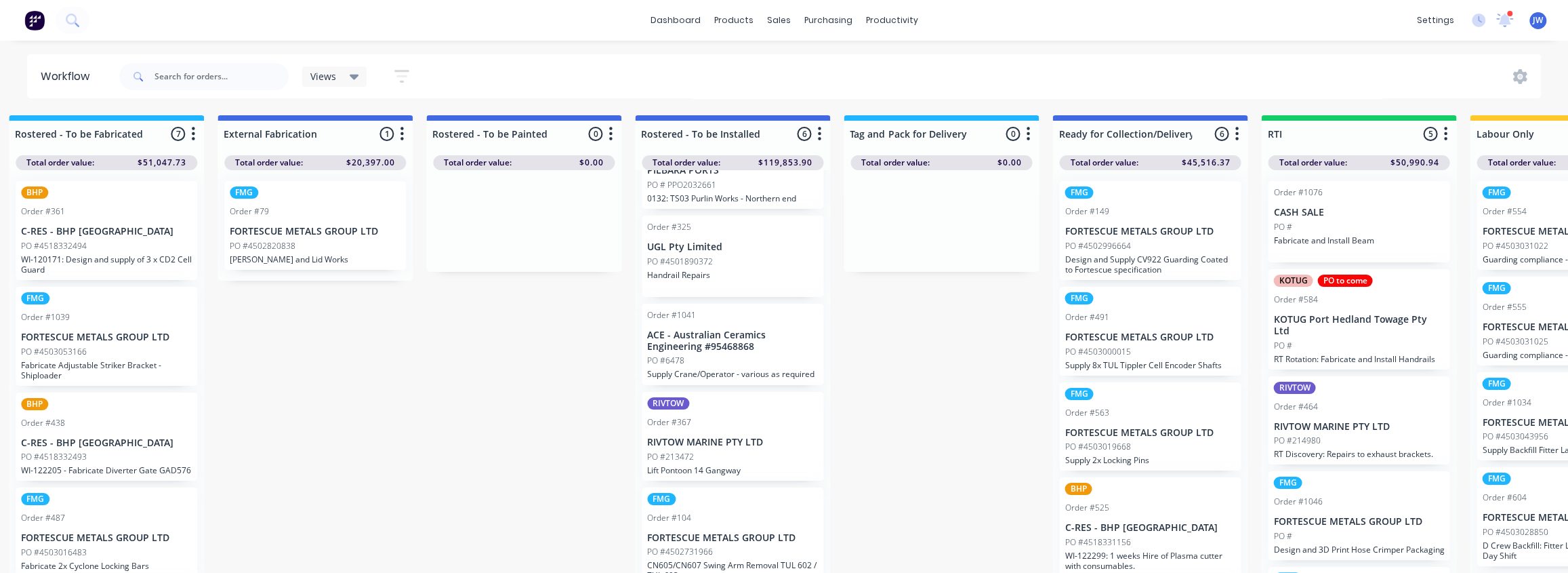
drag, startPoint x: 1168, startPoint y: 371, endPoint x: 1205, endPoint y: 374, distance: 37.1
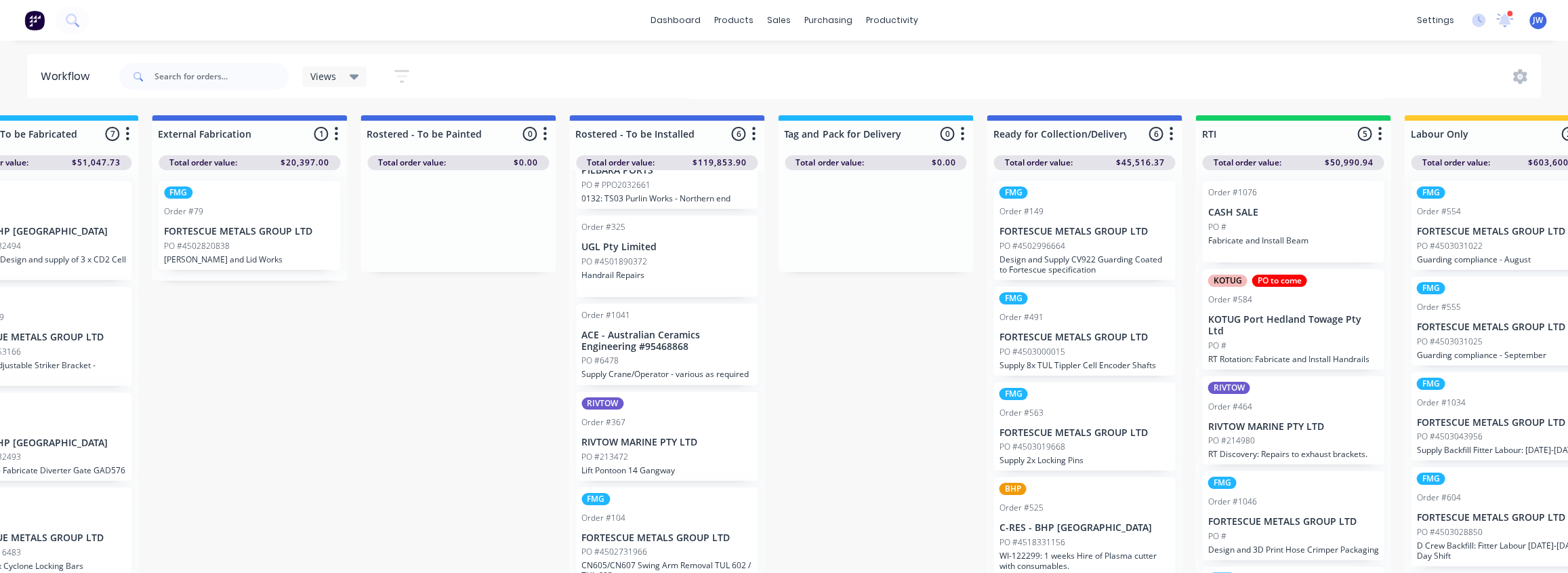
scroll to position [0, 1364]
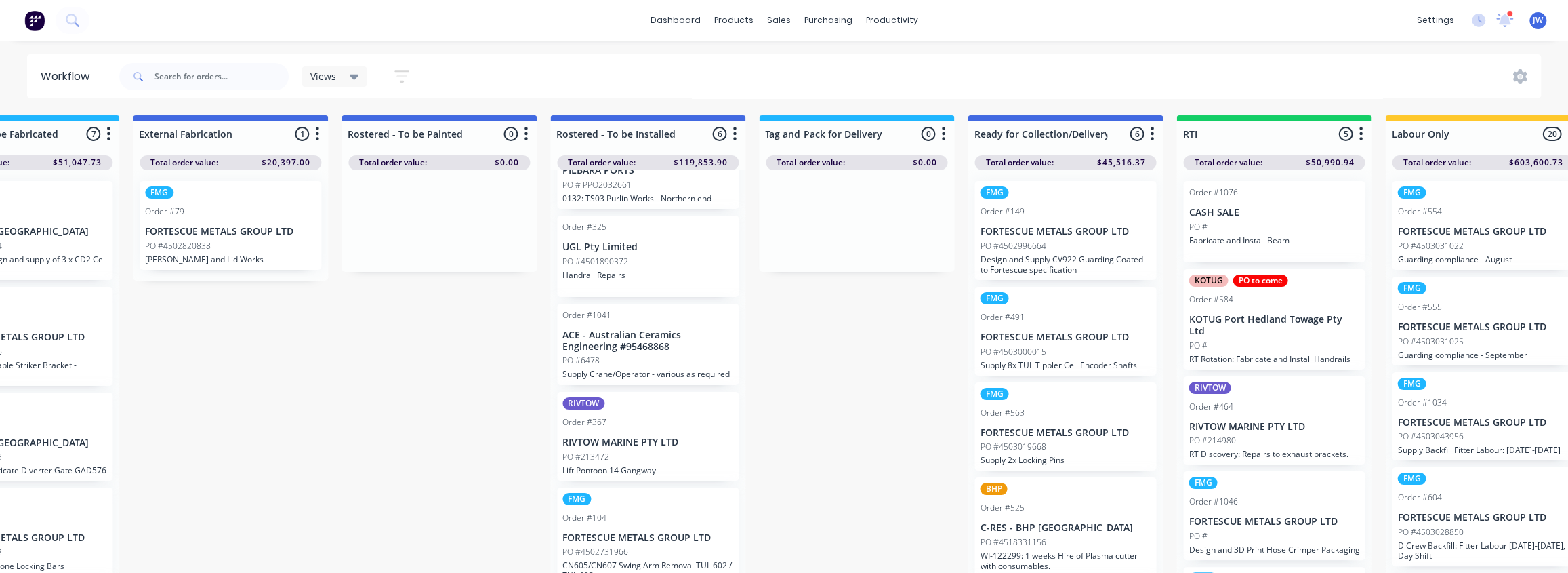
drag, startPoint x: 1092, startPoint y: 265, endPoint x: 1105, endPoint y: 265, distance: 13.0
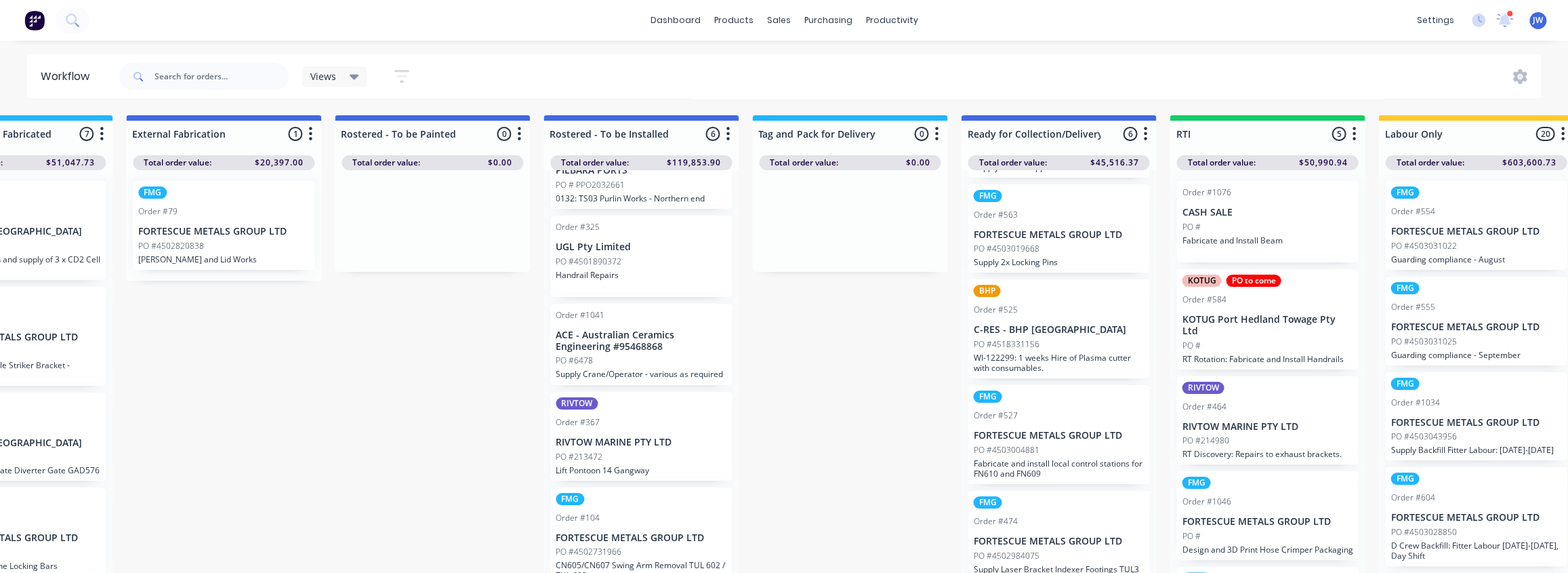
click at [527, 440] on div "Submitted 59 Status colour #CDDAF4 hex #CDDAF4 Save Cancel Summaries Total orde…" at bounding box center [443, 348] width 3636 height 465
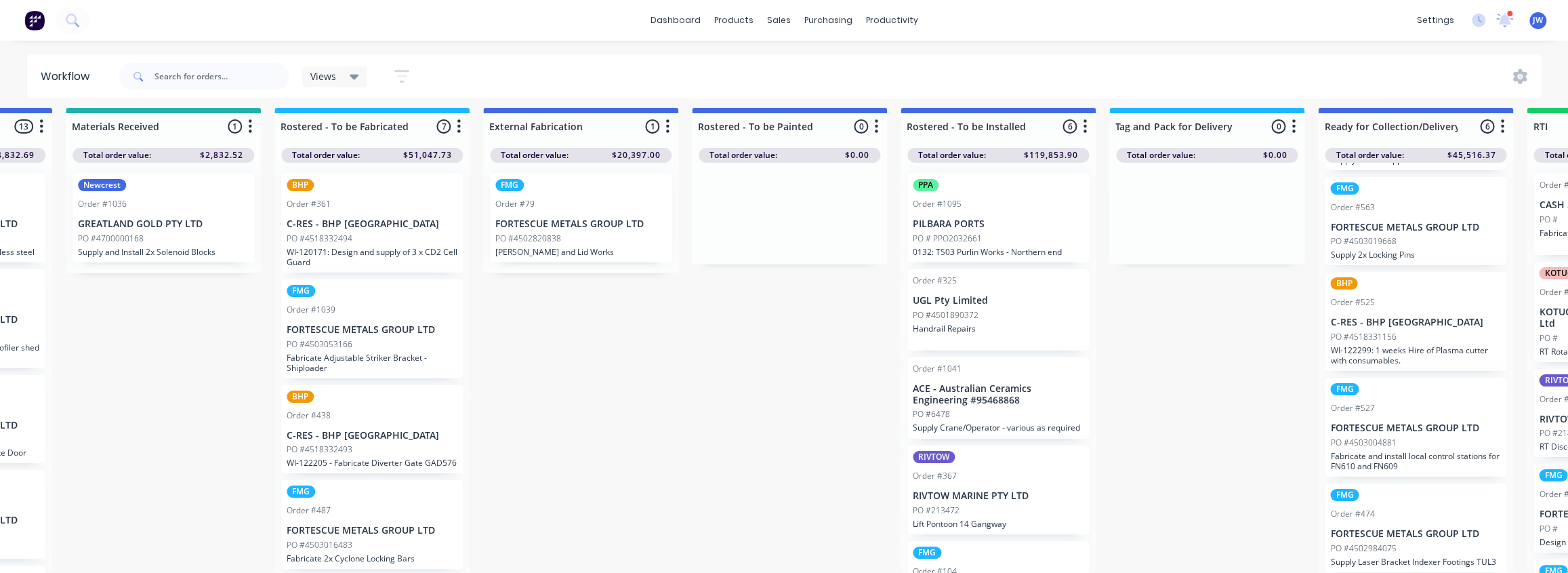
scroll to position [16, 34]
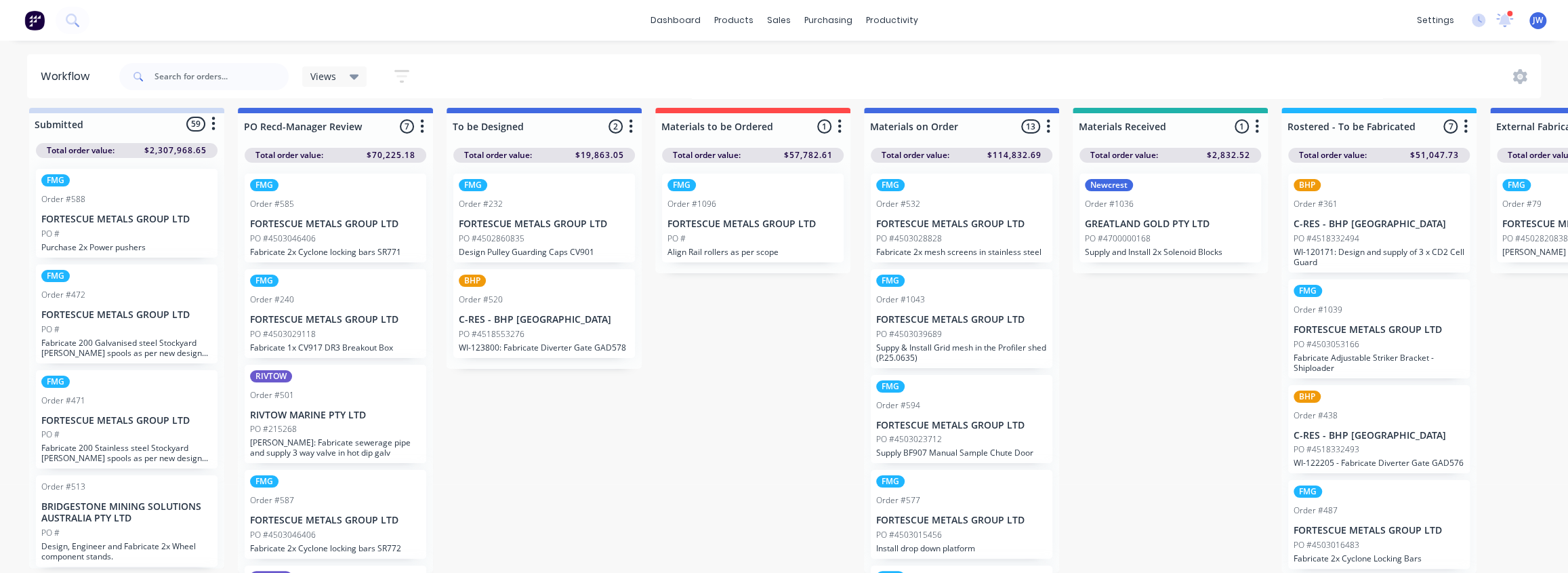
drag, startPoint x: 857, startPoint y: 372, endPoint x: 692, endPoint y: 384, distance: 165.4
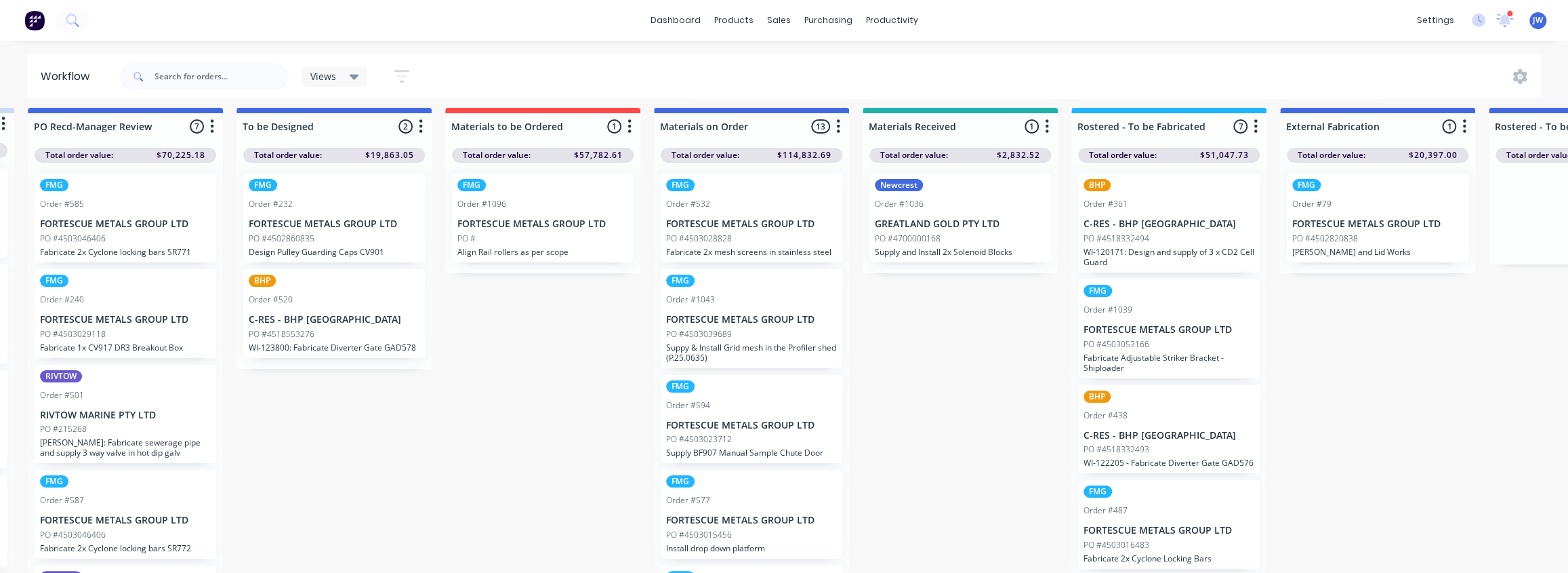
drag, startPoint x: 764, startPoint y: 337, endPoint x: 839, endPoint y: 336, distance: 75.0
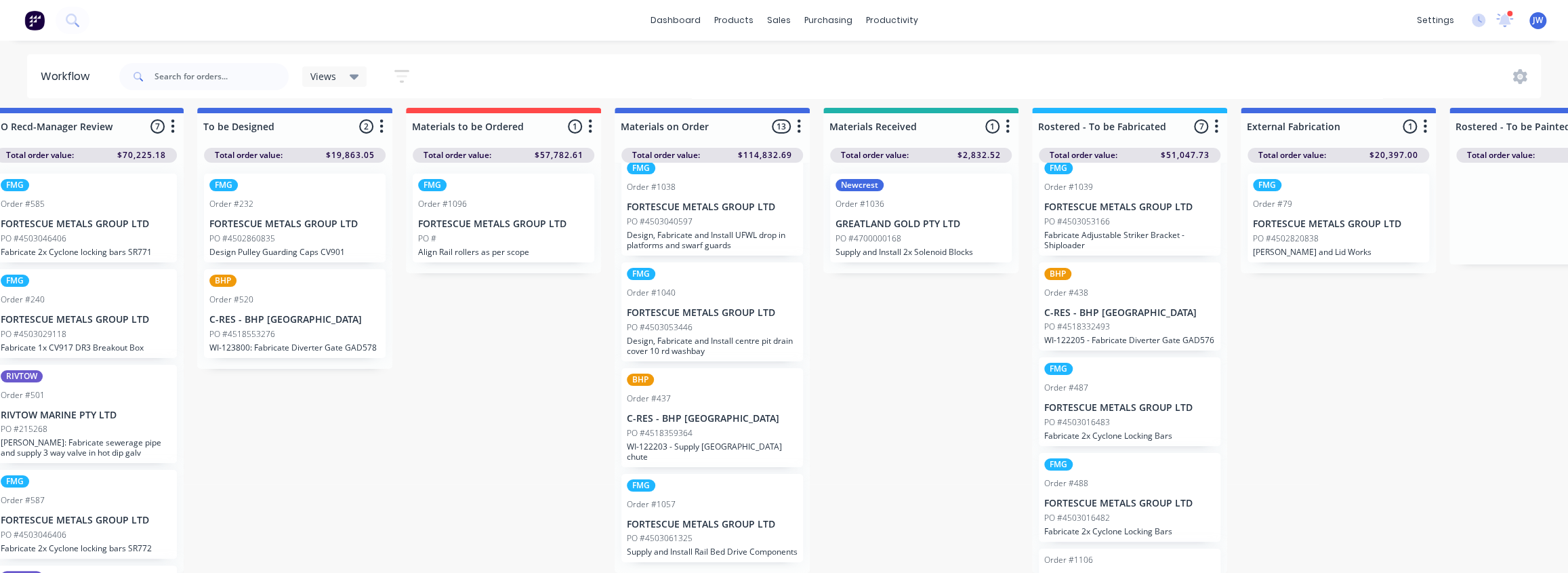
scroll to position [16, 249]
